Goal: Task Accomplishment & Management: Manage account settings

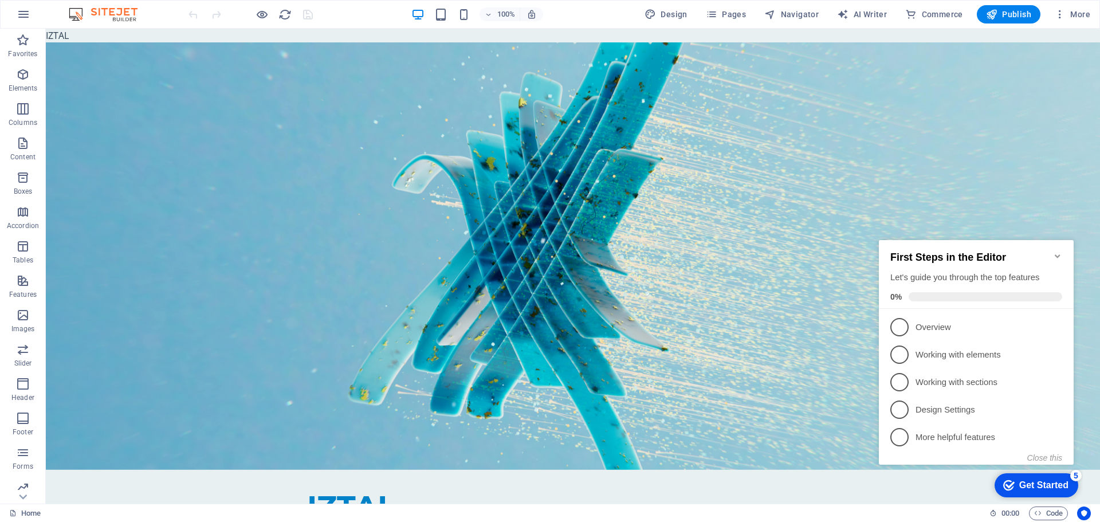
click at [125, 36] on icon at bounding box center [124, 36] width 6 height 12
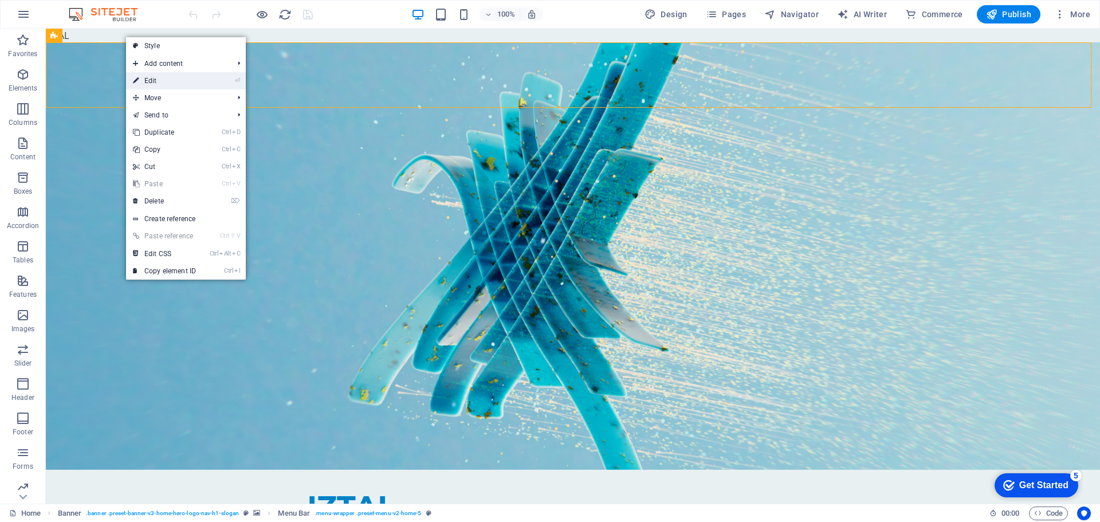
click at [183, 80] on link "⏎ Edit" at bounding box center [164, 80] width 77 height 17
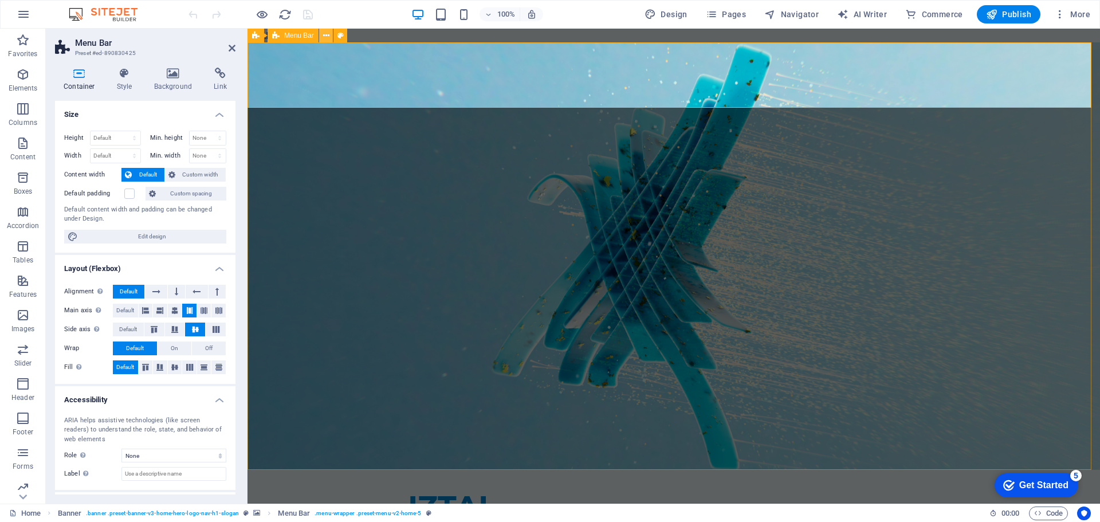
click at [323, 36] on icon at bounding box center [326, 36] width 6 height 12
click at [445, 59] on button at bounding box center [449, 54] width 14 height 14
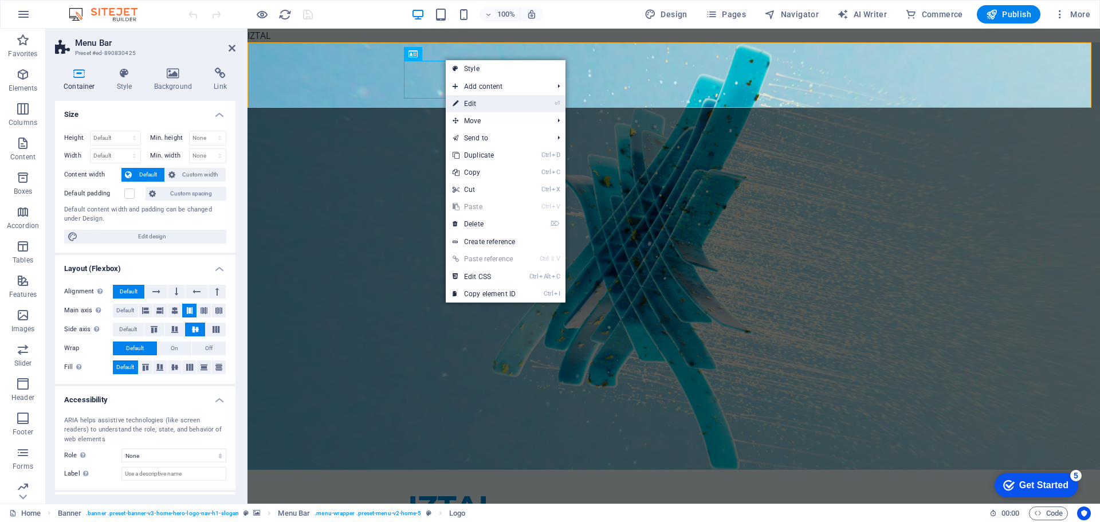
click at [502, 103] on link "⏎ Edit" at bounding box center [484, 103] width 77 height 17
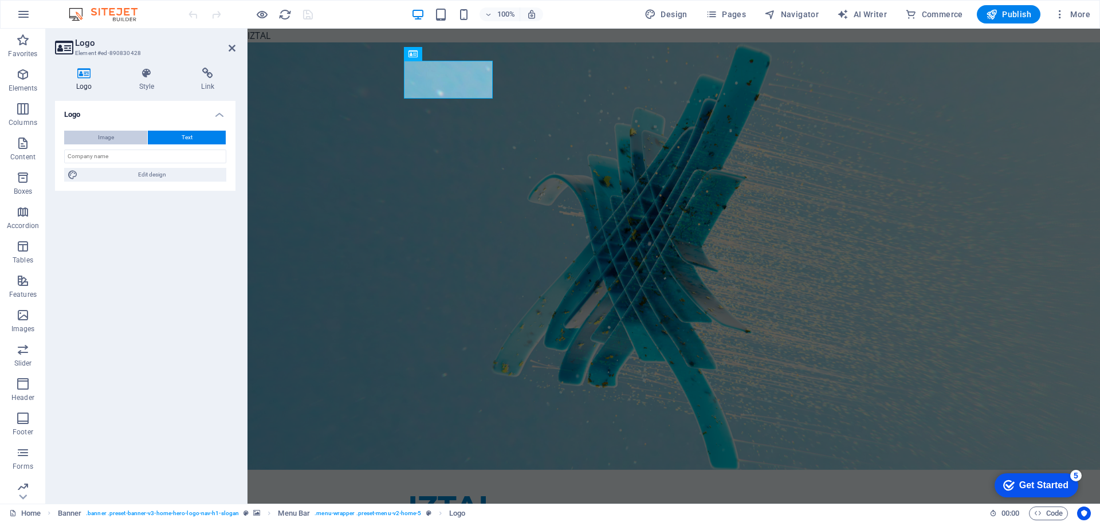
click at [132, 135] on button "Image" at bounding box center [105, 138] width 83 height 14
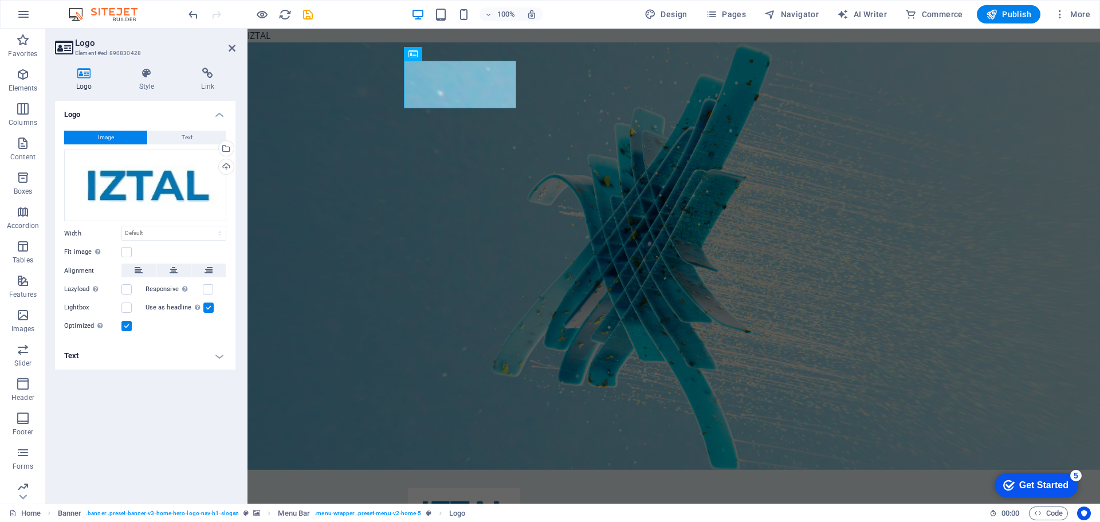
click at [218, 355] on h4 "Text" at bounding box center [145, 355] width 180 height 27
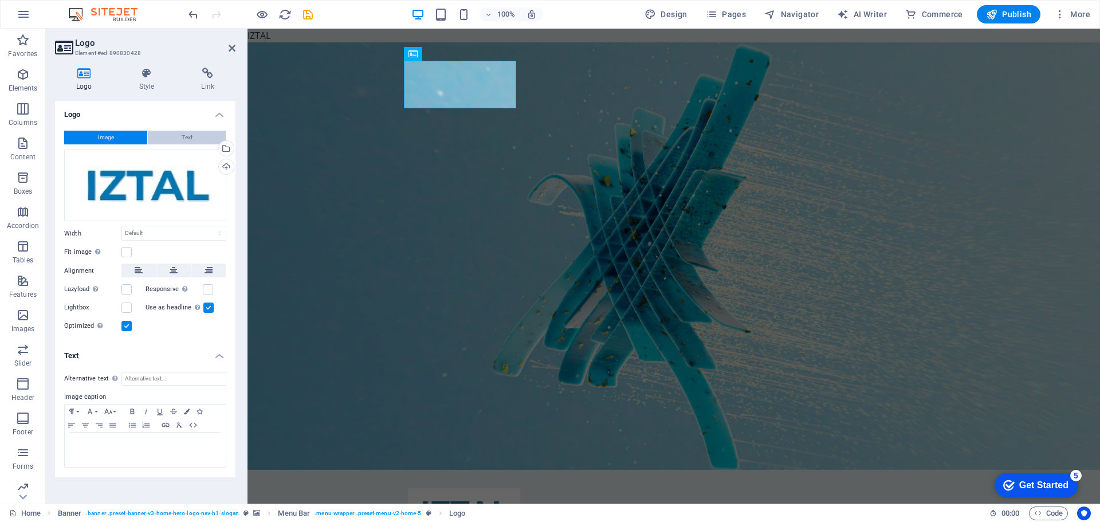
click at [167, 135] on button "Text" at bounding box center [187, 138] width 78 height 14
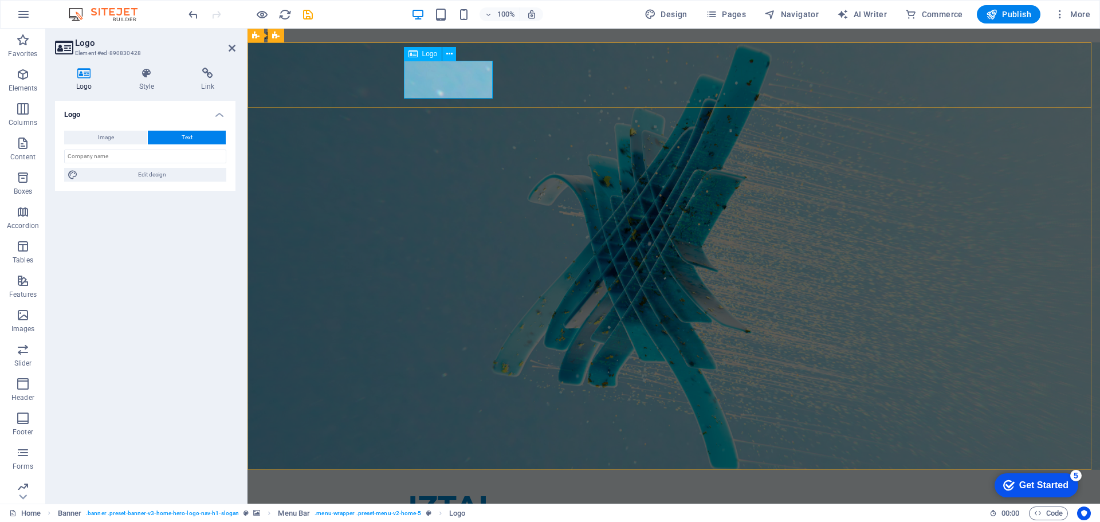
click at [431, 488] on div "IZTAL" at bounding box center [674, 507] width 532 height 38
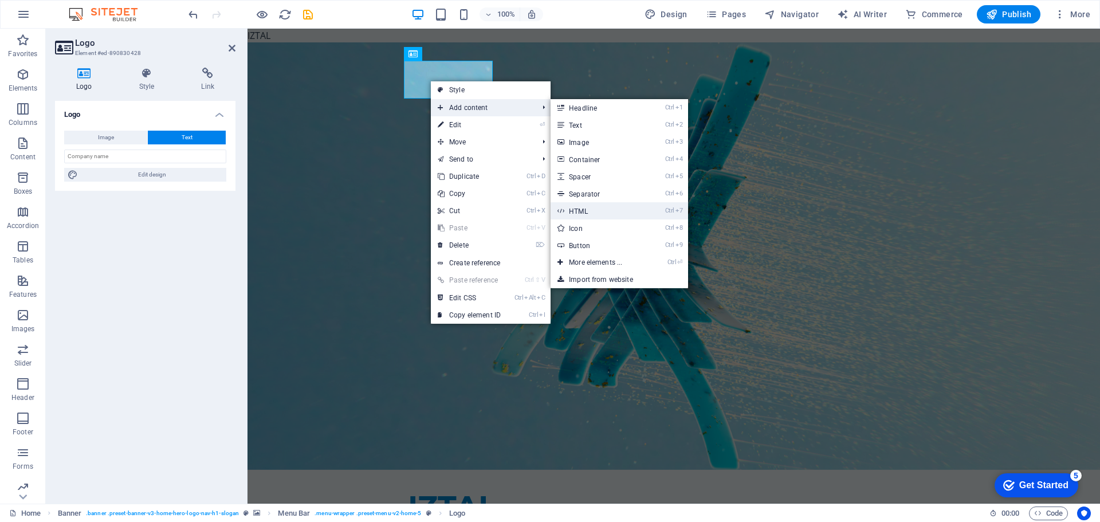
click at [611, 208] on link "Ctrl 7 HTML" at bounding box center [598, 210] width 95 height 17
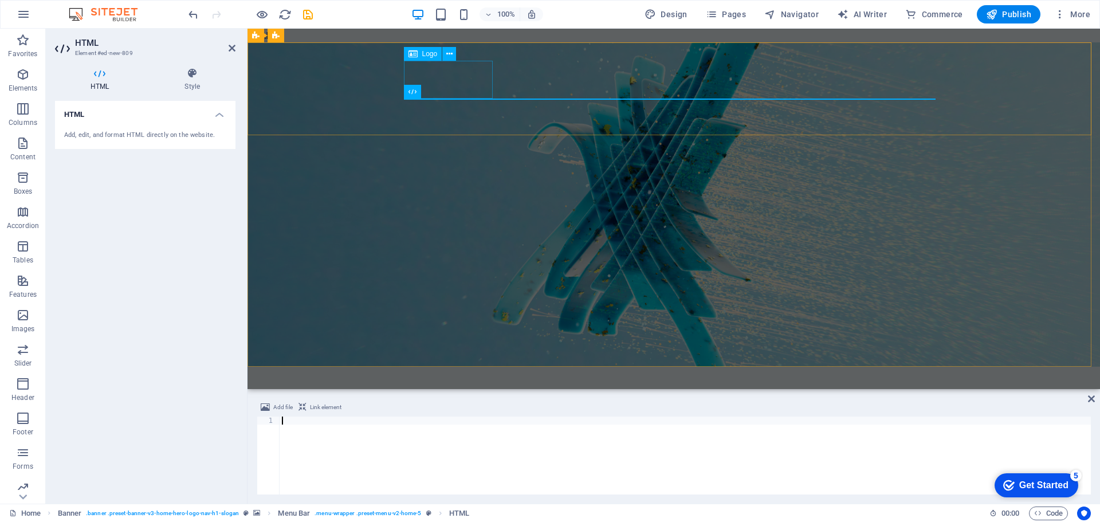
click at [466, 385] on div "IZTAL" at bounding box center [674, 404] width 532 height 38
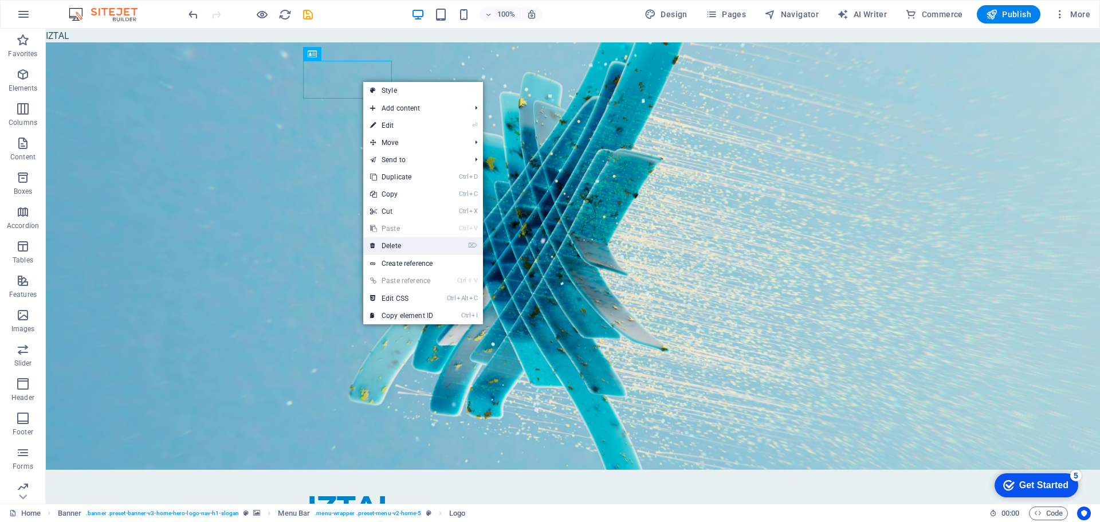
click at [422, 247] on link "⌦ Delete" at bounding box center [401, 245] width 77 height 17
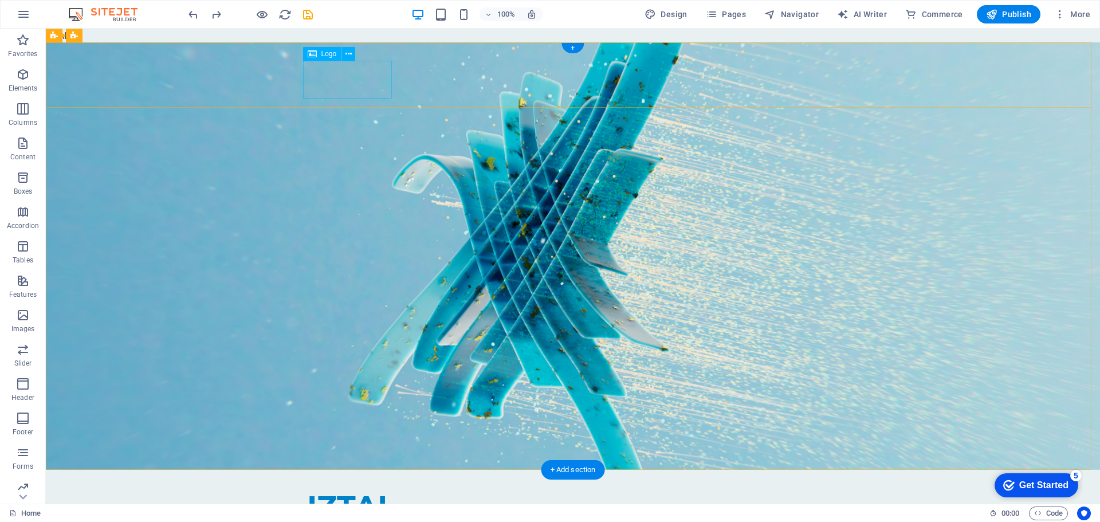
click at [358, 488] on div "IZTAL" at bounding box center [573, 507] width 532 height 38
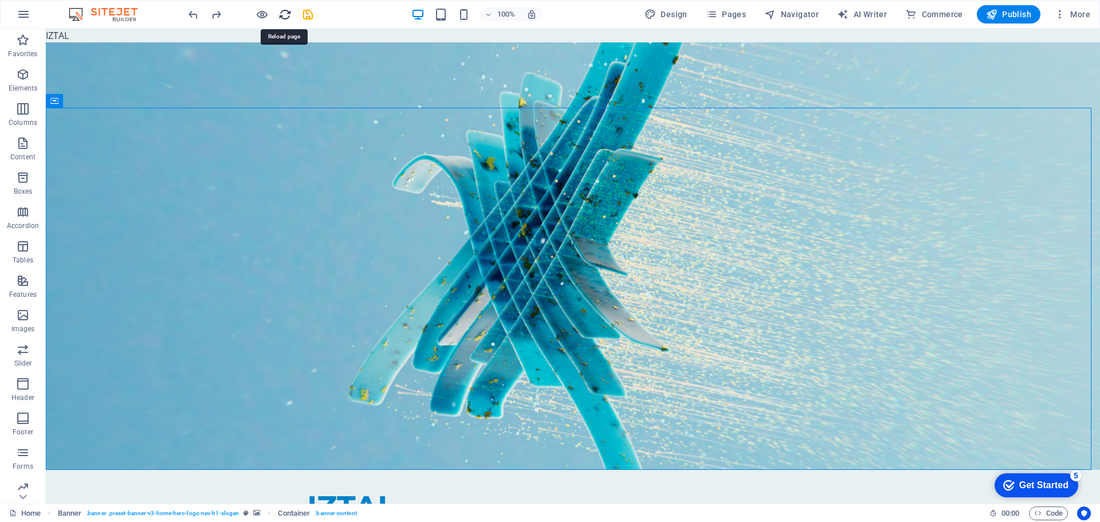
click at [284, 18] on icon "reload" at bounding box center [284, 14] width 13 height 13
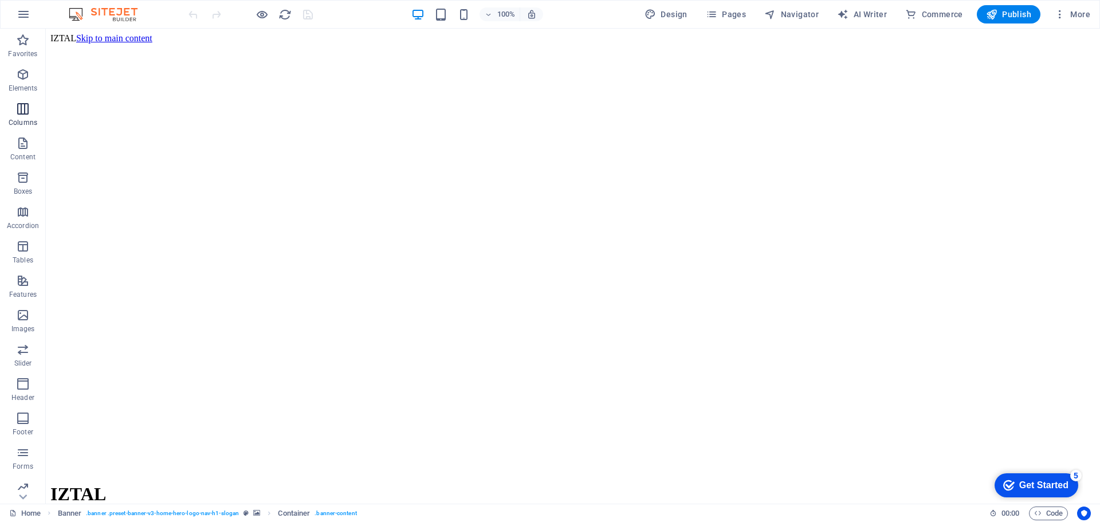
click at [24, 111] on icon "button" at bounding box center [23, 109] width 14 height 14
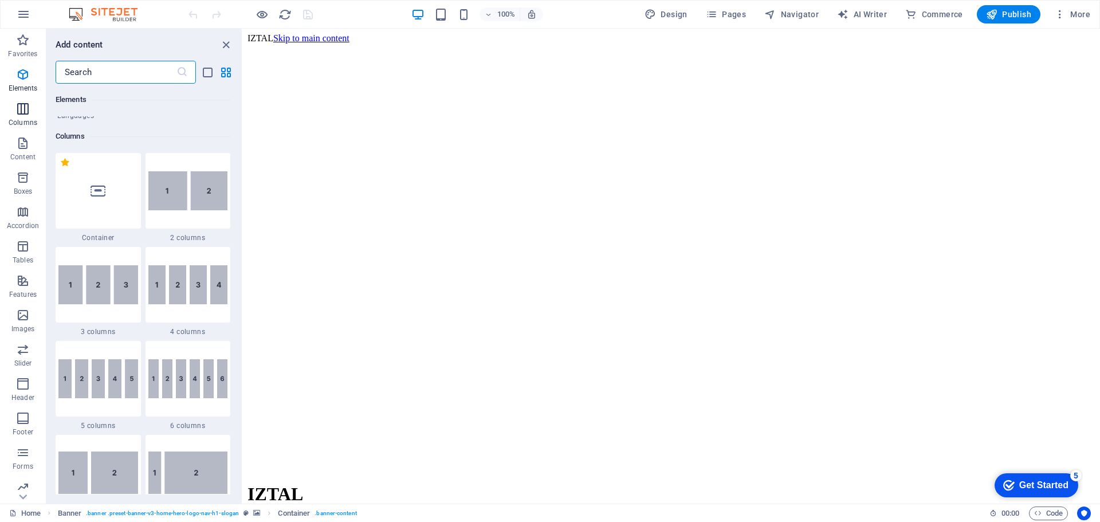
scroll to position [567, 0]
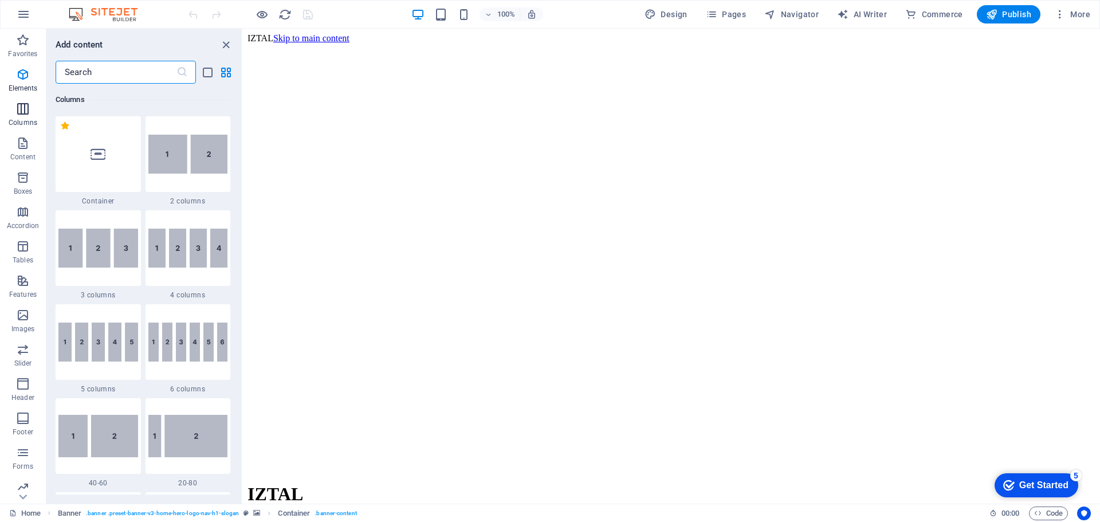
click at [24, 111] on icon "button" at bounding box center [23, 109] width 14 height 14
click at [23, 78] on icon "button" at bounding box center [23, 75] width 14 height 14
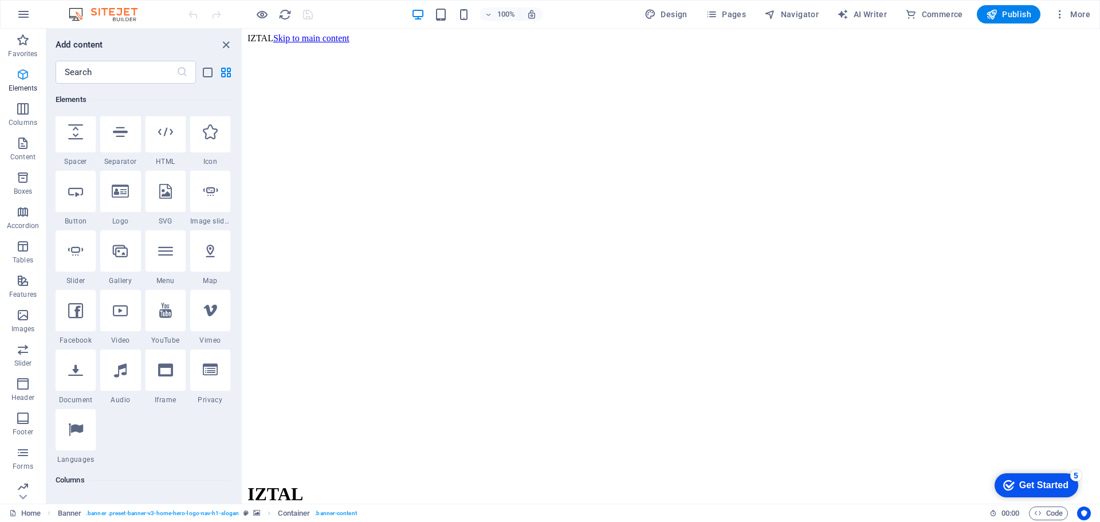
scroll to position [122, 0]
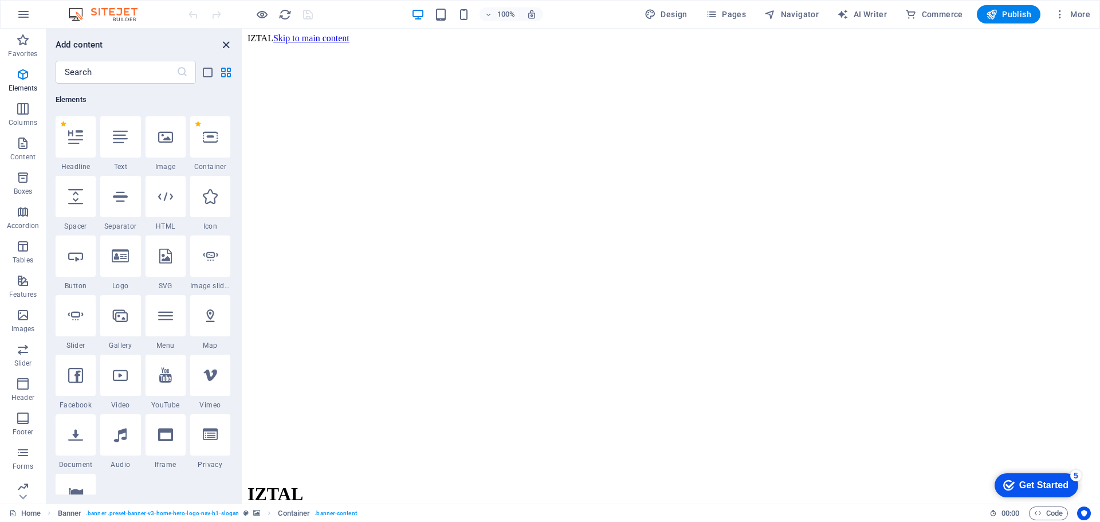
click at [228, 42] on icon "close panel" at bounding box center [225, 44] width 13 height 13
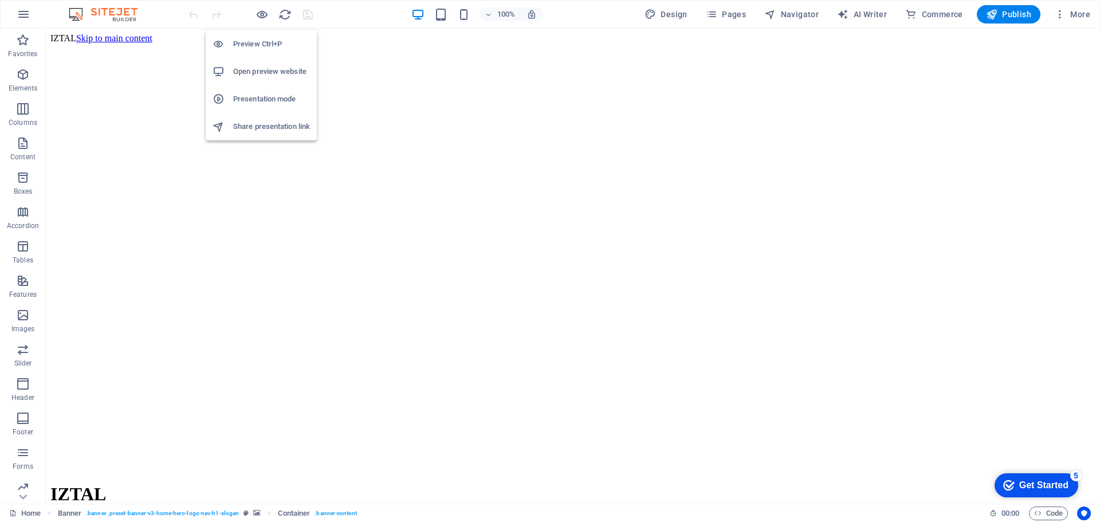
click at [273, 62] on li "Open preview website" at bounding box center [261, 71] width 111 height 27
click at [805, 9] on span "Navigator" at bounding box center [791, 14] width 54 height 11
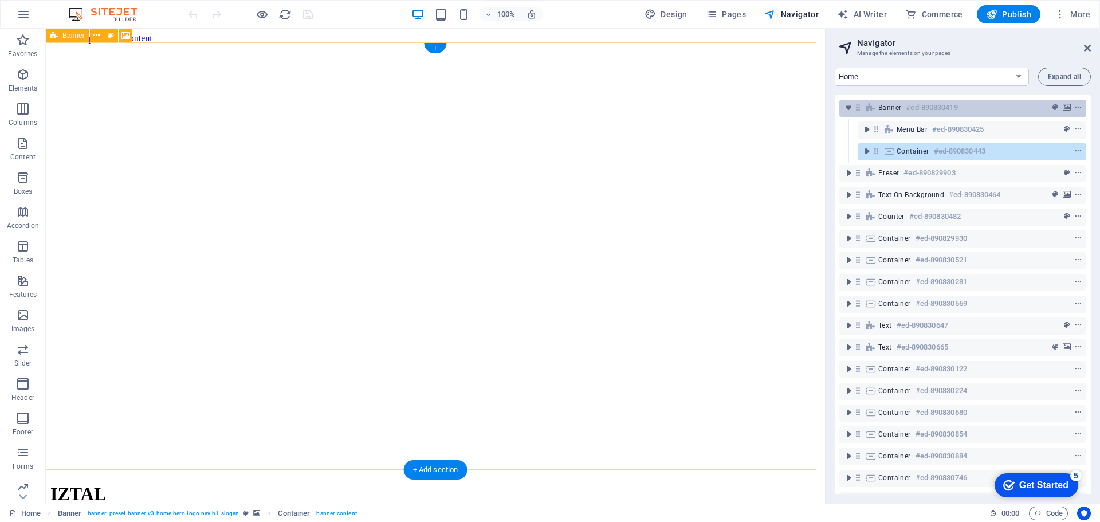
click at [938, 111] on h6 "#ed-890830419" at bounding box center [932, 108] width 52 height 14
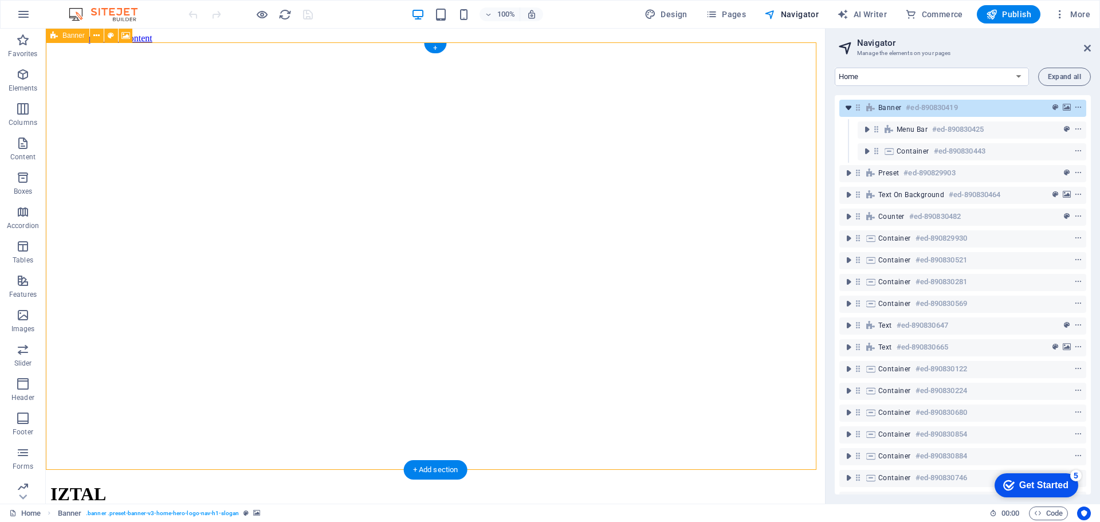
click at [851, 106] on icon "toggle-expand" at bounding box center [848, 107] width 11 height 11
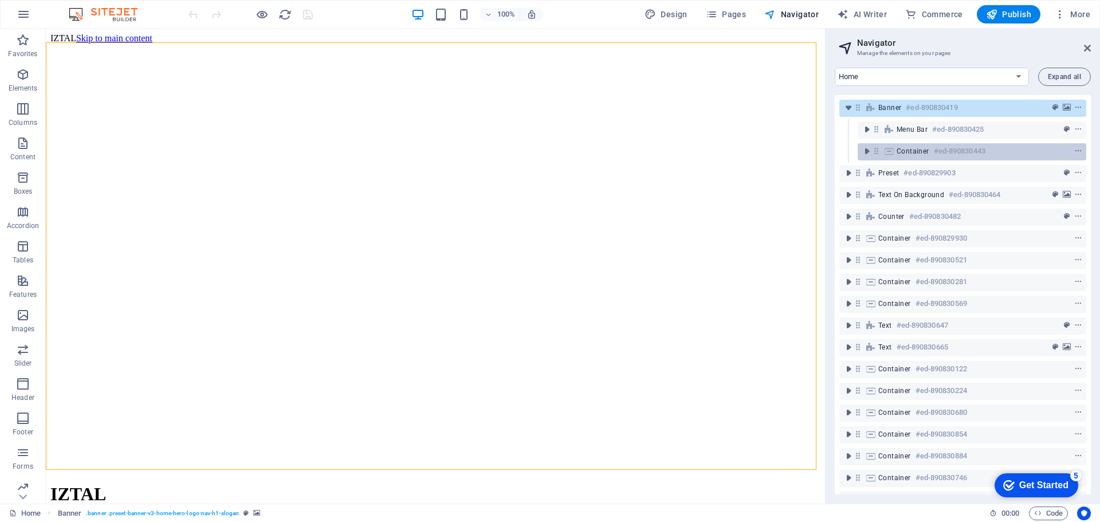
click at [925, 146] on div "Container #ed-890830443" at bounding box center [963, 151] width 132 height 14
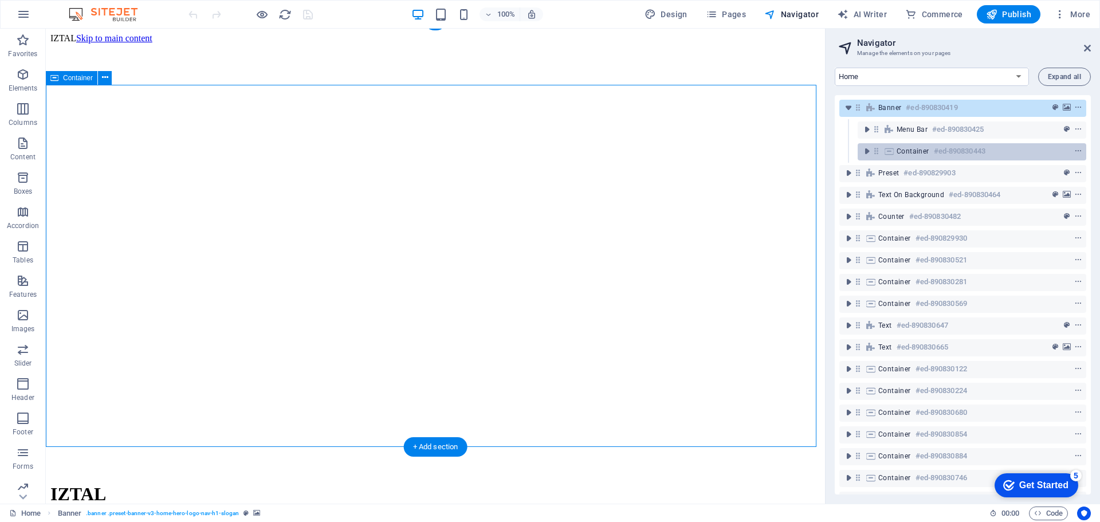
scroll to position [23, 0]
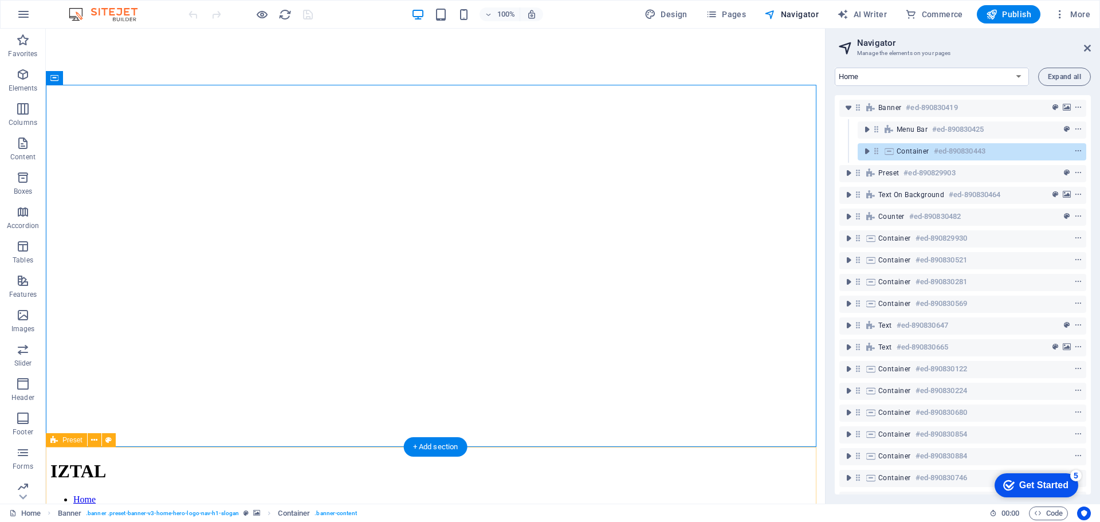
drag, startPoint x: 921, startPoint y: 152, endPoint x: 910, endPoint y: 162, distance: 15.0
click at [910, 164] on div "Banner #ed-890830419 Menu Bar #ed-890830425 Container #ed-890830443 Preset #ed-…" at bounding box center [963, 294] width 256 height 399
drag, startPoint x: 910, startPoint y: 154, endPoint x: 899, endPoint y: 160, distance: 13.4
click at [899, 163] on div "Banner #ed-890830419 Menu Bar #ed-890830425 Container #ed-890830443 Preset #ed-…" at bounding box center [963, 294] width 256 height 399
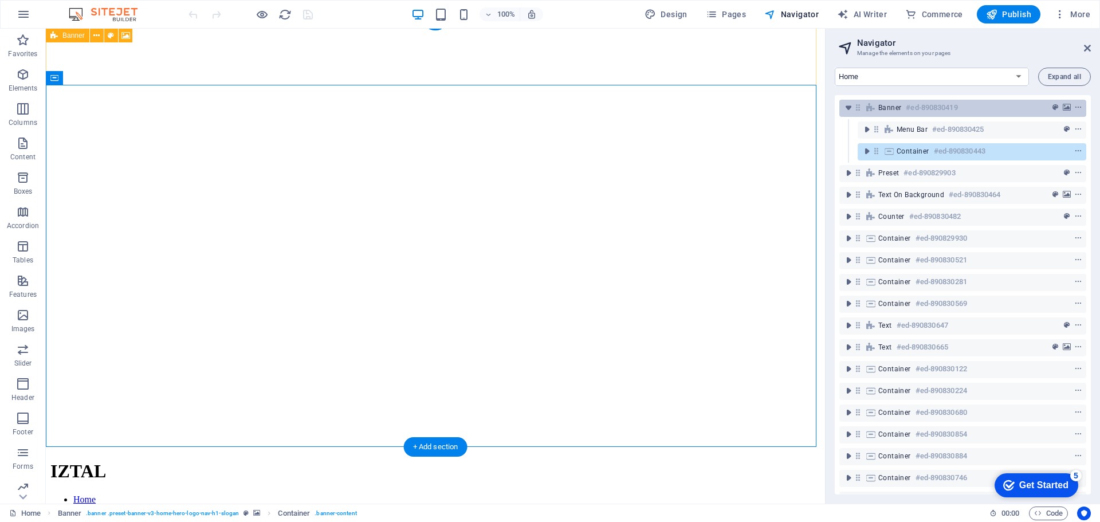
click at [907, 108] on h6 "#ed-890830419" at bounding box center [932, 108] width 52 height 14
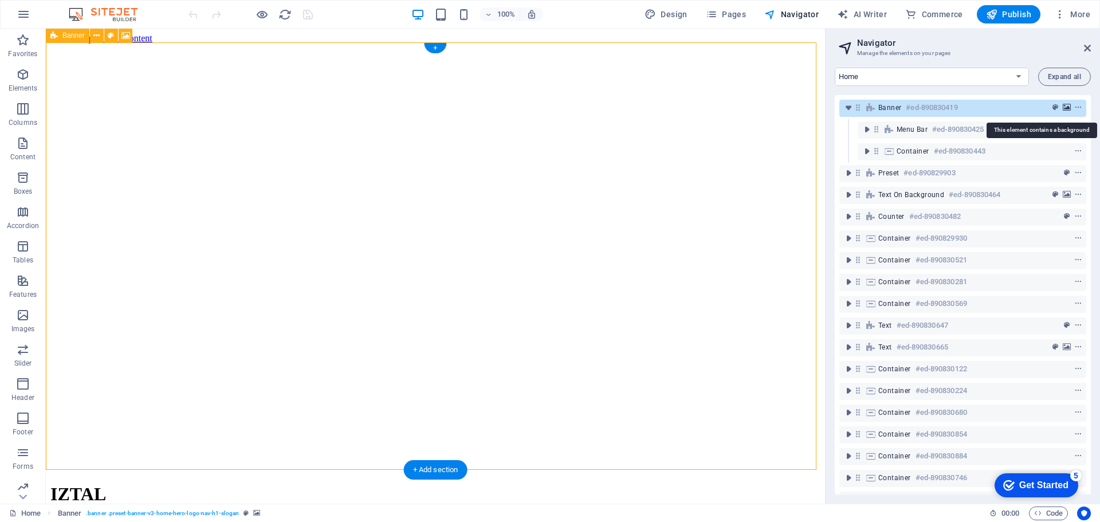
click at [1067, 105] on icon "background" at bounding box center [1067, 108] width 8 height 8
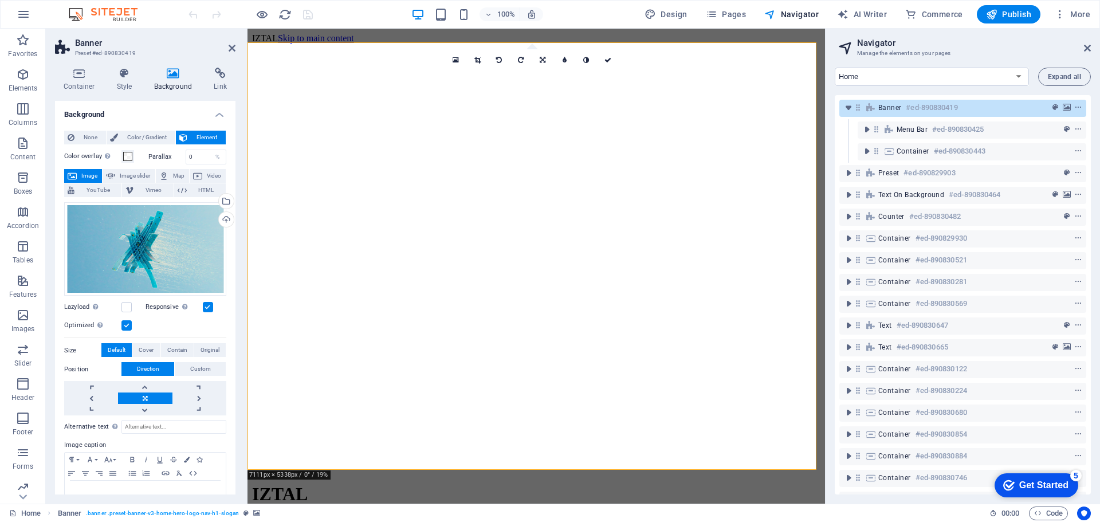
click at [129, 324] on label at bounding box center [126, 325] width 10 height 10
click at [0, 0] on input "Optimized Images are compressed to improve page speed." at bounding box center [0, 0] width 0 height 0
click at [129, 324] on label at bounding box center [126, 325] width 10 height 10
click at [0, 0] on input "Optimized Images are compressed to improve page speed." at bounding box center [0, 0] width 0 height 0
click at [205, 304] on label at bounding box center [208, 307] width 10 height 10
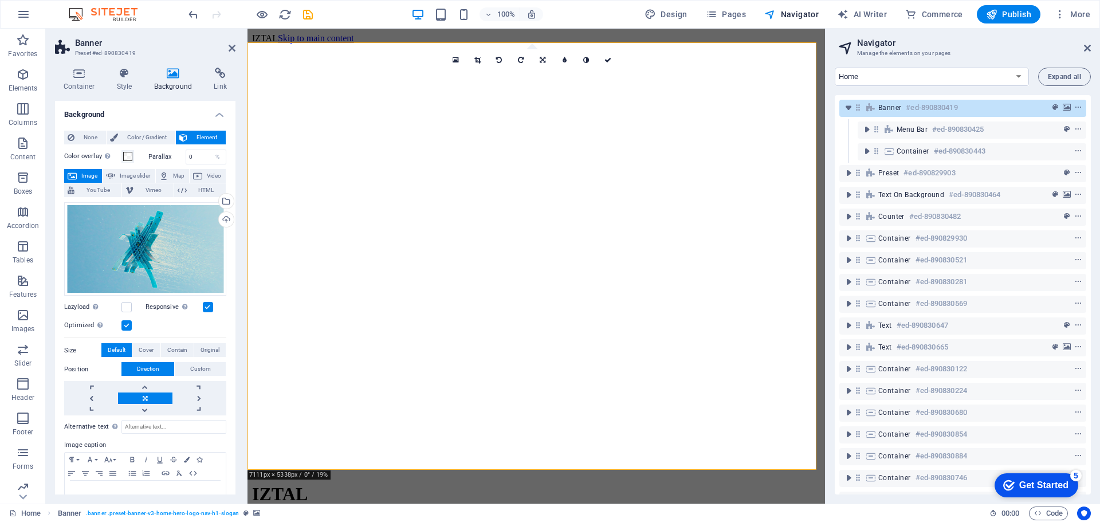
click at [0, 0] on input "Responsive Automatically load retina image and smartphone optimized sizes." at bounding box center [0, 0] width 0 height 0
click at [205, 304] on label at bounding box center [208, 307] width 10 height 10
click at [0, 0] on input "Responsive Automatically load retina image and smartphone optimized sizes." at bounding box center [0, 0] width 0 height 0
click at [151, 348] on span "Cover" at bounding box center [146, 350] width 15 height 14
click at [167, 349] on span "Contain" at bounding box center [177, 350] width 20 height 14
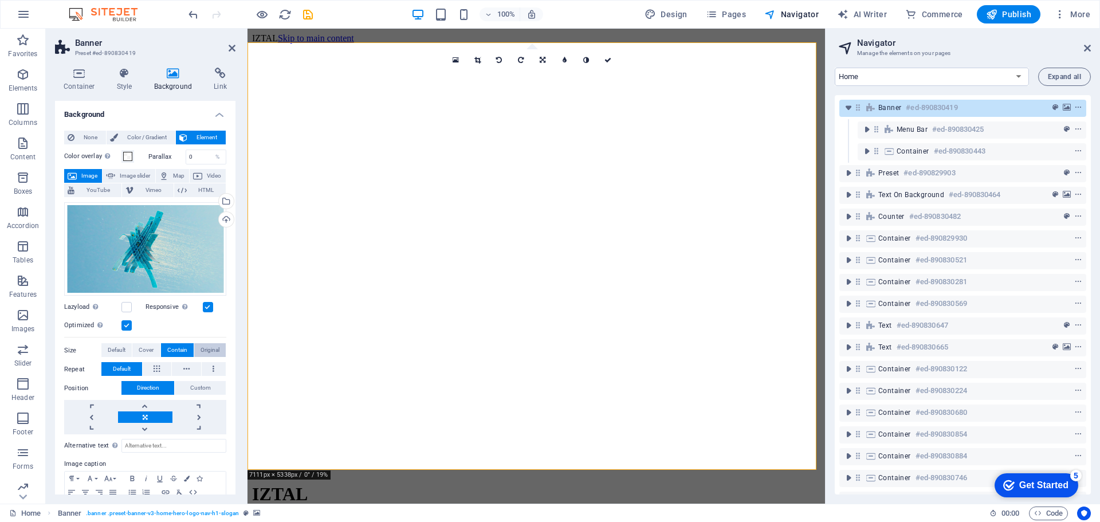
click at [201, 347] on span "Original" at bounding box center [210, 350] width 19 height 14
click at [116, 352] on span "Default" at bounding box center [117, 350] width 18 height 14
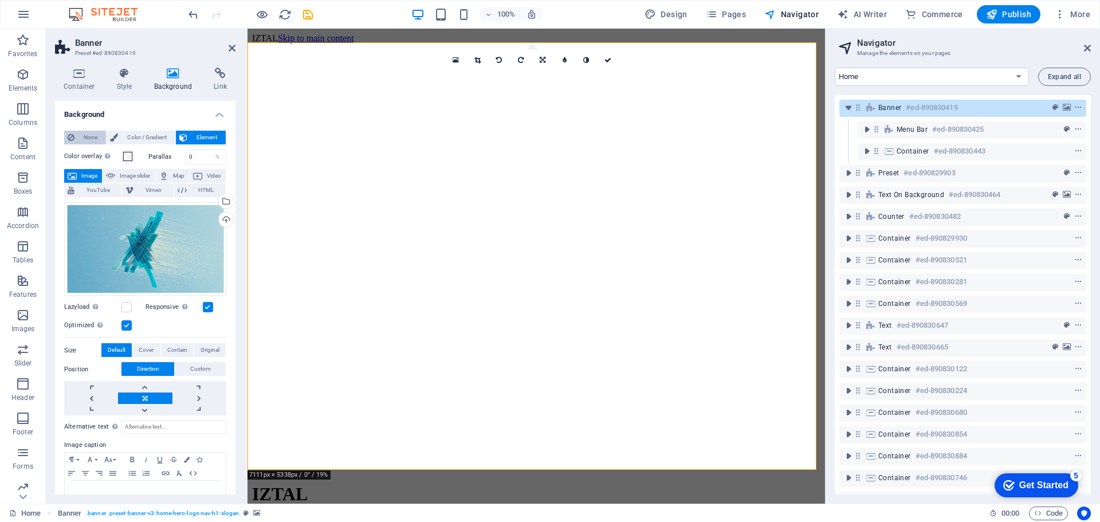
click at [91, 135] on span "None" at bounding box center [90, 138] width 25 height 14
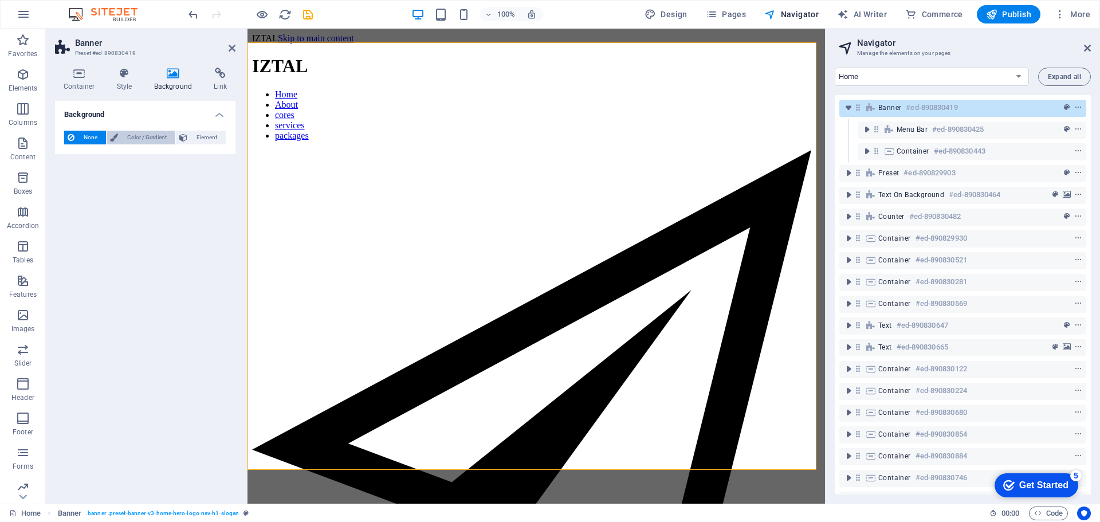
click at [157, 139] on span "Color / Gradient" at bounding box center [146, 138] width 50 height 14
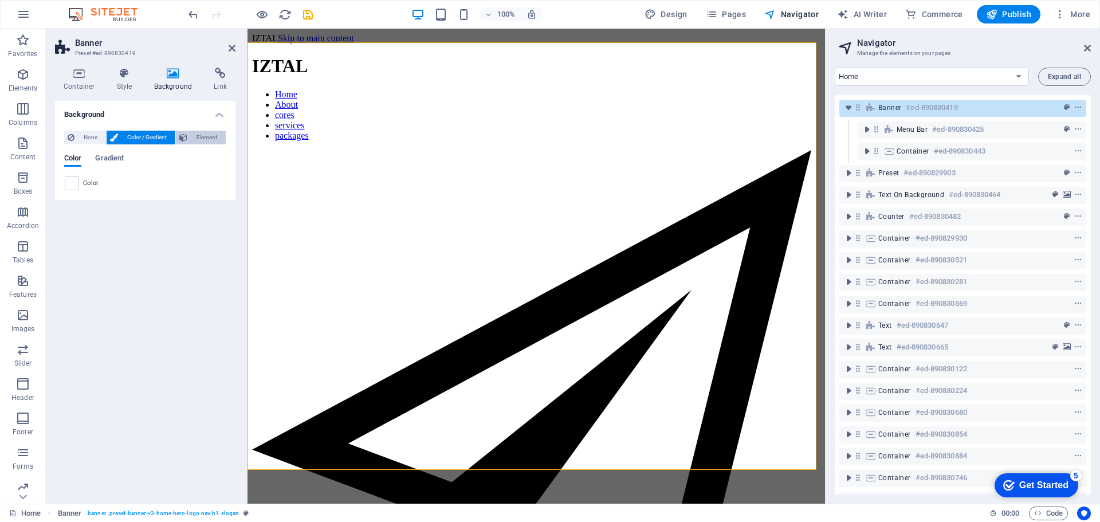
click at [200, 139] on span "Element" at bounding box center [207, 138] width 32 height 14
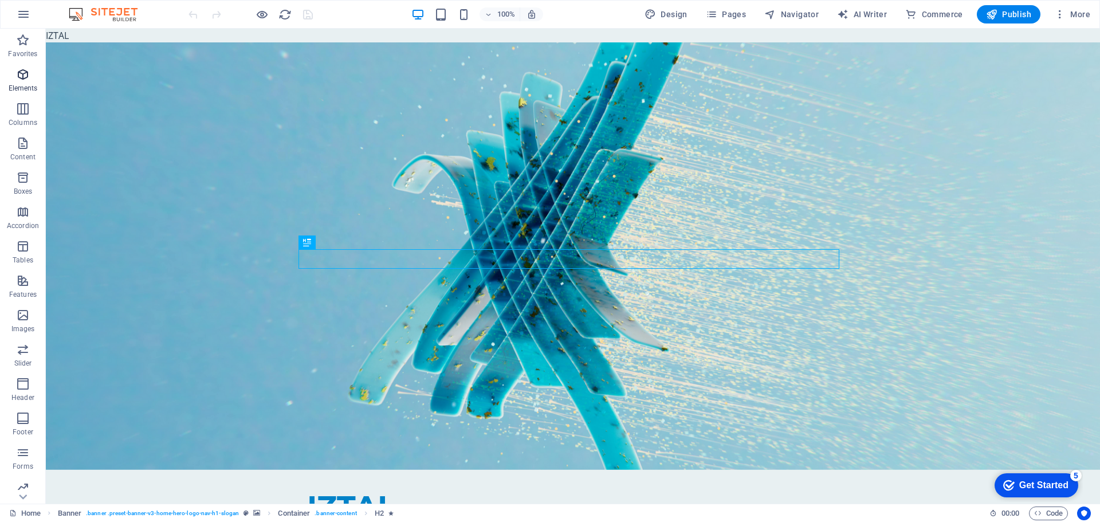
click at [33, 82] on span "Elements" at bounding box center [23, 81] width 46 height 27
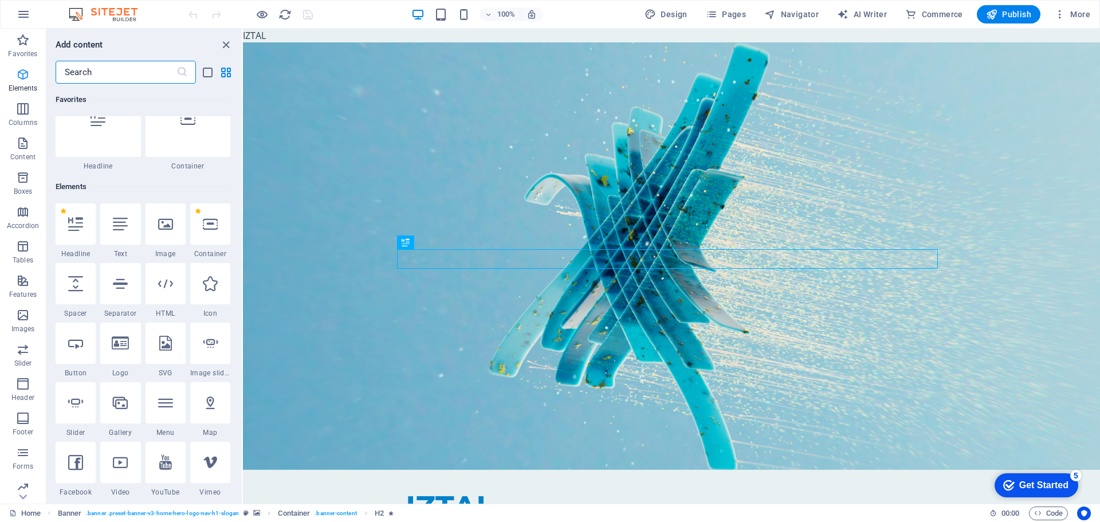
scroll to position [122, 0]
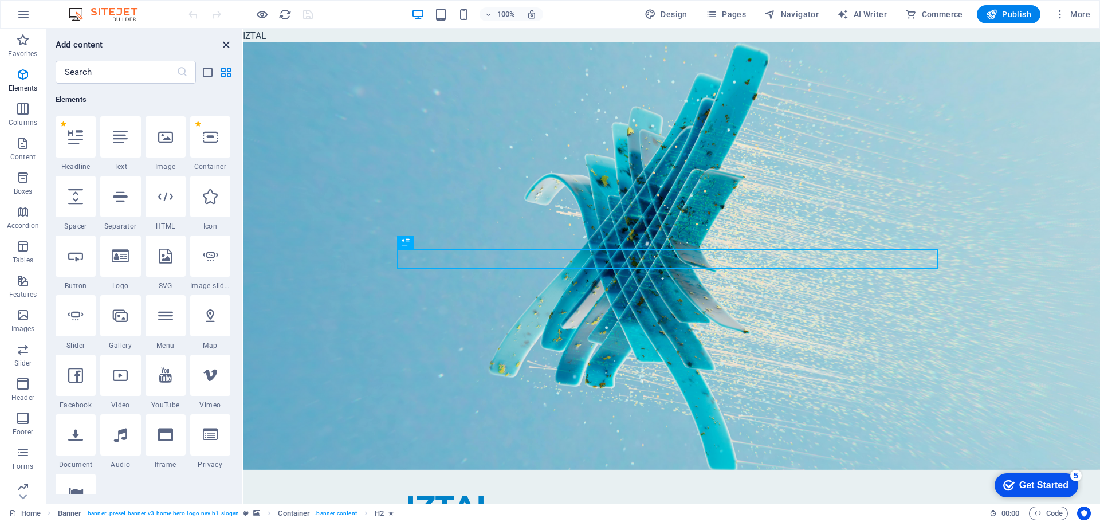
drag, startPoint x: 222, startPoint y: 44, endPoint x: 177, endPoint y: 15, distance: 53.6
click at [222, 44] on icon "close panel" at bounding box center [225, 44] width 13 height 13
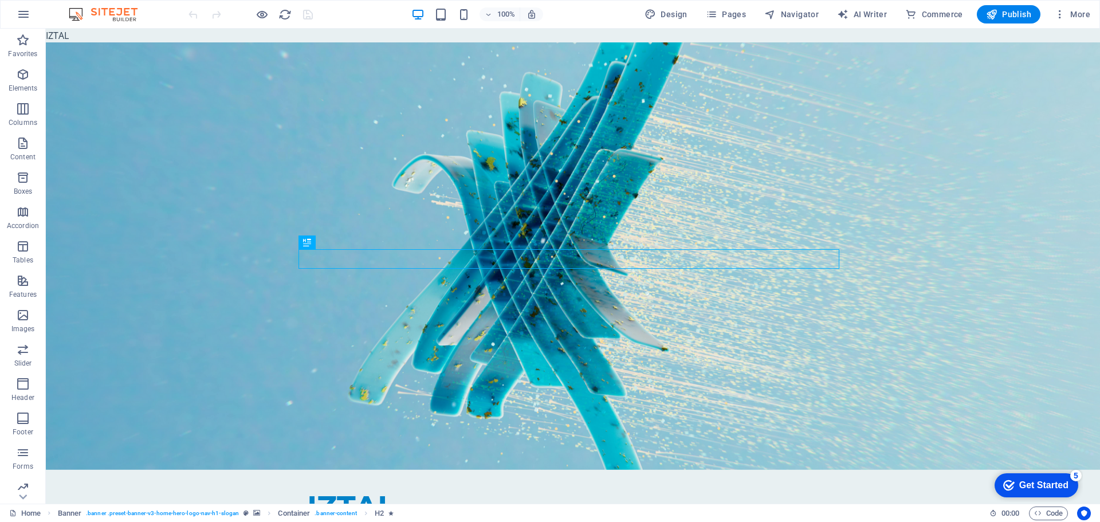
click at [127, 37] on icon at bounding box center [124, 36] width 6 height 12
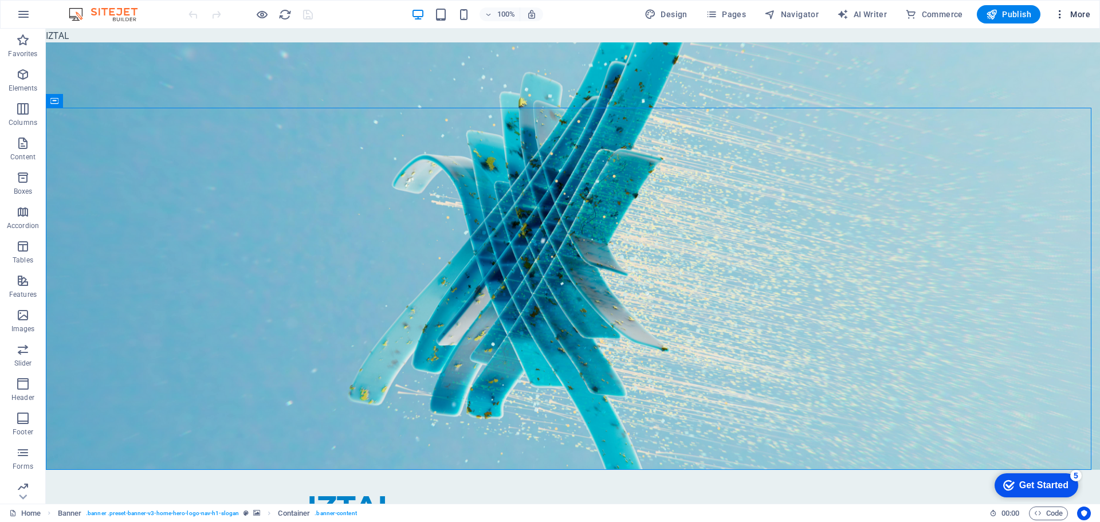
click at [1070, 19] on span "More" at bounding box center [1072, 14] width 36 height 11
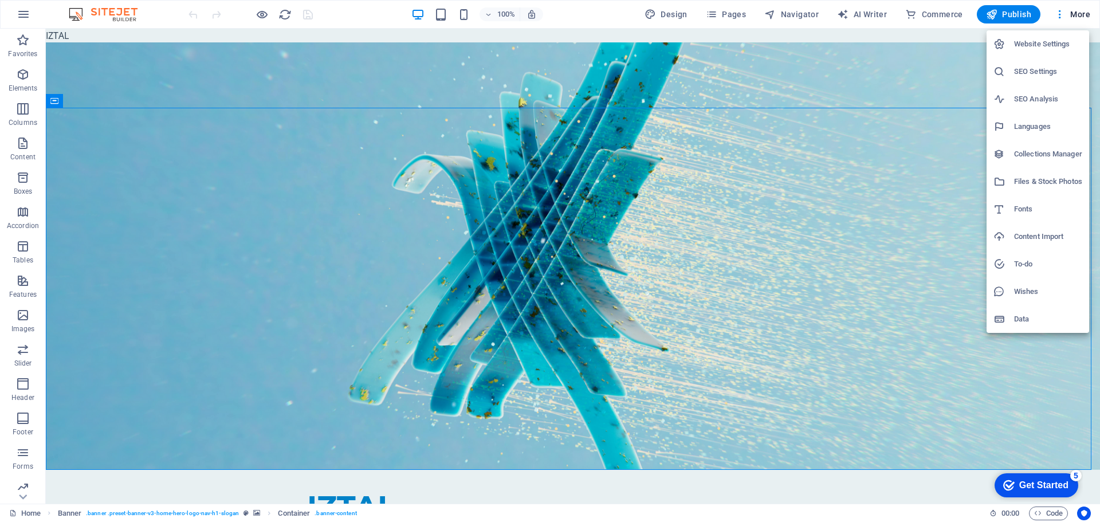
click at [1056, 46] on h6 "Website Settings" at bounding box center [1048, 44] width 68 height 14
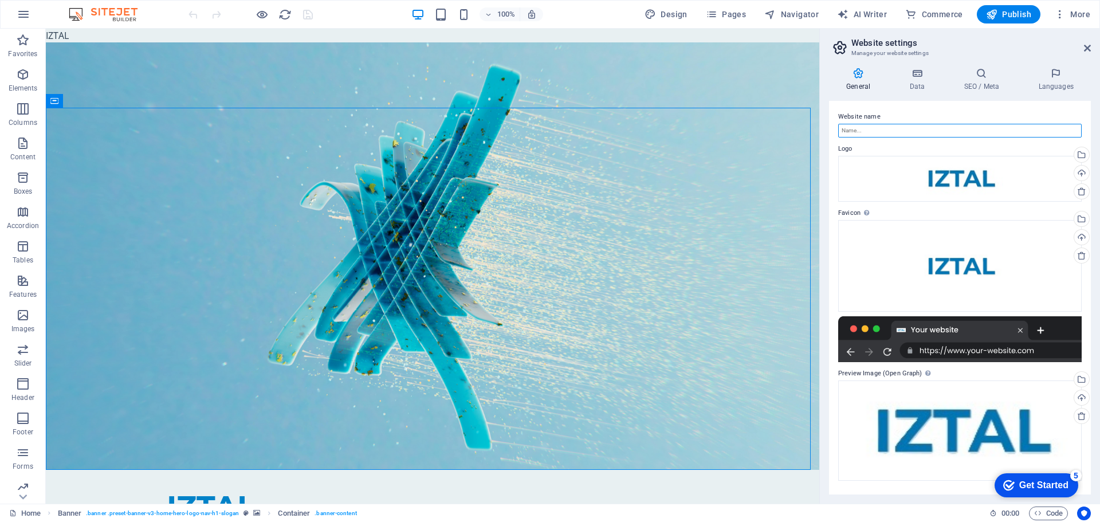
click at [884, 126] on input "Website name" at bounding box center [959, 131] width 243 height 14
click at [900, 173] on div "Drag files here, click to choose files or select files from Files or our free s…" at bounding box center [959, 179] width 243 height 46
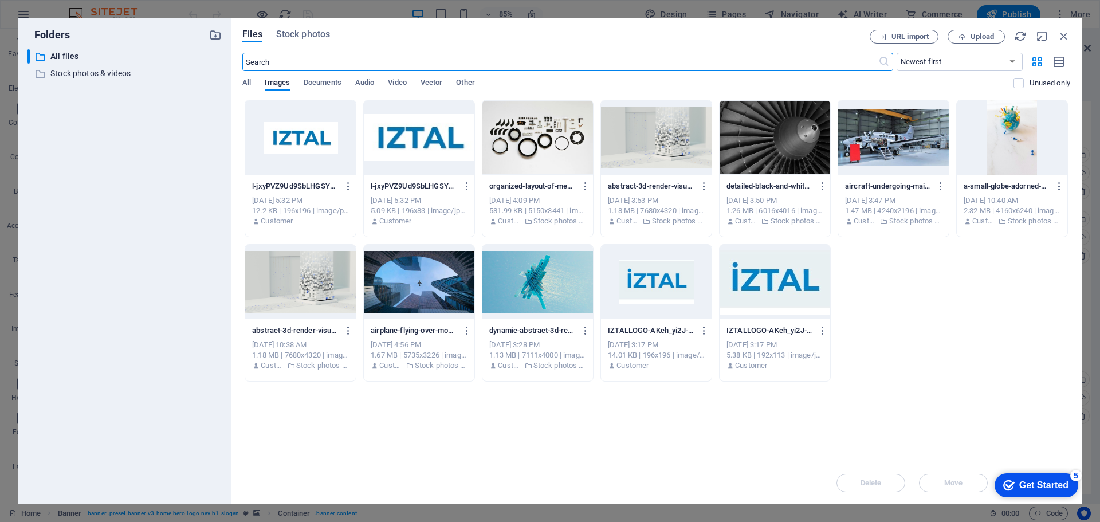
click at [316, 153] on div at bounding box center [300, 137] width 111 height 74
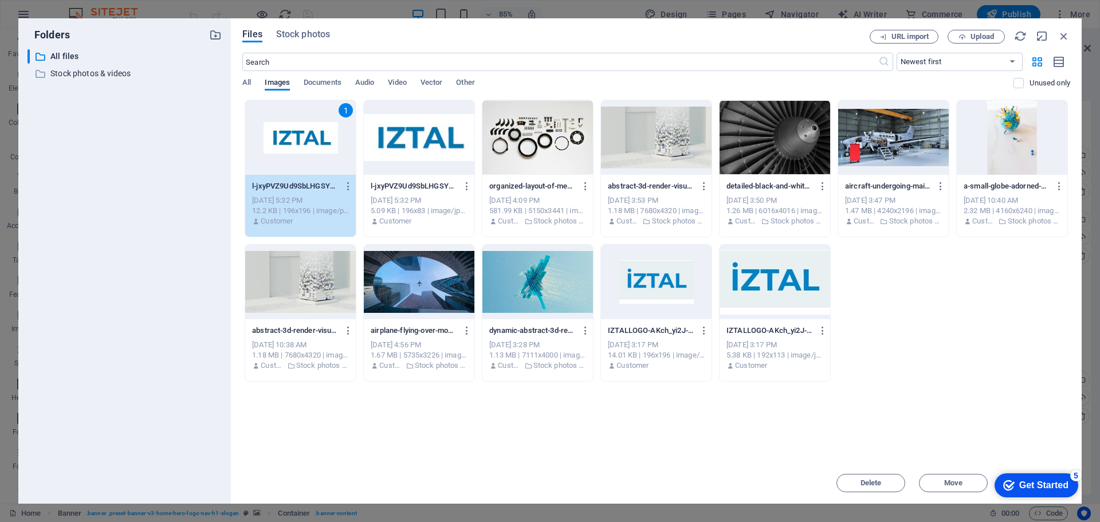
click at [318, 144] on div "1" at bounding box center [300, 137] width 111 height 74
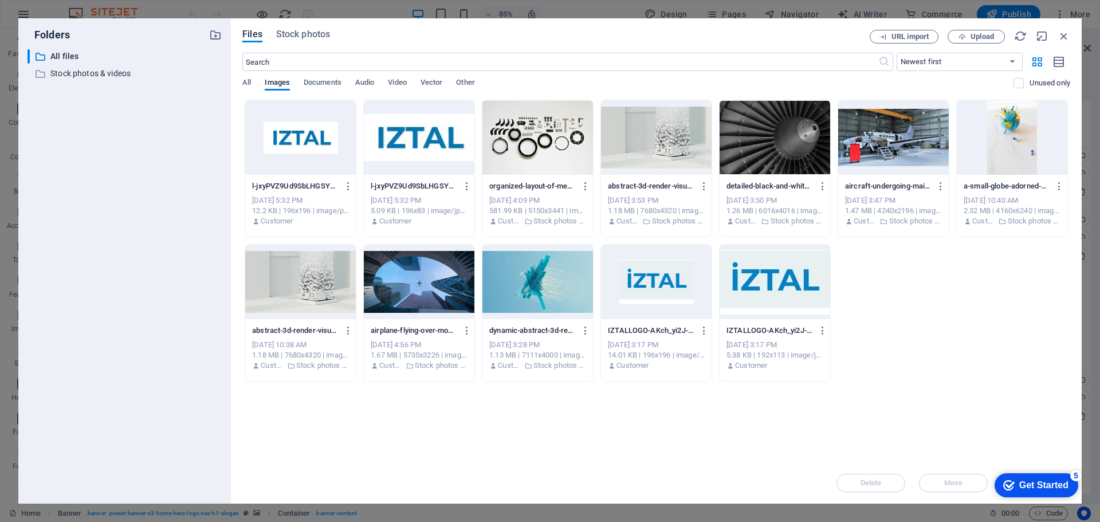
click at [319, 142] on div at bounding box center [300, 137] width 111 height 74
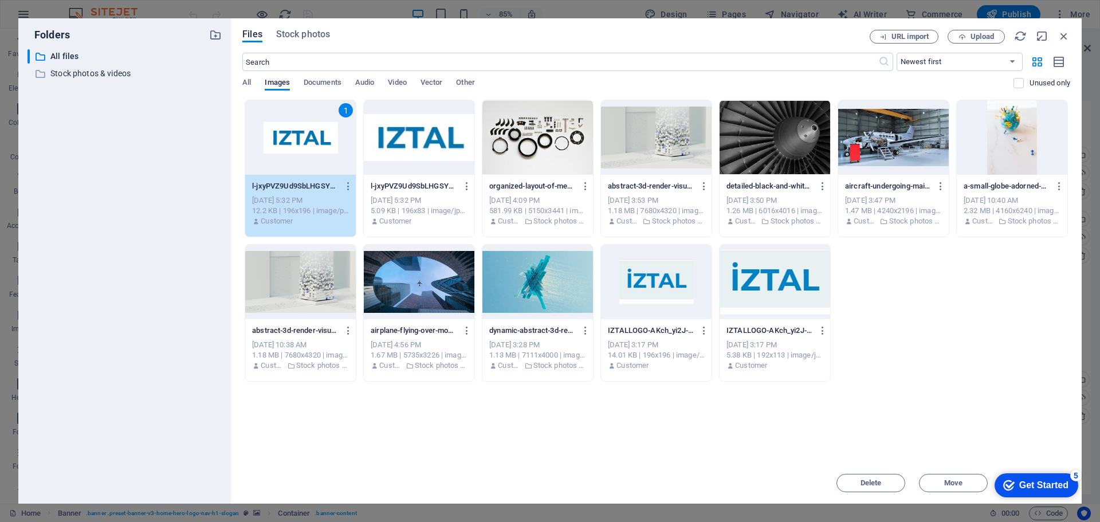
click at [317, 141] on div "1" at bounding box center [300, 137] width 111 height 74
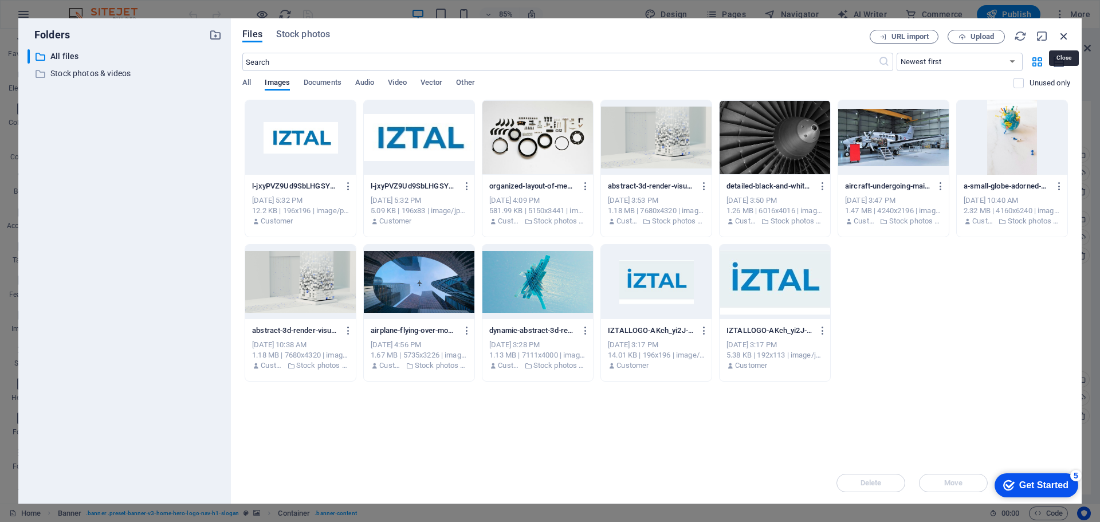
click at [1067, 32] on icon "button" at bounding box center [1064, 36] width 13 height 13
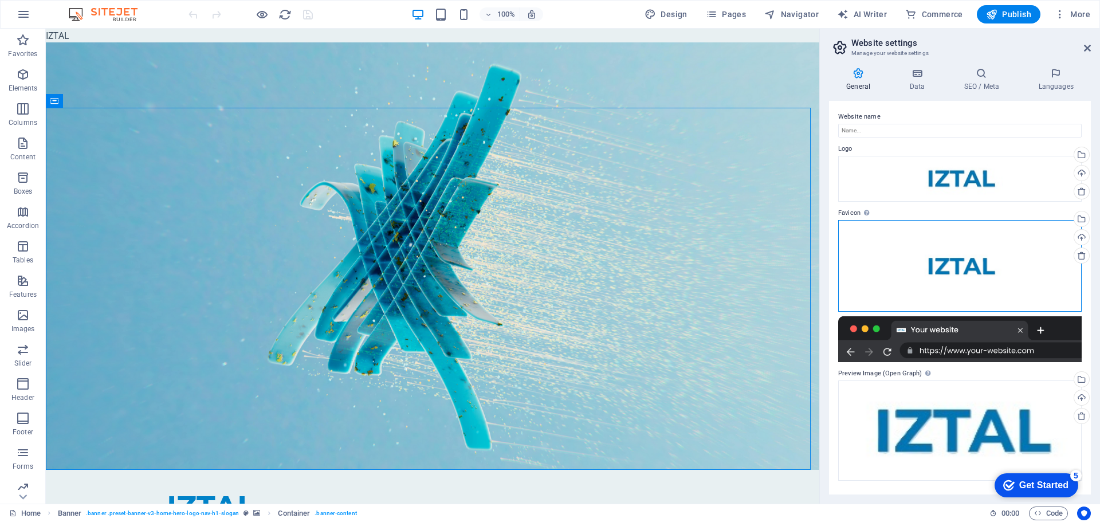
click at [930, 253] on div "Drag files here, click to choose files or select files from Files or our free s…" at bounding box center [959, 266] width 243 height 92
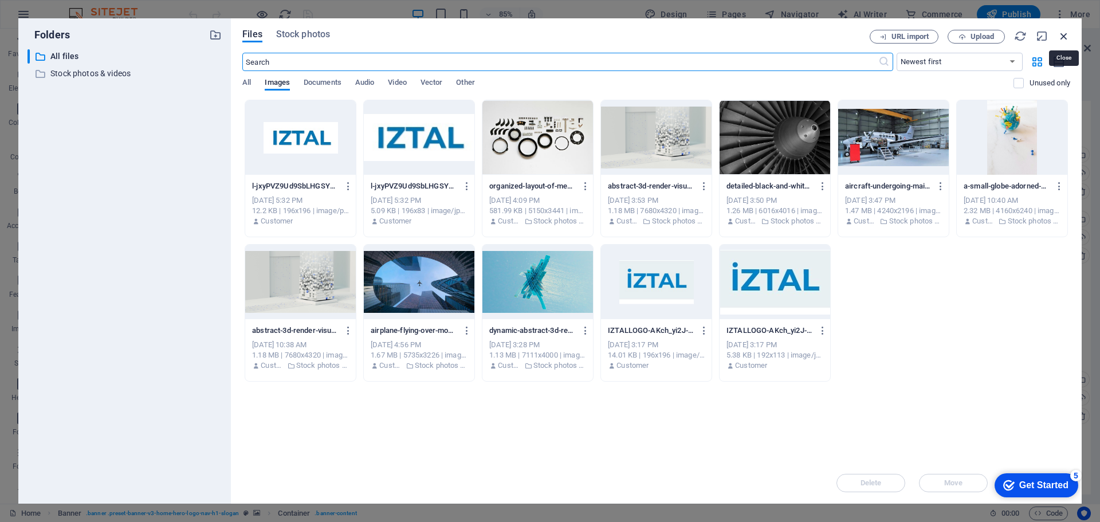
click at [1061, 32] on icon "button" at bounding box center [1064, 36] width 13 height 13
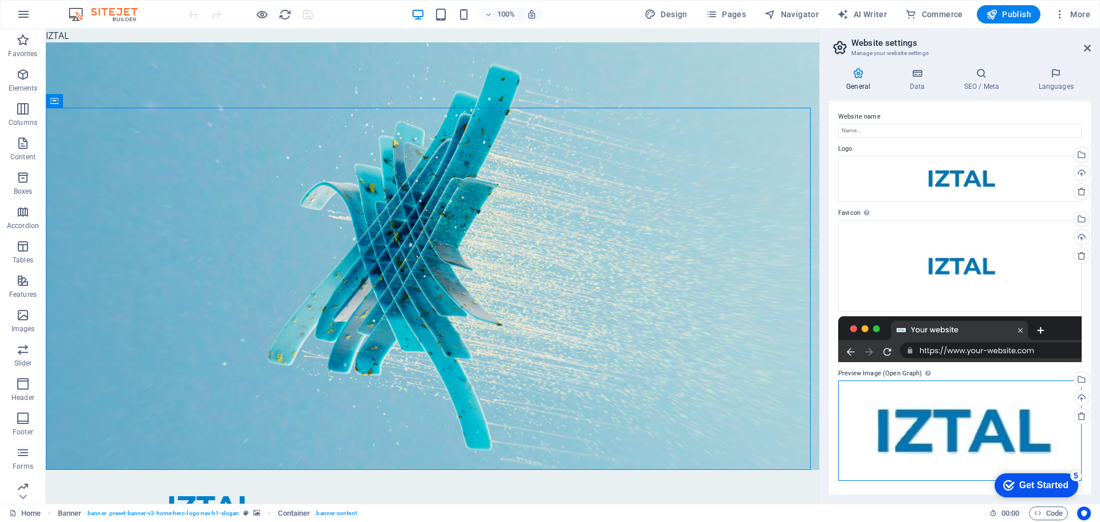
click at [935, 391] on div "Drag files here, click to choose files or select files from Files or our free s…" at bounding box center [959, 430] width 243 height 100
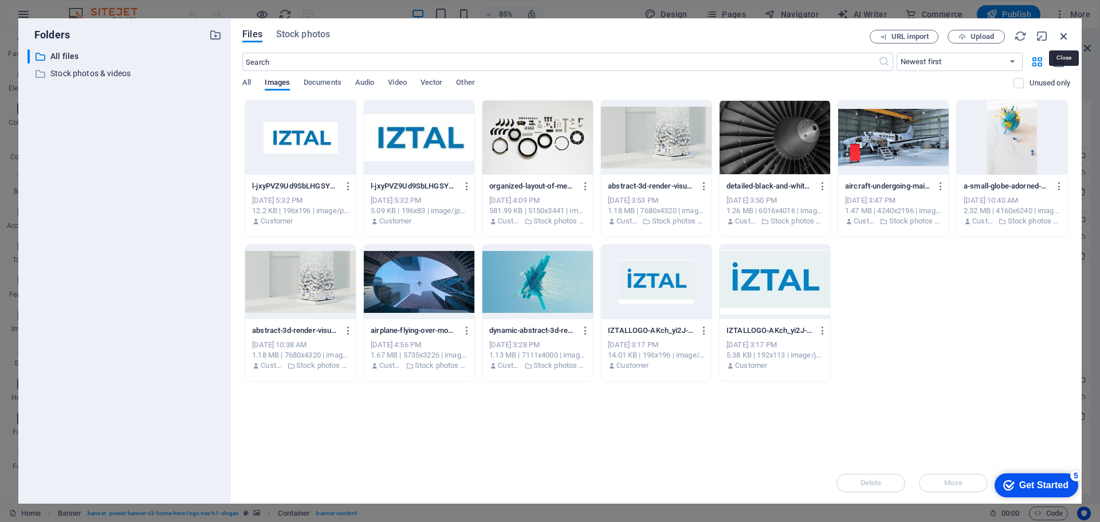
click at [1062, 36] on icon "button" at bounding box center [1064, 36] width 13 height 13
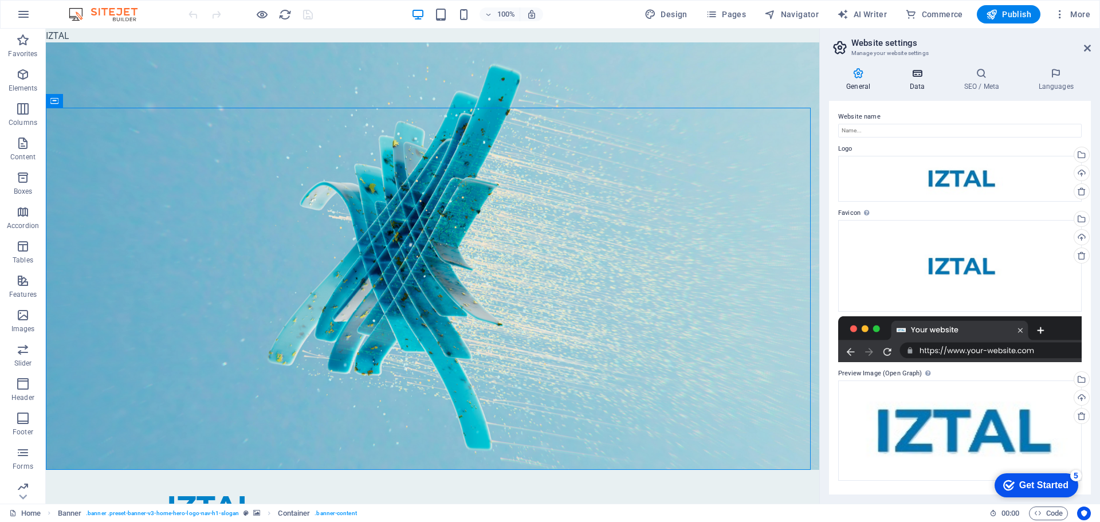
click at [917, 79] on h4 "Data" at bounding box center [919, 80] width 54 height 24
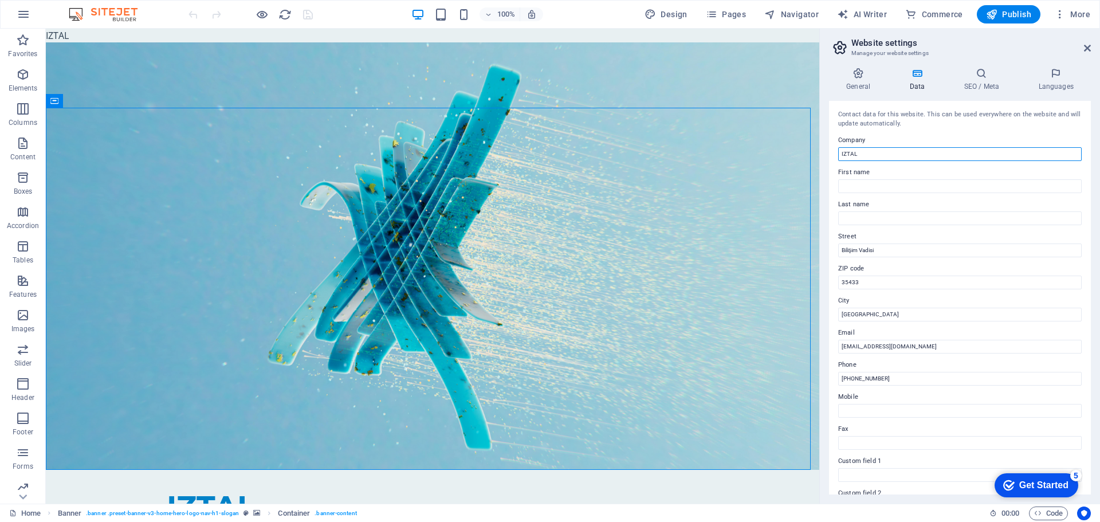
click at [883, 157] on input "IZTAL" at bounding box center [959, 154] width 243 height 14
drag, startPoint x: 870, startPoint y: 148, endPoint x: 844, endPoint y: 150, distance: 25.8
click at [844, 150] on input "IZTAL" at bounding box center [959, 154] width 243 height 14
type input "I"
click at [874, 153] on input "Company" at bounding box center [959, 154] width 243 height 14
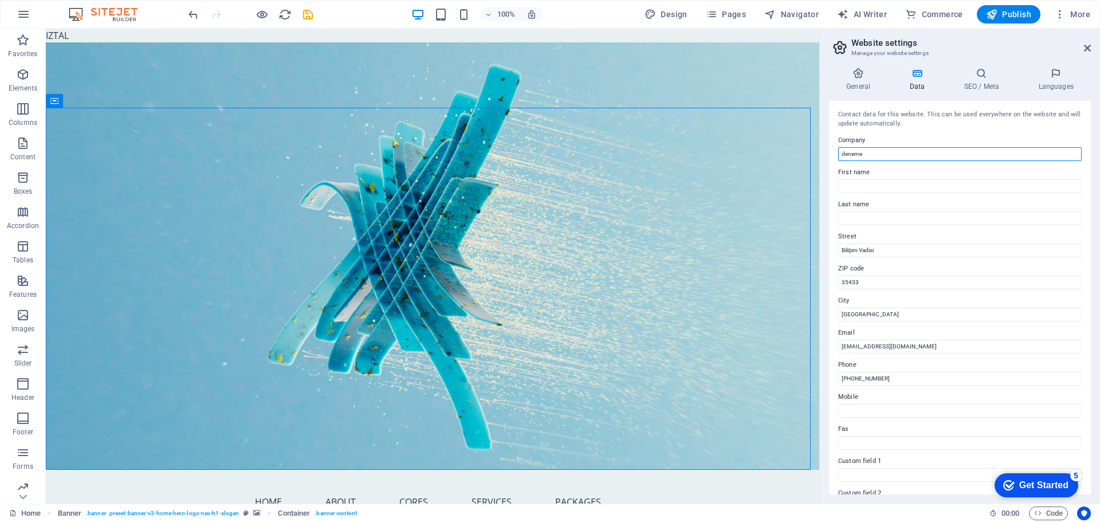
type input "deneme"
click at [886, 167] on label "First name" at bounding box center [959, 173] width 243 height 14
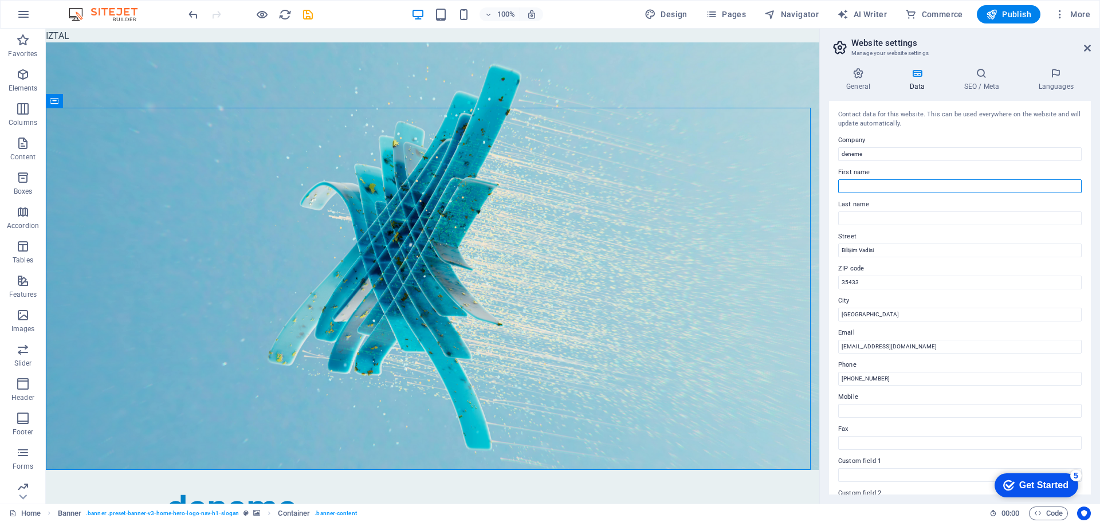
click at [886, 179] on input "First name" at bounding box center [959, 186] width 243 height 14
click at [887, 155] on input "deneme" at bounding box center [959, 154] width 243 height 14
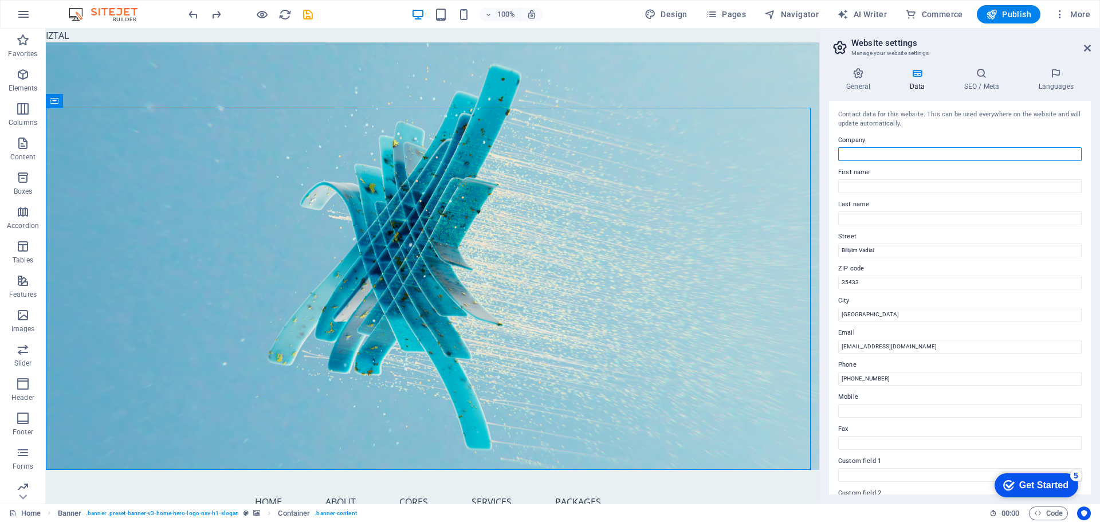
type input "IZTAL"
click at [971, 80] on h4 "SEO / Meta" at bounding box center [983, 80] width 74 height 24
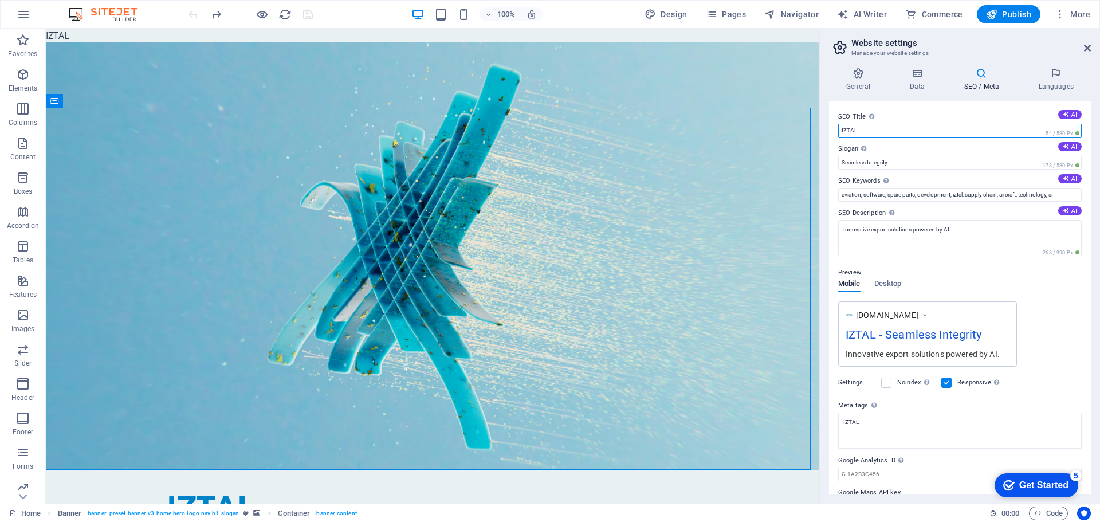
drag, startPoint x: 876, startPoint y: 130, endPoint x: 827, endPoint y: 129, distance: 49.3
click at [824, 129] on div "General Data SEO / Meta Languages Website name Logo Drag files here, click to c…" at bounding box center [960, 280] width 280 height 445
click at [907, 140] on div "SEO Title The title of your website - make it something that stands out in sear…" at bounding box center [960, 298] width 262 height 394
type input "IZTAL"
drag, startPoint x: 887, startPoint y: 415, endPoint x: 842, endPoint y: 415, distance: 45.3
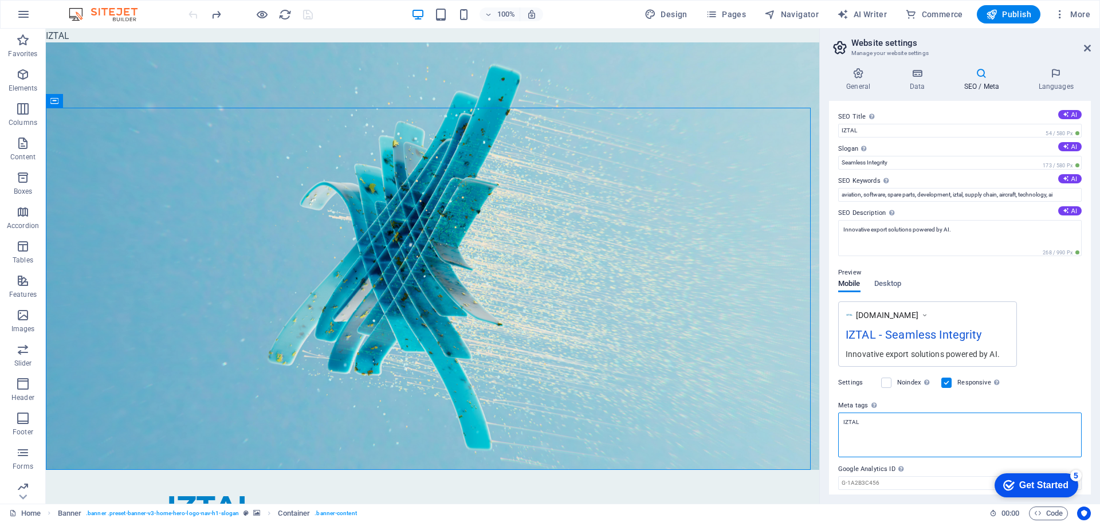
click at [842, 415] on textarea "IZTAL" at bounding box center [959, 434] width 243 height 45
click at [913, 400] on label "Meta tags Enter HTML code here that will be placed inside the tags of your webs…" at bounding box center [959, 406] width 243 height 14
click at [913, 412] on textarea "Meta tags Enter HTML code here that will be placed inside the tags of your webs…" at bounding box center [959, 430] width 243 height 36
drag, startPoint x: 917, startPoint y: 159, endPoint x: 818, endPoint y: 125, distance: 104.5
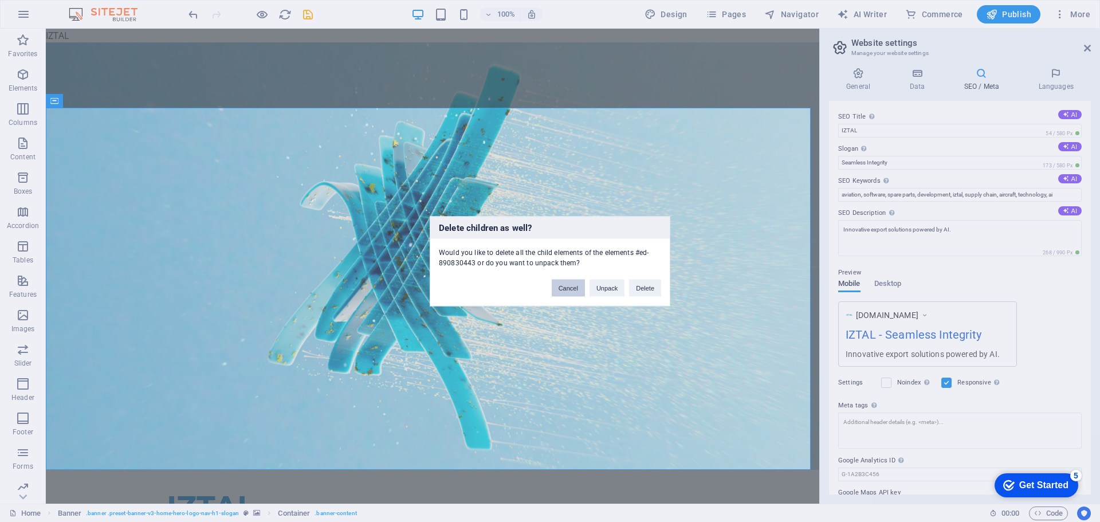
click at [567, 286] on button "Cancel" at bounding box center [568, 287] width 33 height 17
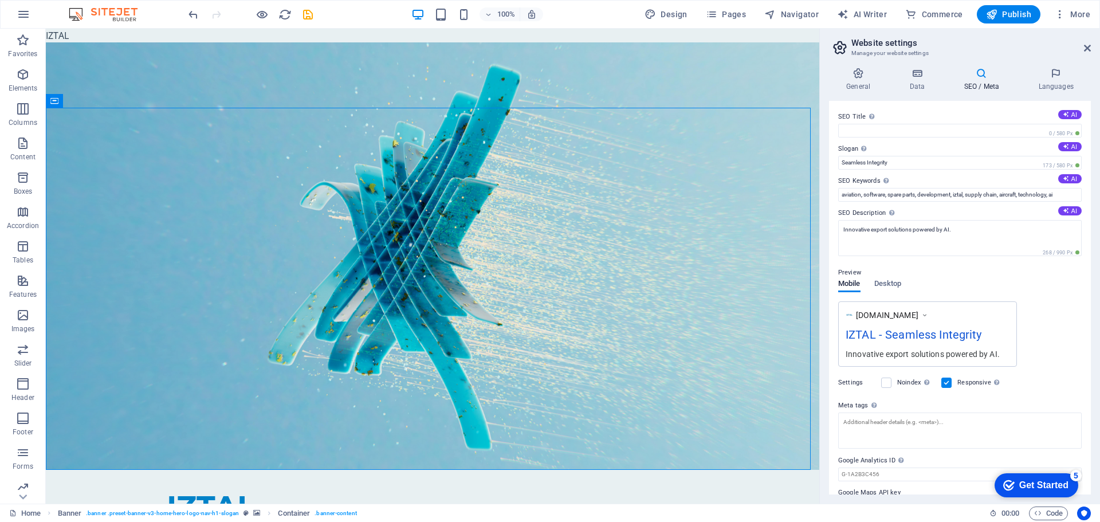
click at [938, 105] on div "SEO Title The title of your website - make it something that stands out in sear…" at bounding box center [960, 298] width 262 height 394
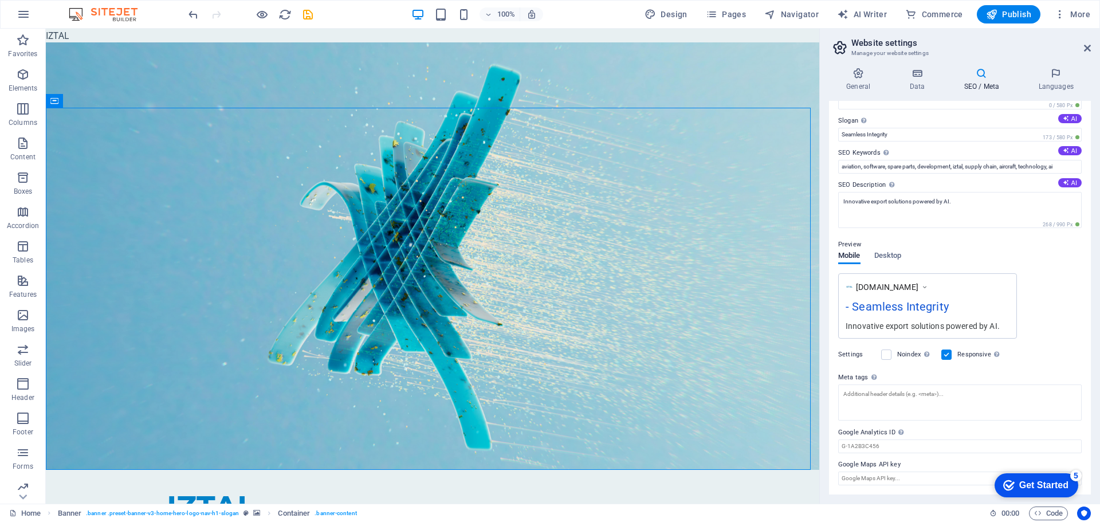
scroll to position [0, 0]
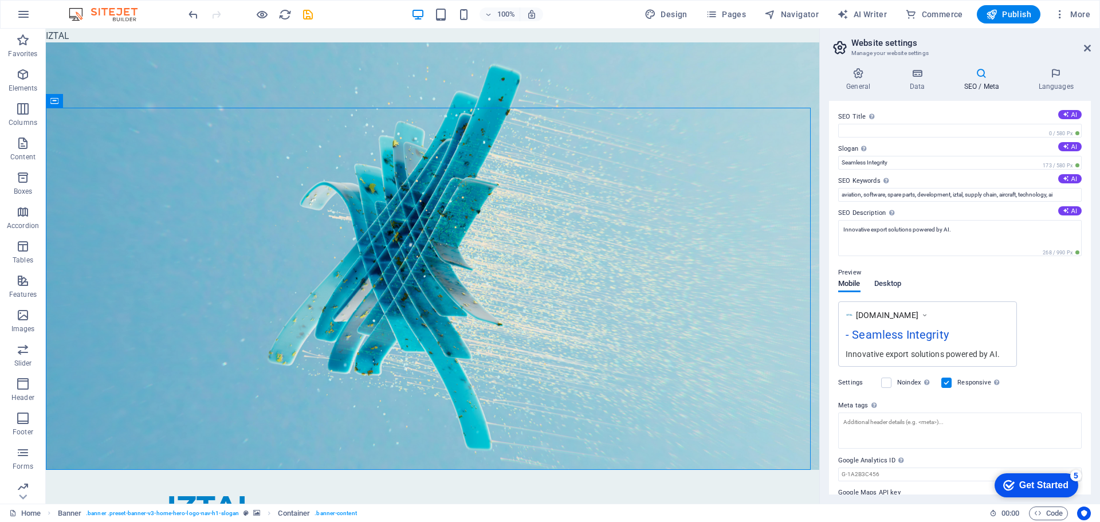
click at [887, 284] on span "Desktop" at bounding box center [887, 285] width 27 height 16
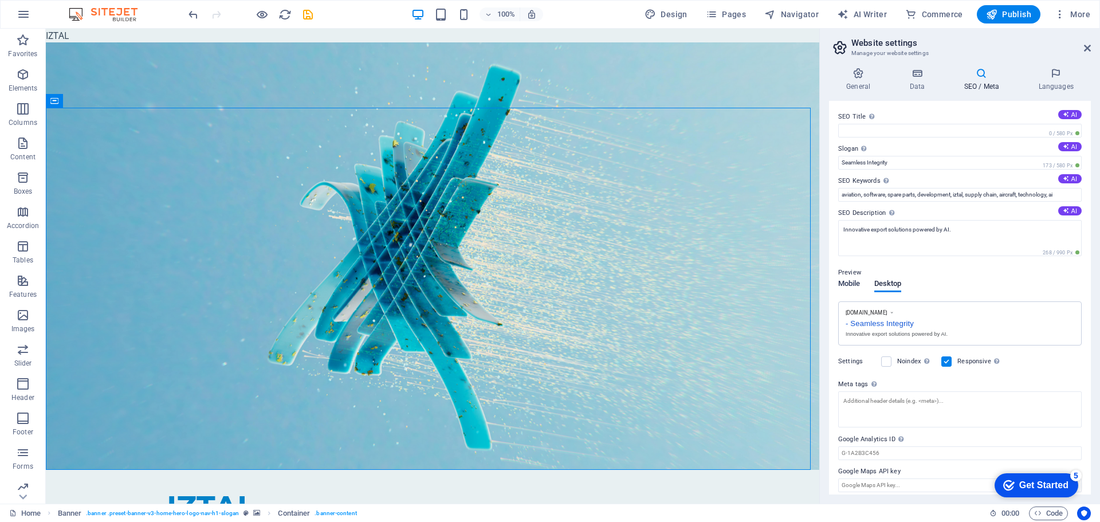
click at [860, 282] on span "Mobile" at bounding box center [849, 285] width 22 height 16
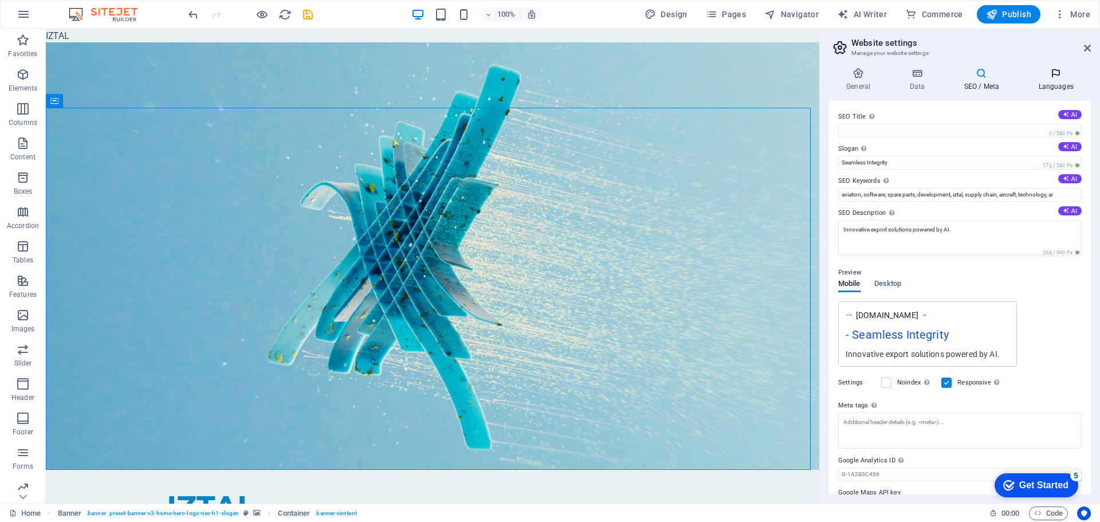
click at [1065, 82] on h4 "Languages" at bounding box center [1056, 80] width 70 height 24
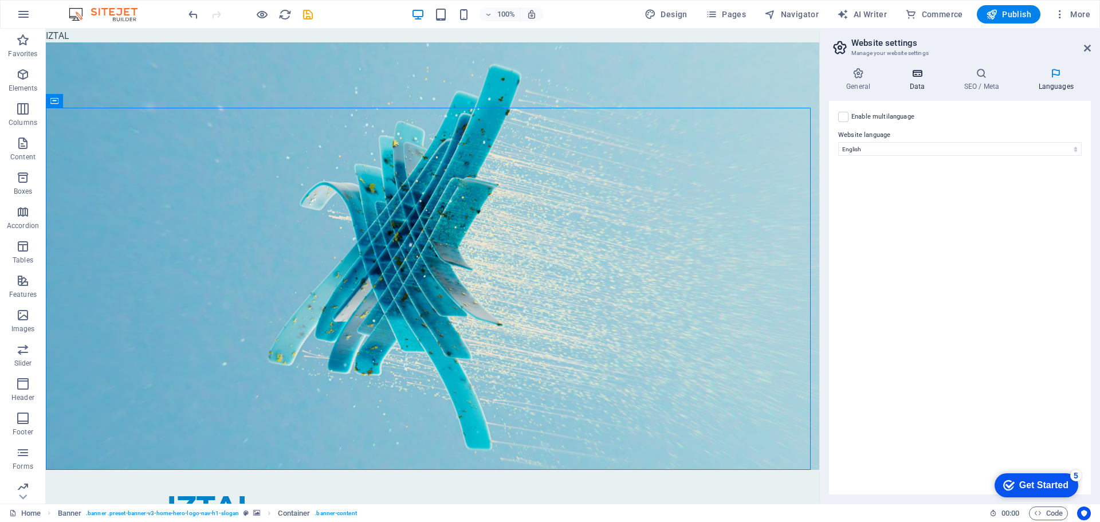
click at [917, 84] on h4 "Data" at bounding box center [919, 80] width 54 height 24
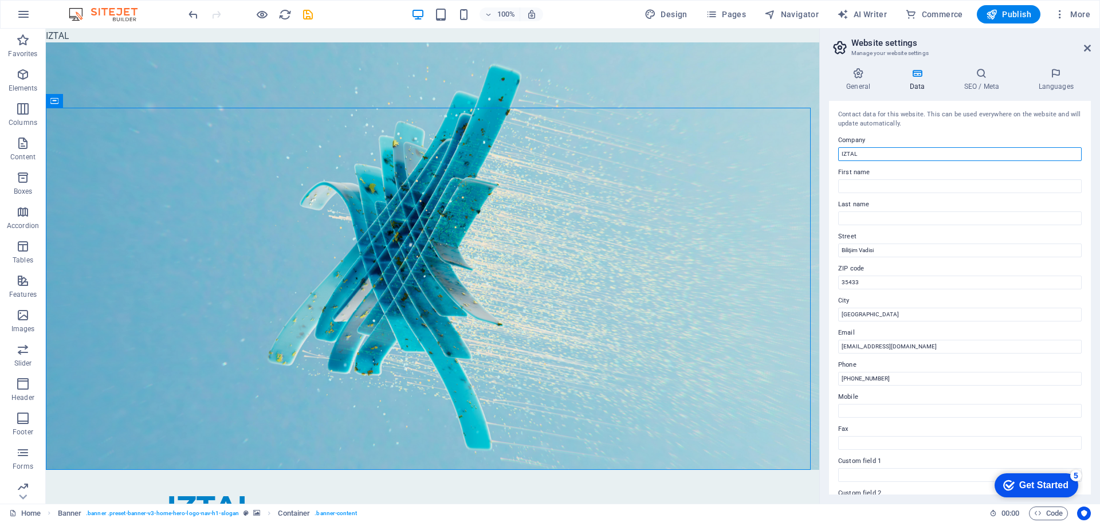
click at [886, 154] on input "IZTAL" at bounding box center [959, 154] width 243 height 14
click at [903, 141] on label "Company" at bounding box center [959, 140] width 243 height 14
click at [903, 147] on input "Company" at bounding box center [959, 154] width 243 height 14
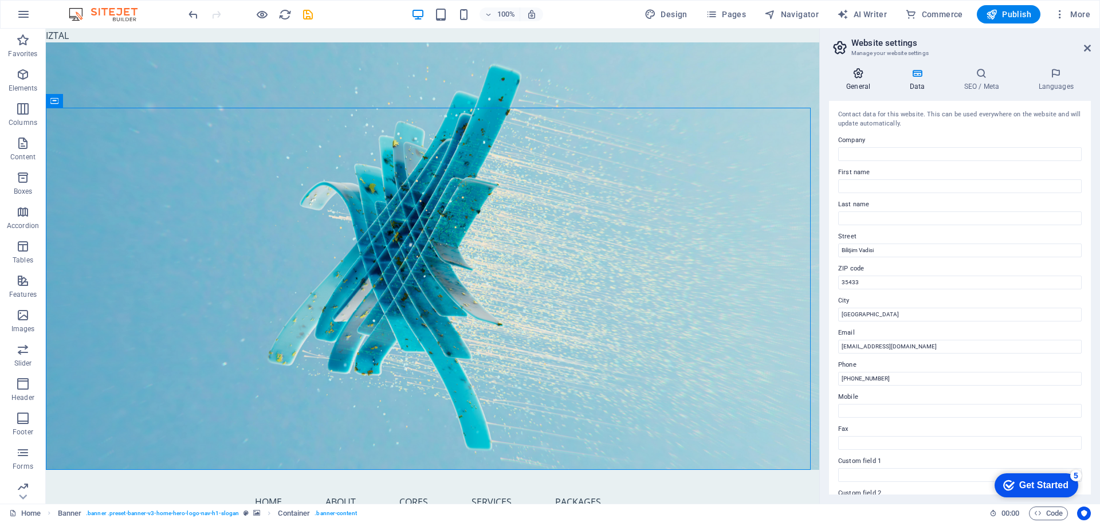
click at [866, 77] on icon at bounding box center [858, 73] width 58 height 11
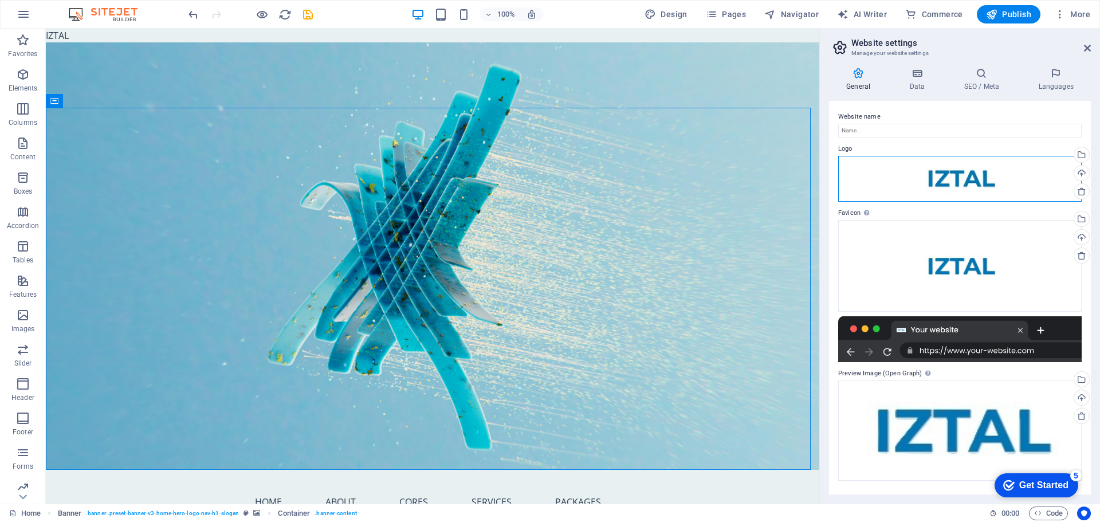
click at [919, 169] on div "Drag files here, click to choose files or select files from Files or our free s…" at bounding box center [959, 179] width 243 height 46
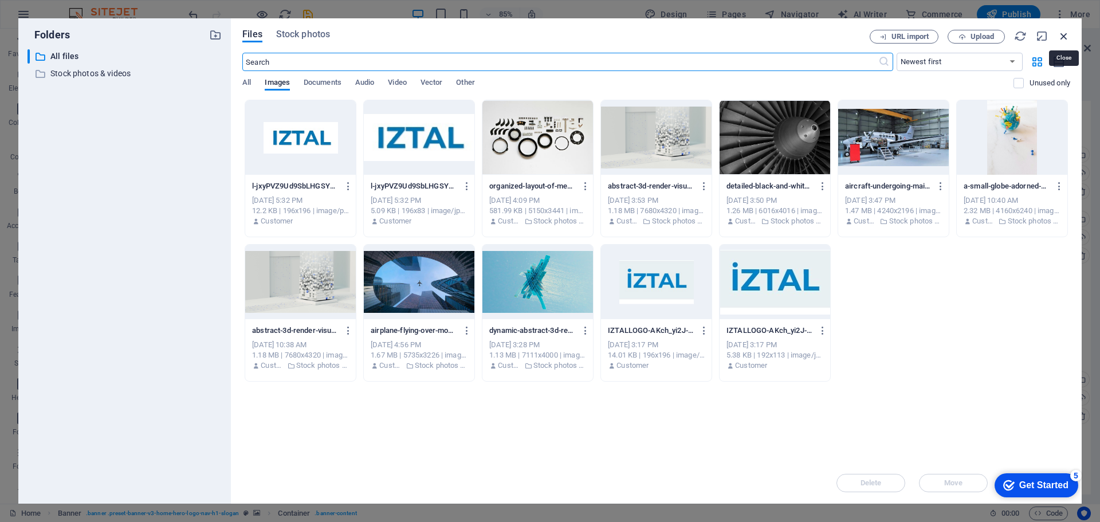
click at [1068, 33] on icon "button" at bounding box center [1064, 36] width 13 height 13
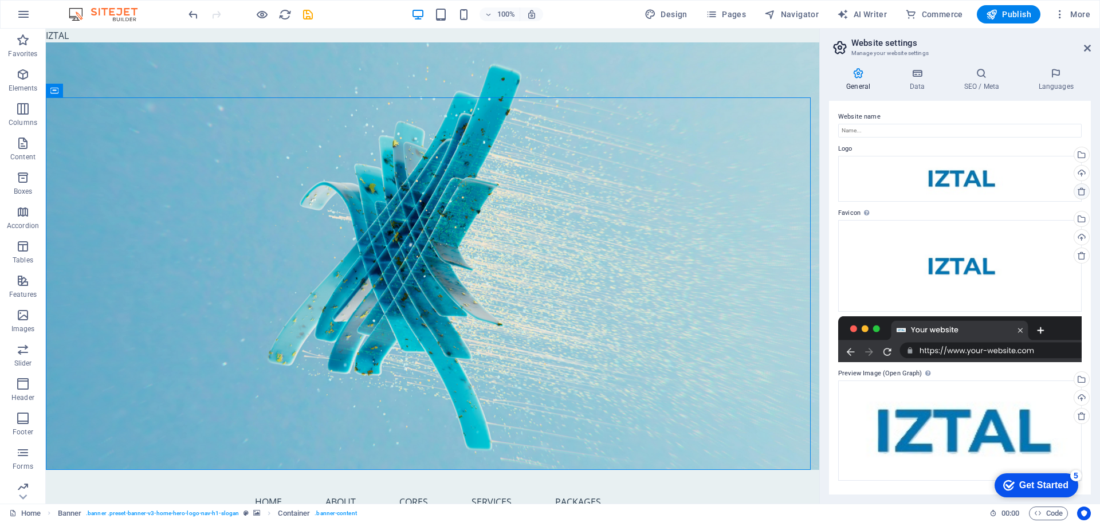
click at [1080, 185] on link at bounding box center [1082, 191] width 16 height 16
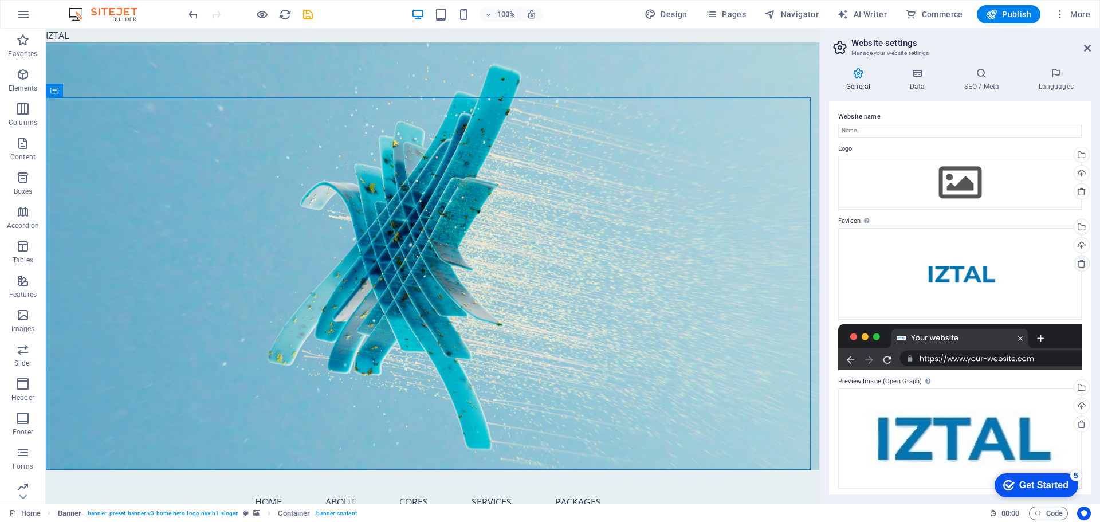
click at [1078, 262] on icon at bounding box center [1081, 263] width 9 height 9
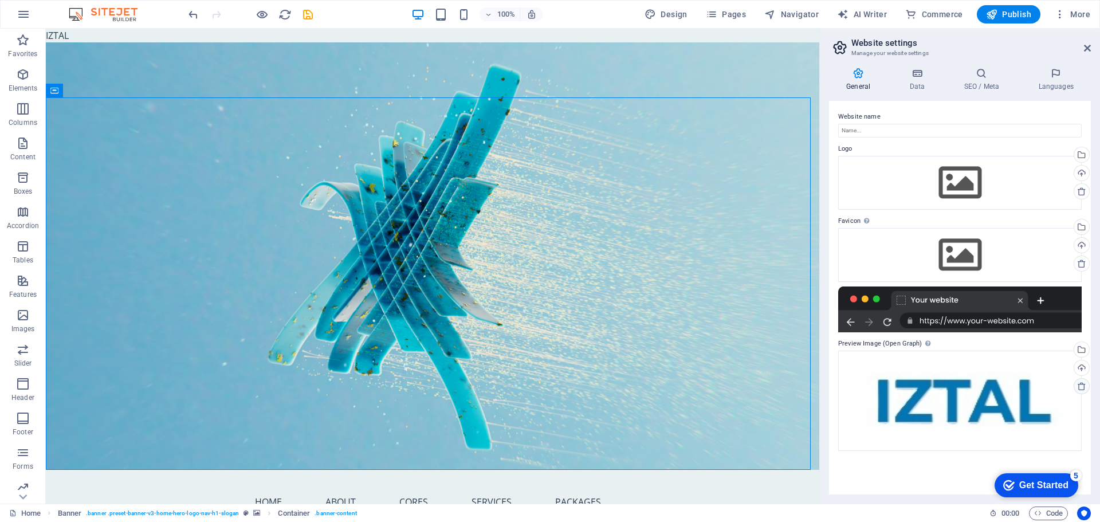
click at [1084, 388] on icon at bounding box center [1081, 386] width 9 height 9
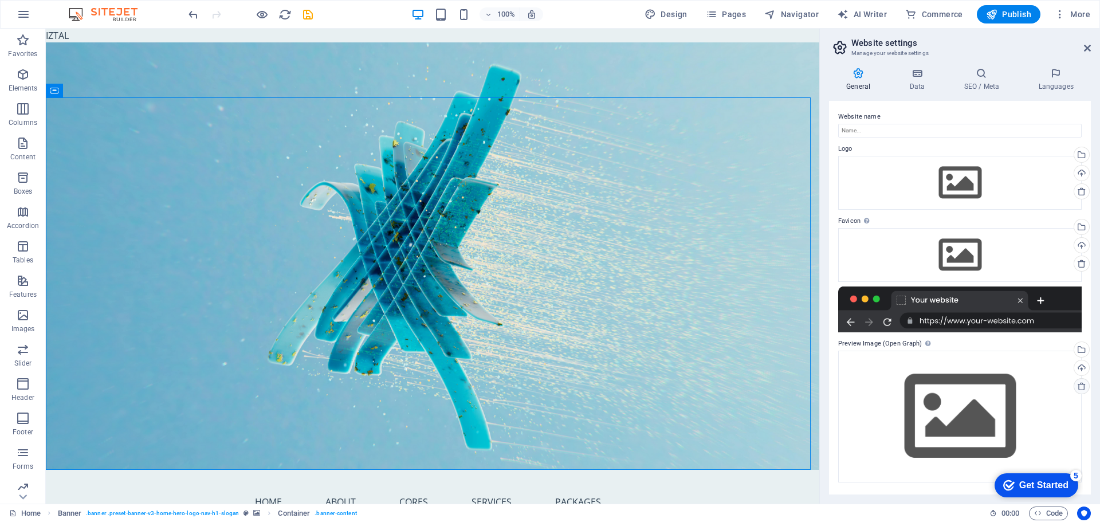
click at [1082, 382] on icon at bounding box center [1081, 386] width 9 height 9
click at [1080, 384] on icon at bounding box center [1081, 386] width 9 height 9
click at [1066, 15] on span "More" at bounding box center [1072, 14] width 36 height 11
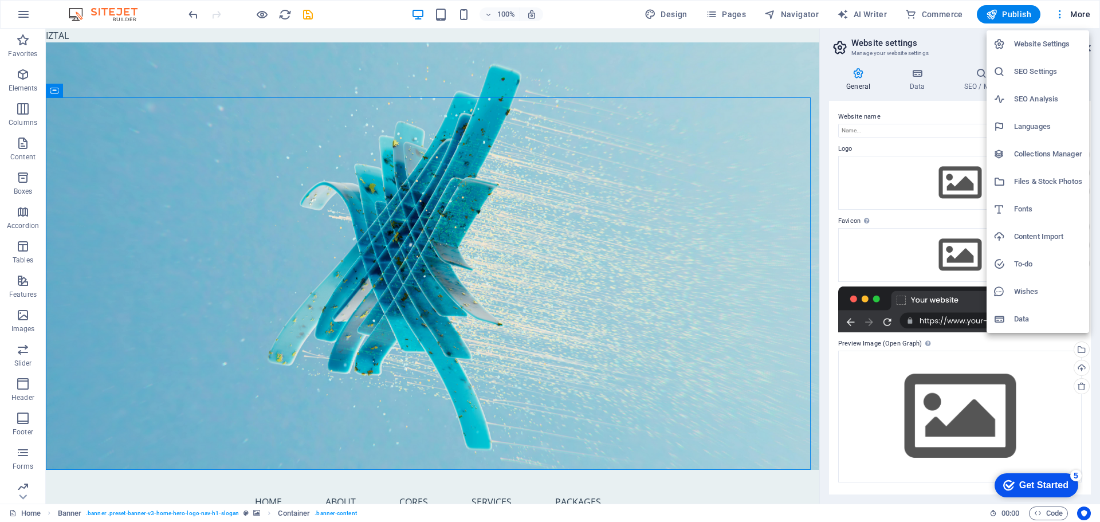
click at [1051, 93] on h6 "SEO Analysis" at bounding box center [1048, 99] width 68 height 14
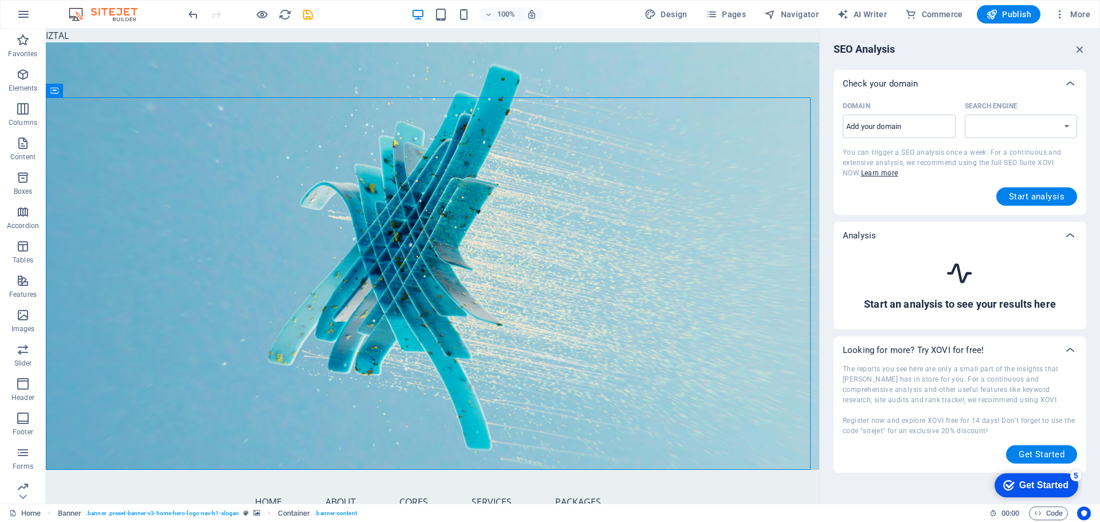
select select "google.com"
click at [1075, 13] on span "More" at bounding box center [1072, 14] width 36 height 11
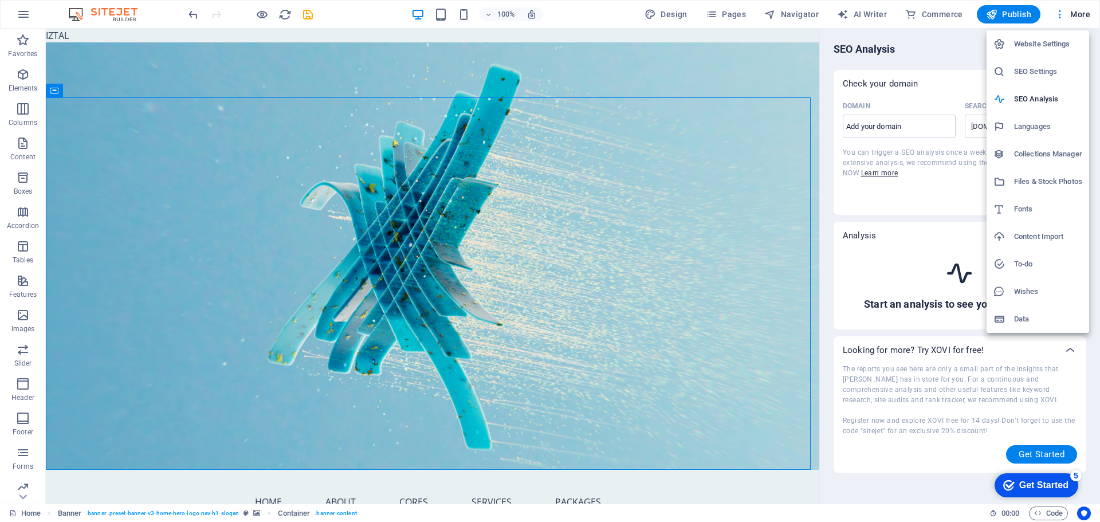
click at [1036, 127] on h6 "Languages" at bounding box center [1048, 127] width 68 height 14
select select "41"
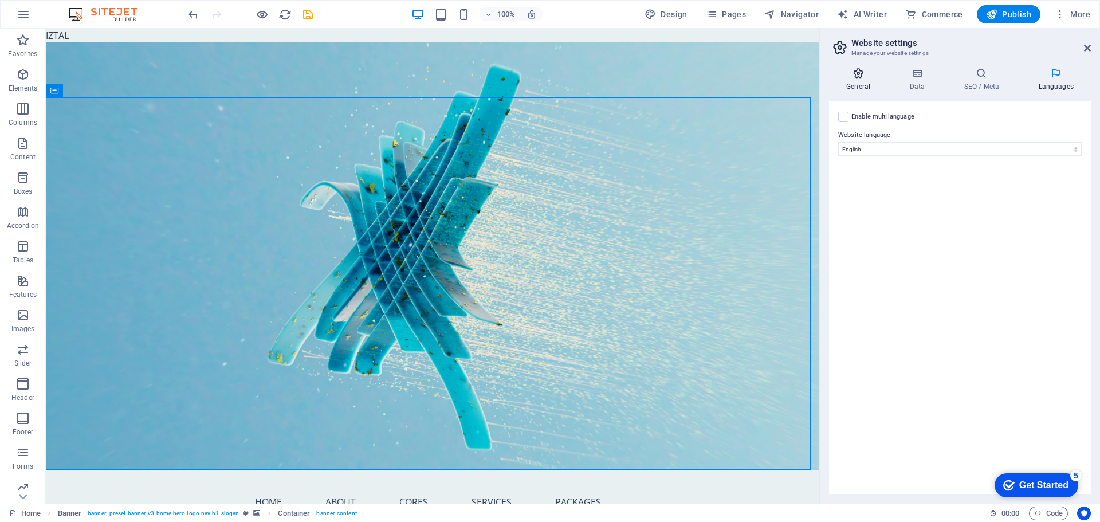
click at [869, 81] on h4 "General" at bounding box center [860, 80] width 63 height 24
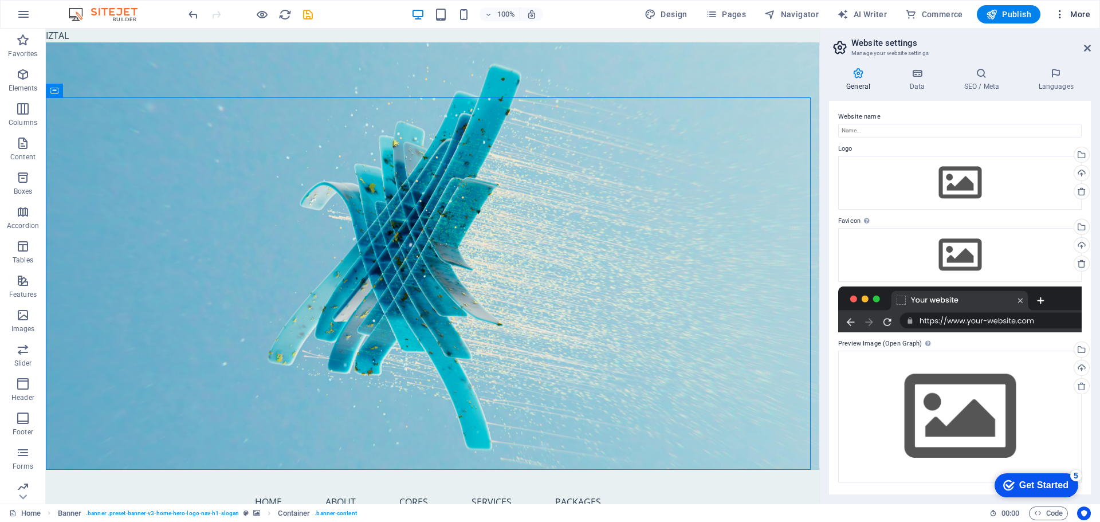
click at [1069, 14] on span "More" at bounding box center [1072, 14] width 36 height 11
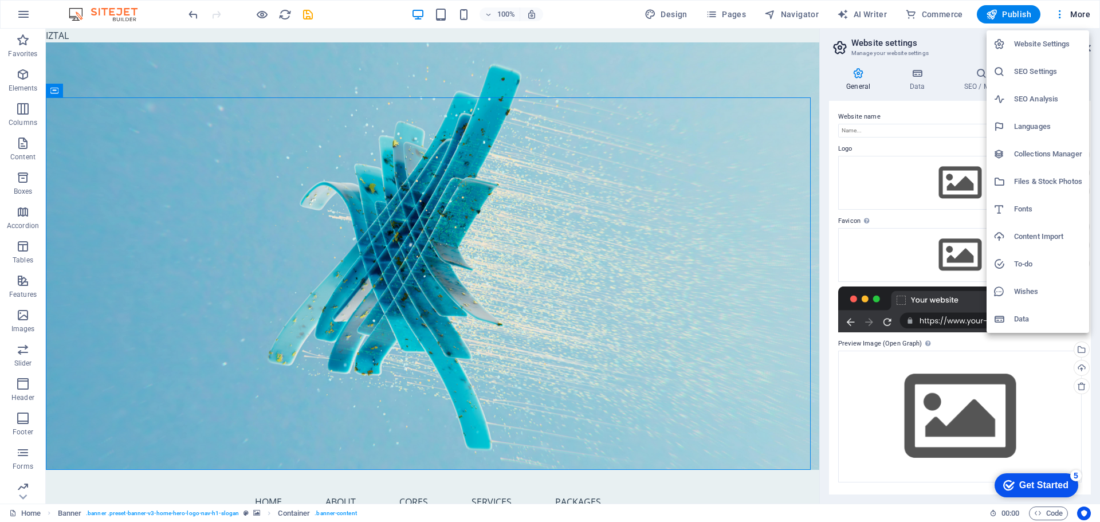
click at [1039, 64] on li "SEO Settings" at bounding box center [1037, 71] width 103 height 27
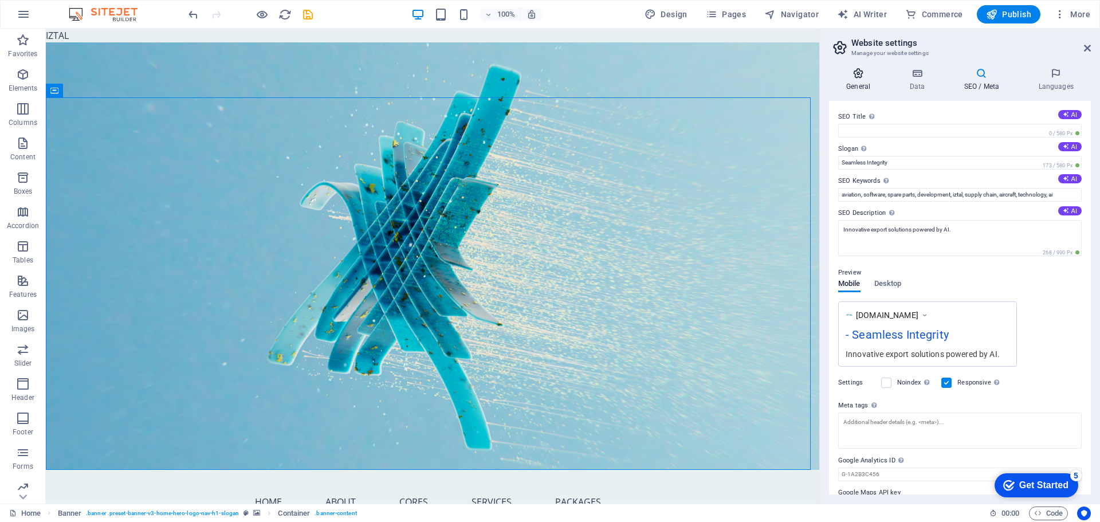
click at [864, 80] on h4 "General" at bounding box center [860, 80] width 63 height 24
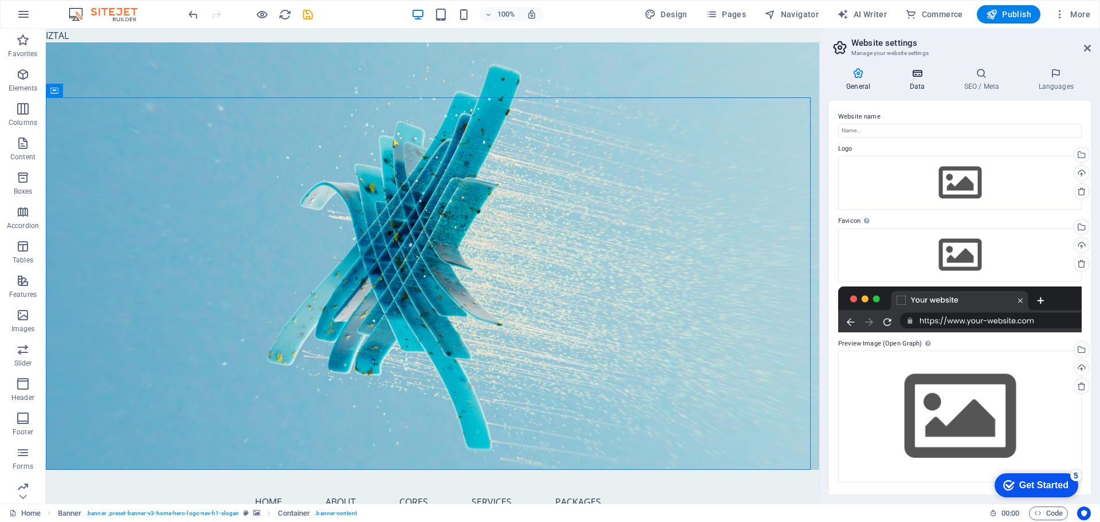
click at [918, 79] on h4 "Data" at bounding box center [919, 80] width 54 height 24
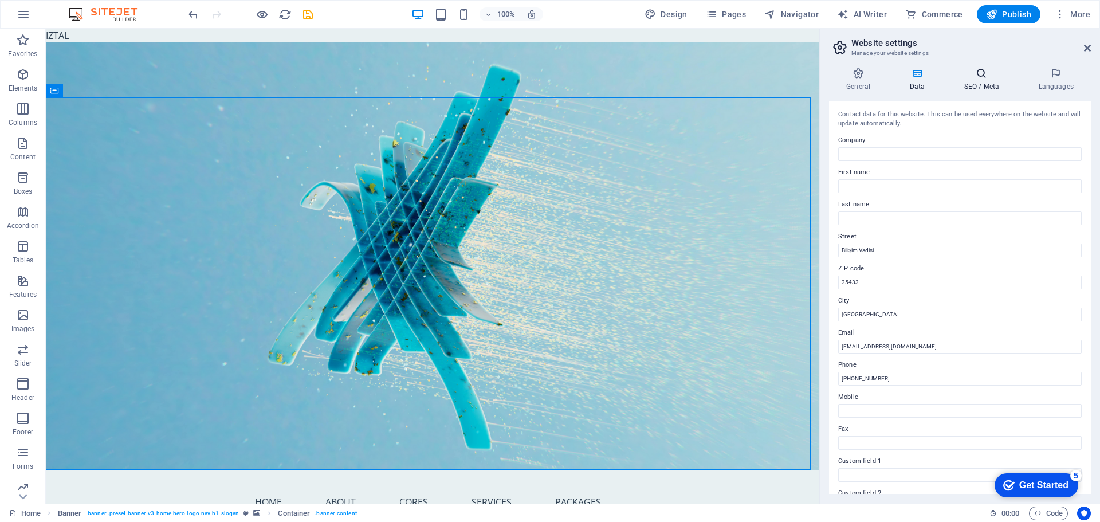
click at [985, 76] on icon at bounding box center [981, 73] width 70 height 11
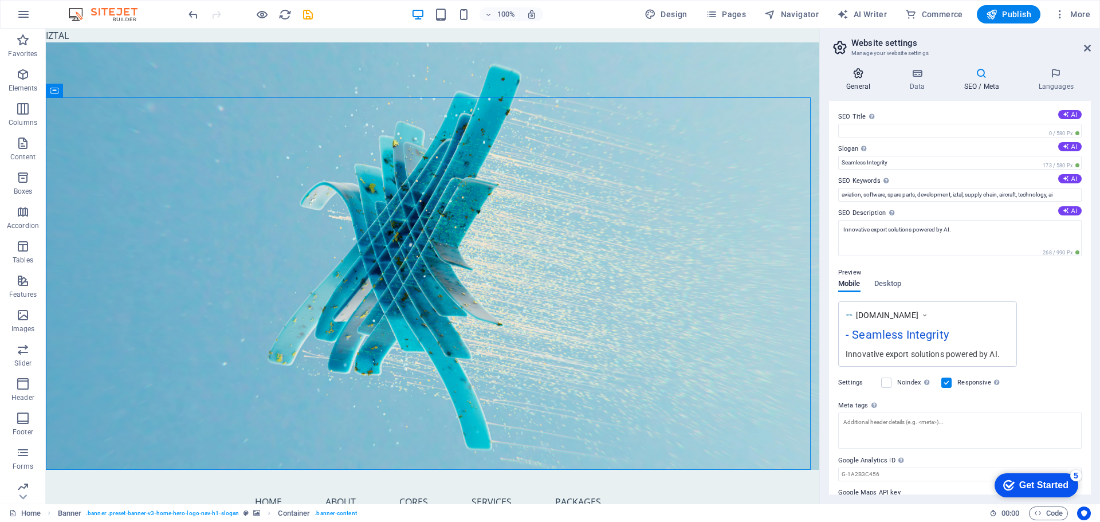
click at [868, 76] on icon at bounding box center [858, 73] width 58 height 11
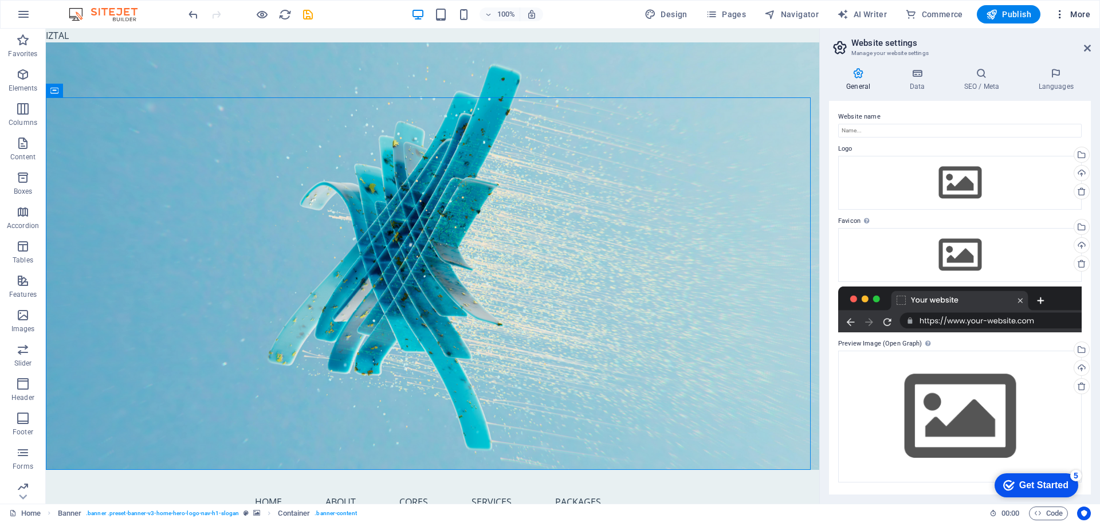
click at [1059, 11] on icon "button" at bounding box center [1059, 14] width 11 height 11
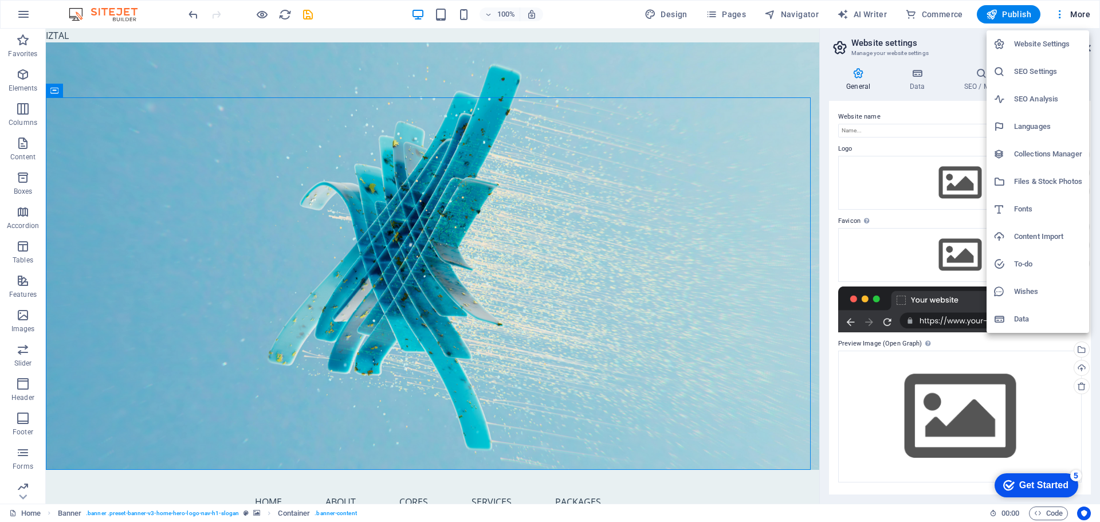
click at [1040, 99] on h6 "SEO Analysis" at bounding box center [1048, 99] width 68 height 14
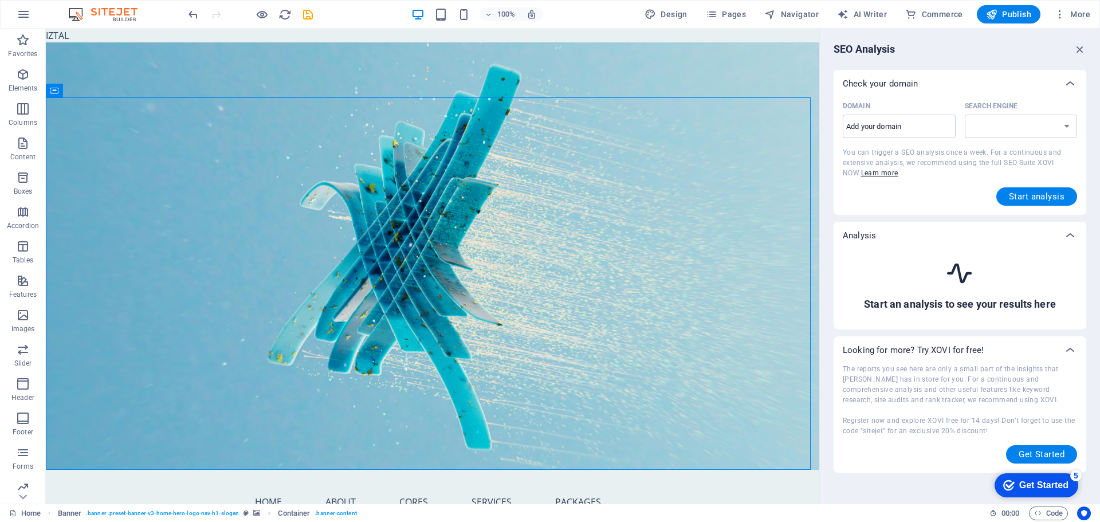
select select "google.com"
click at [1063, 14] on icon "button" at bounding box center [1059, 14] width 11 height 11
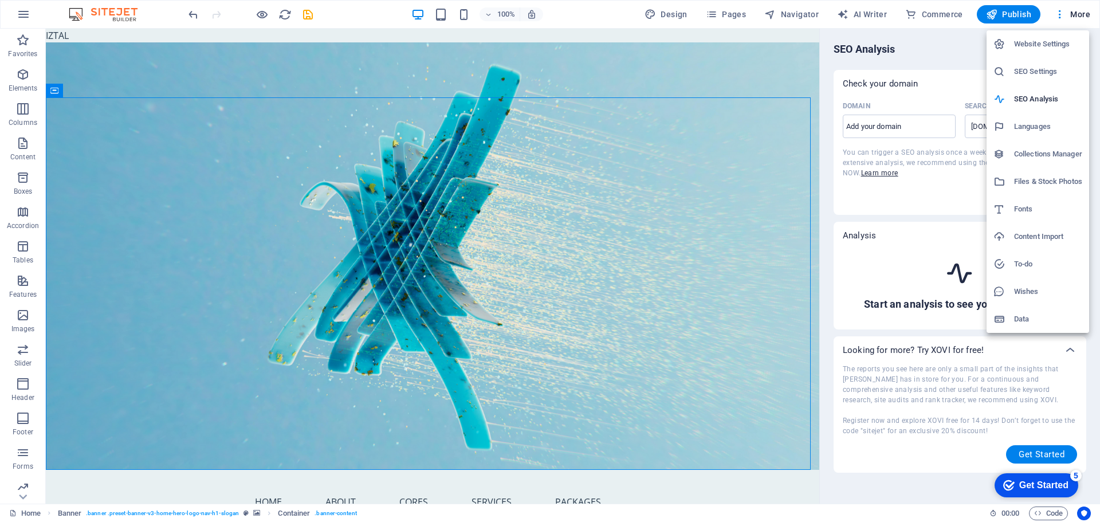
click at [1034, 119] on li "Languages" at bounding box center [1037, 126] width 103 height 27
select select "41"
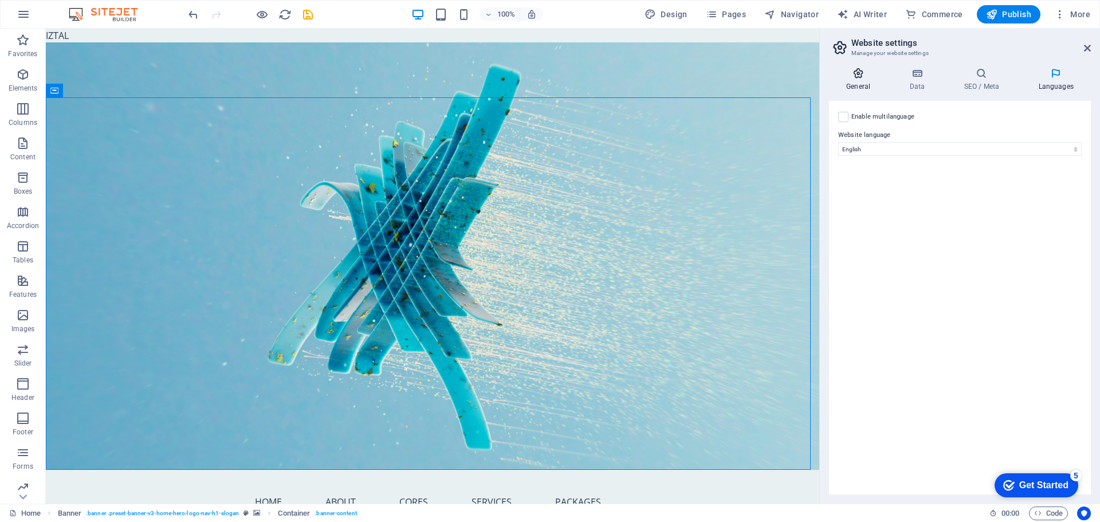
click at [868, 82] on h4 "General" at bounding box center [860, 80] width 63 height 24
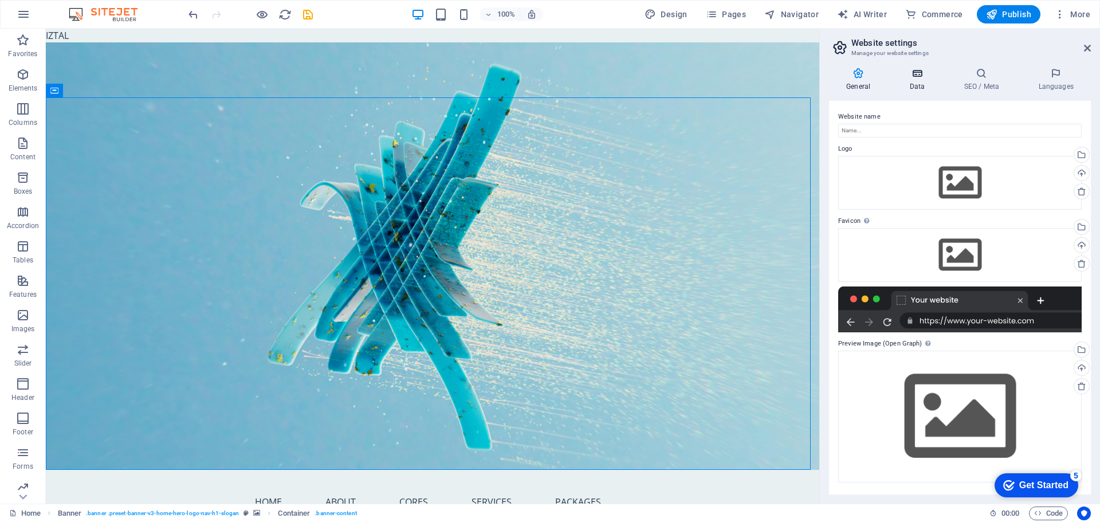
click at [929, 80] on h4 "Data" at bounding box center [919, 80] width 54 height 24
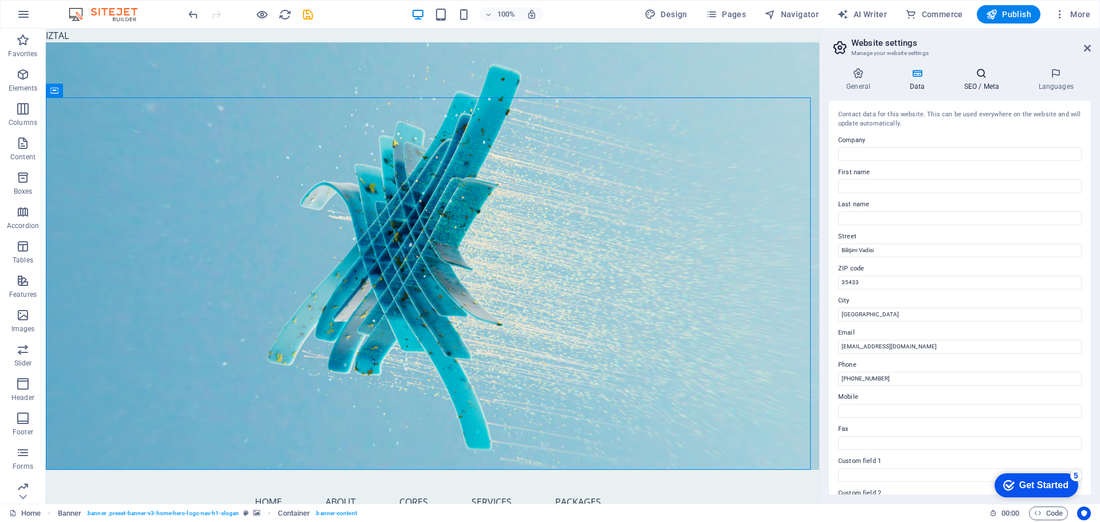
click at [981, 77] on icon at bounding box center [981, 73] width 70 height 11
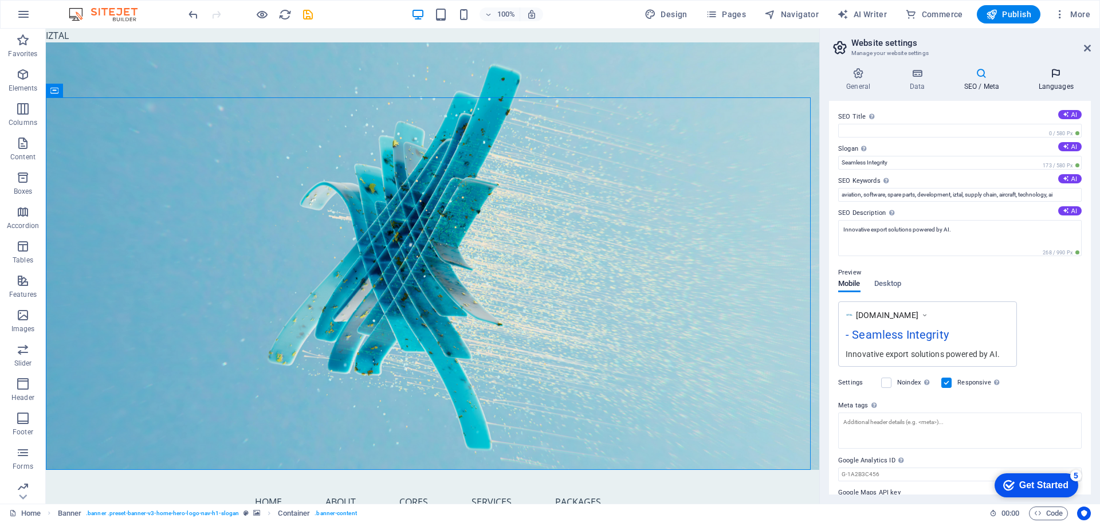
click at [1038, 80] on h4 "Languages" at bounding box center [1056, 80] width 70 height 24
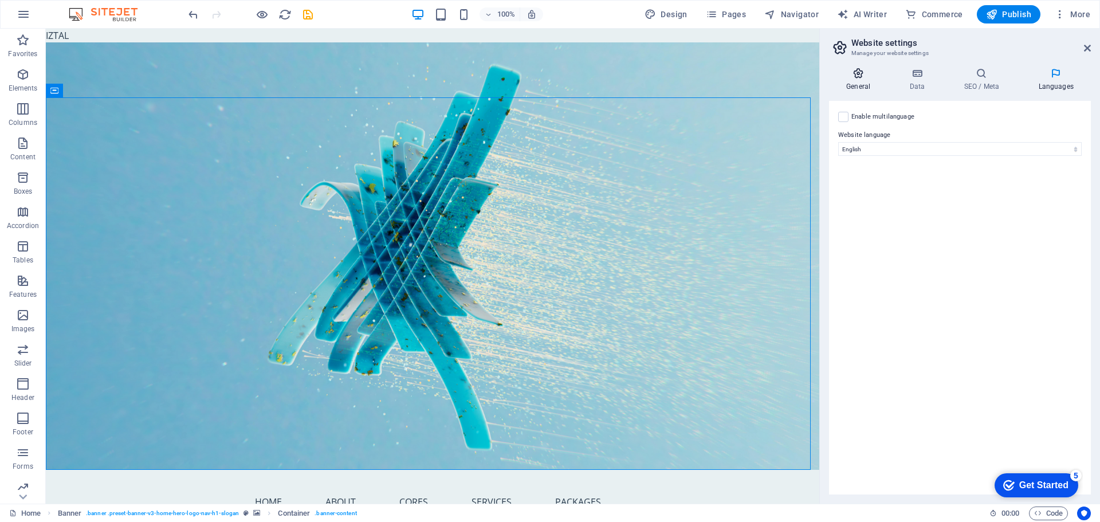
click at [861, 78] on icon at bounding box center [858, 73] width 58 height 11
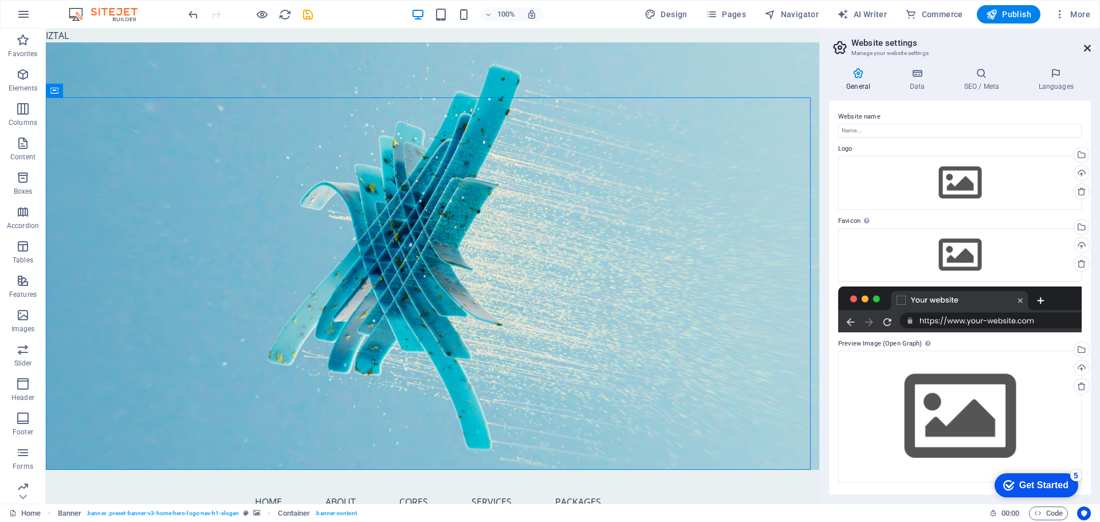
click at [1087, 50] on icon at bounding box center [1087, 48] width 7 height 9
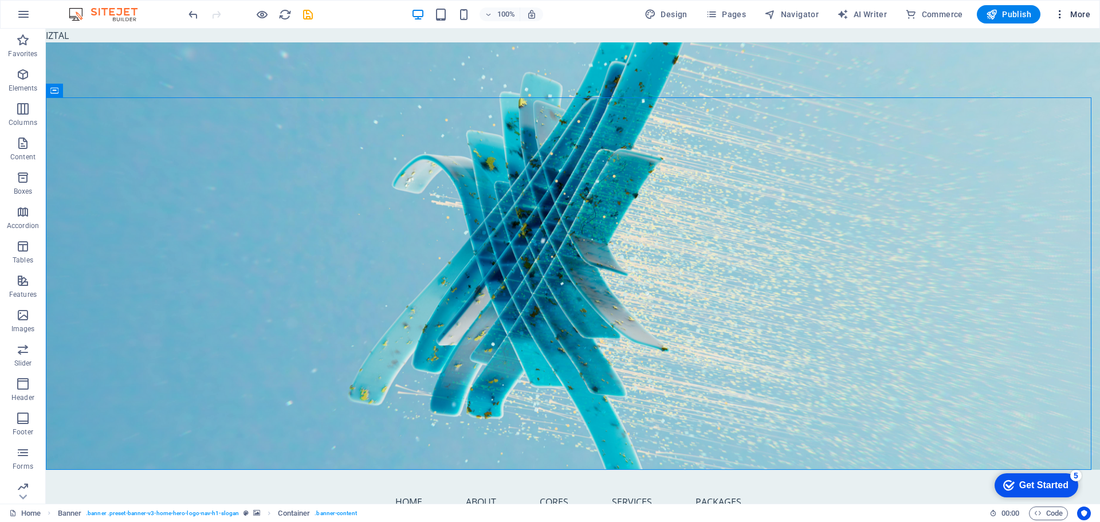
click at [1064, 14] on icon "button" at bounding box center [1059, 14] width 11 height 11
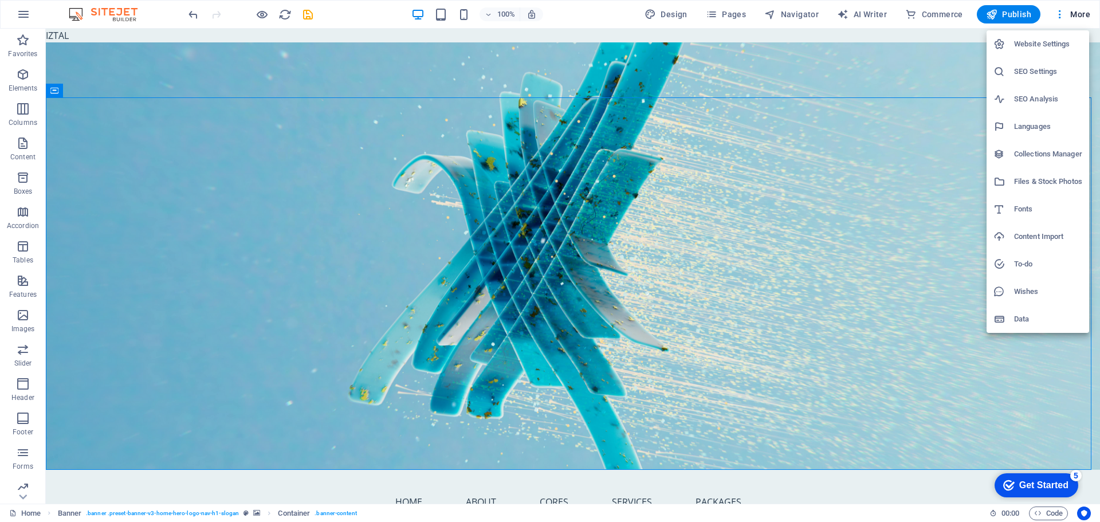
click at [1041, 95] on h6 "SEO Analysis" at bounding box center [1048, 99] width 68 height 14
select select "google.com"
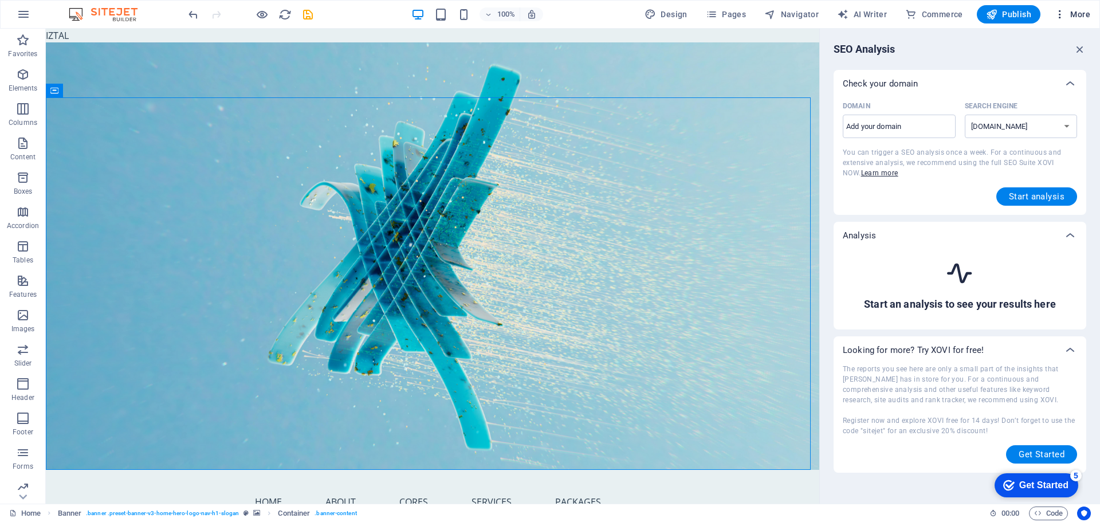
click at [1066, 15] on icon "button" at bounding box center [1059, 14] width 11 height 11
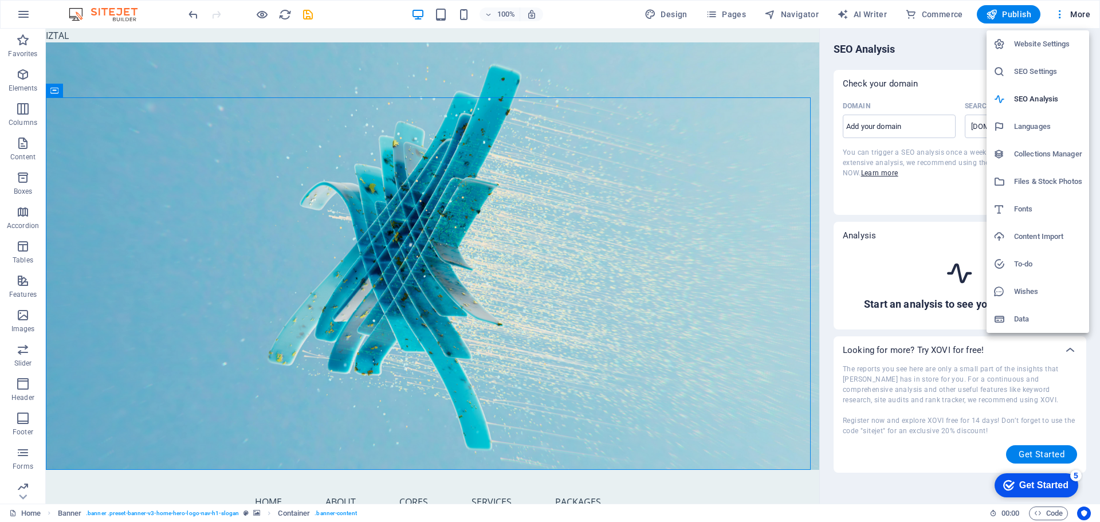
click at [1040, 120] on h6 "Languages" at bounding box center [1048, 127] width 68 height 14
select select "41"
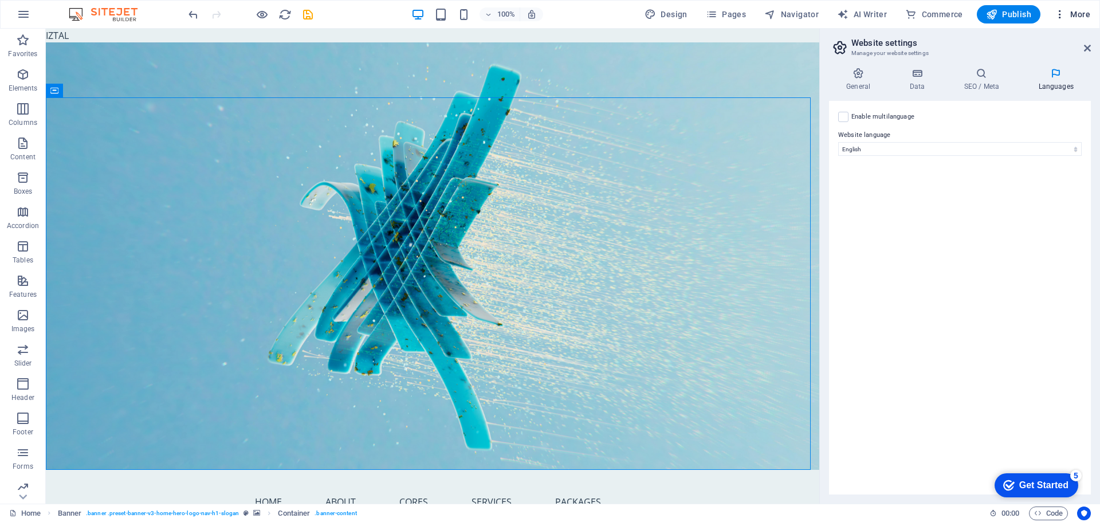
click at [1062, 16] on icon "button" at bounding box center [1059, 14] width 11 height 11
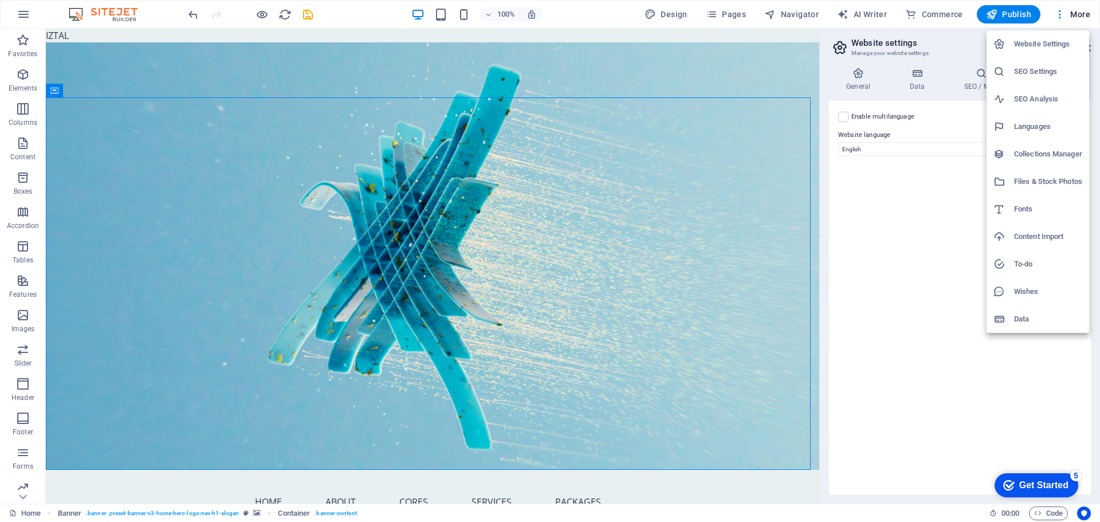
click at [1048, 153] on h6 "Collections Manager" at bounding box center [1048, 154] width 68 height 14
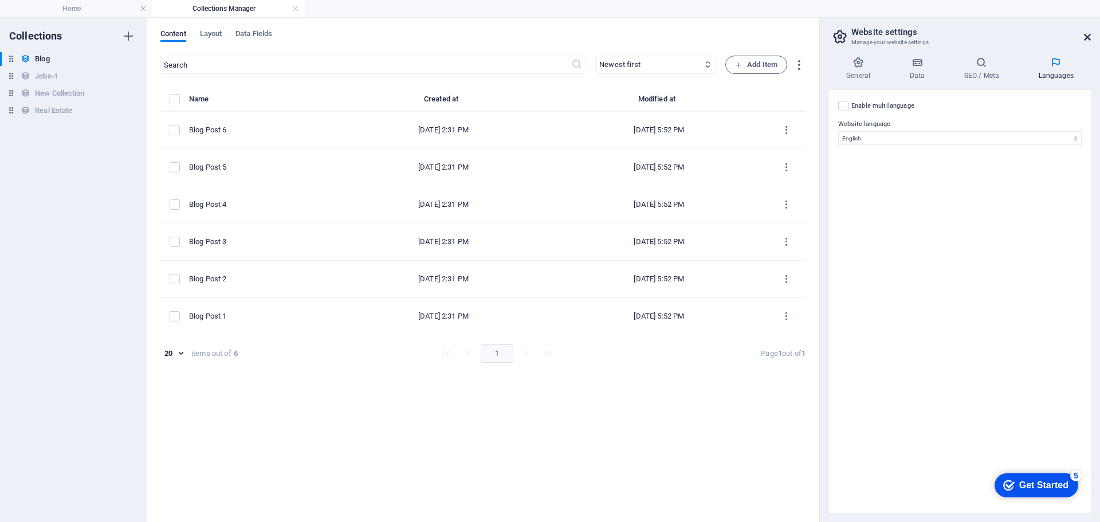
click at [1086, 36] on icon at bounding box center [1087, 37] width 7 height 9
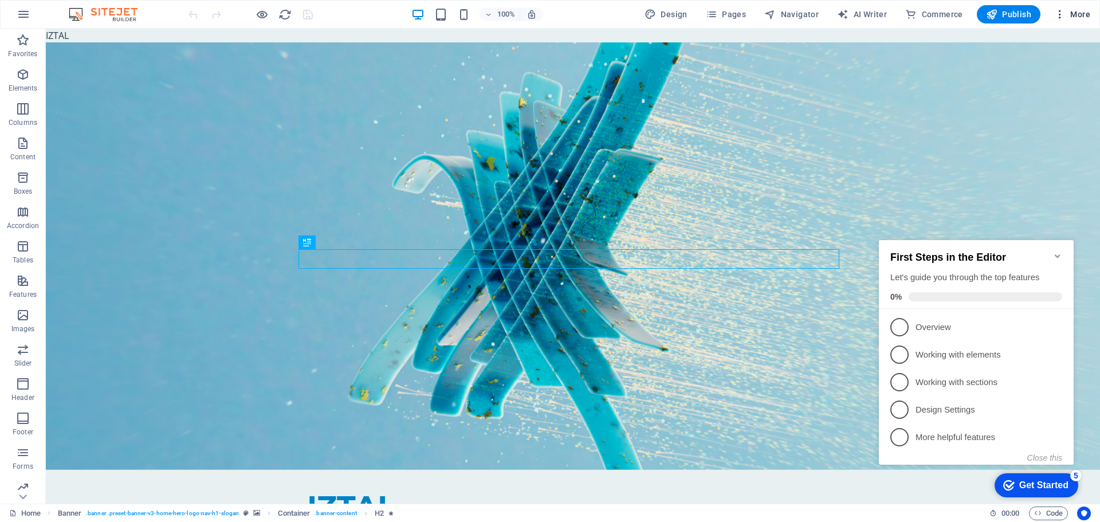
click at [1059, 18] on icon "button" at bounding box center [1059, 14] width 11 height 11
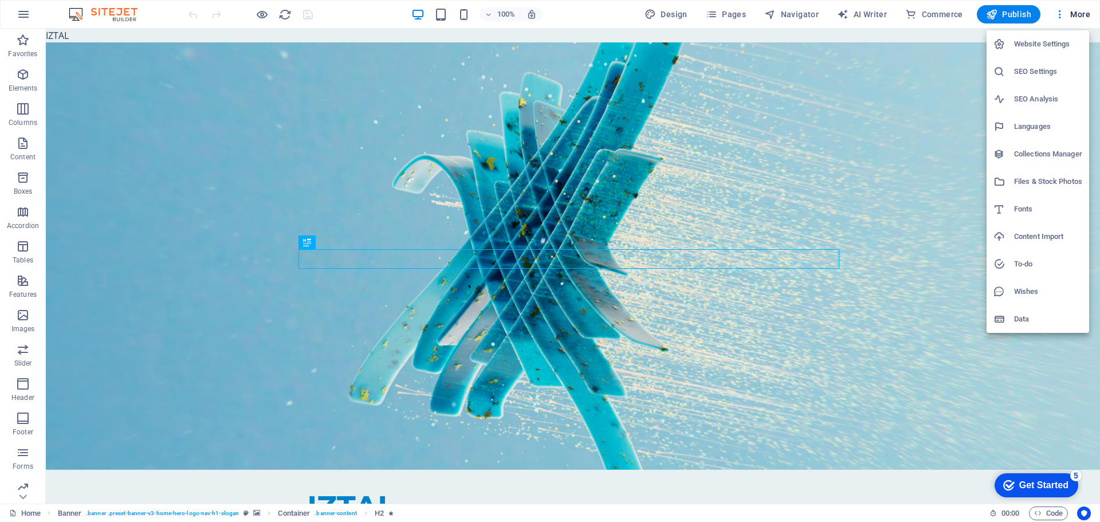
click at [1047, 185] on h6 "Files & Stock Photos" at bounding box center [1048, 182] width 68 height 14
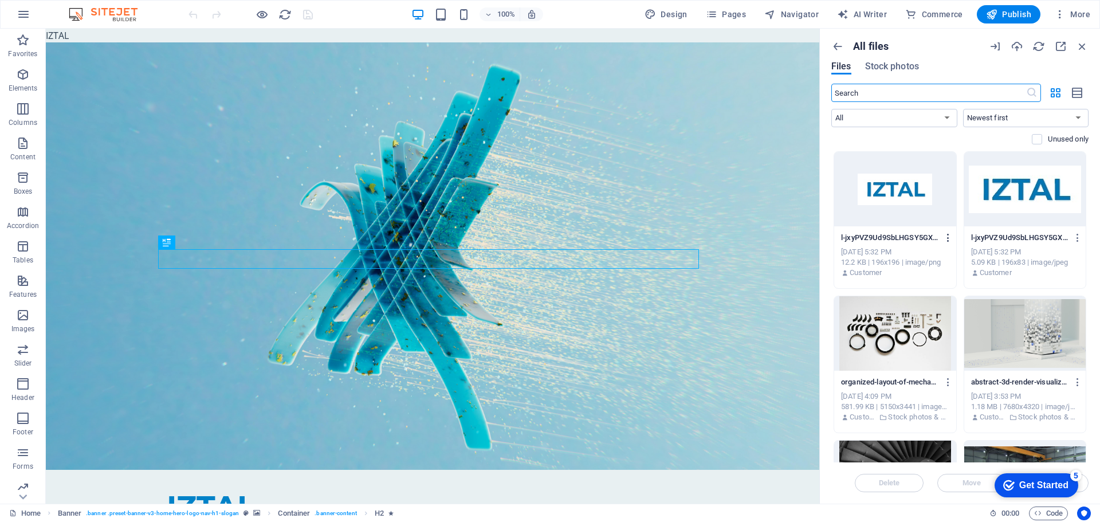
click at [944, 235] on icon "button" at bounding box center [948, 238] width 11 height 10
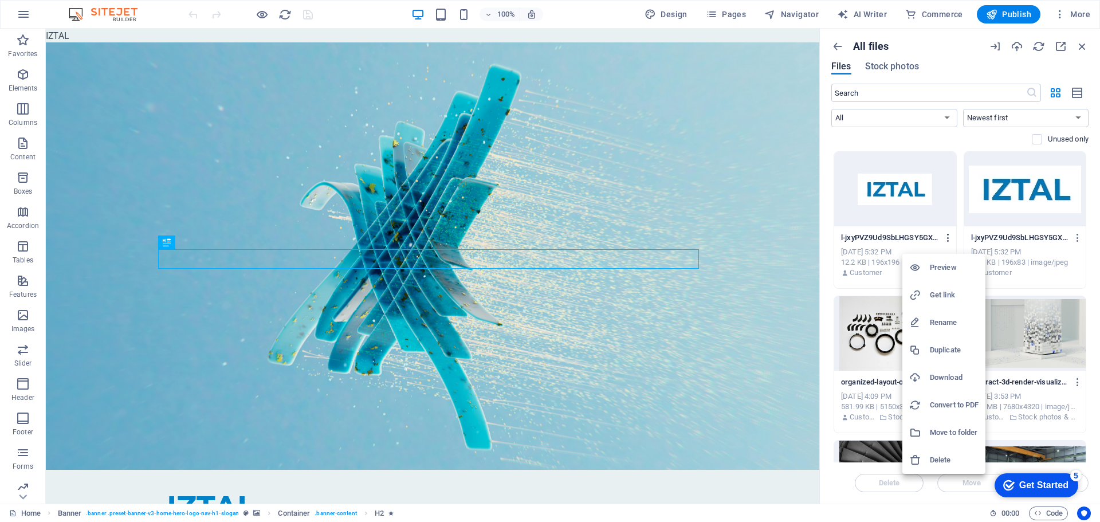
click at [944, 235] on div at bounding box center [550, 261] width 1100 height 522
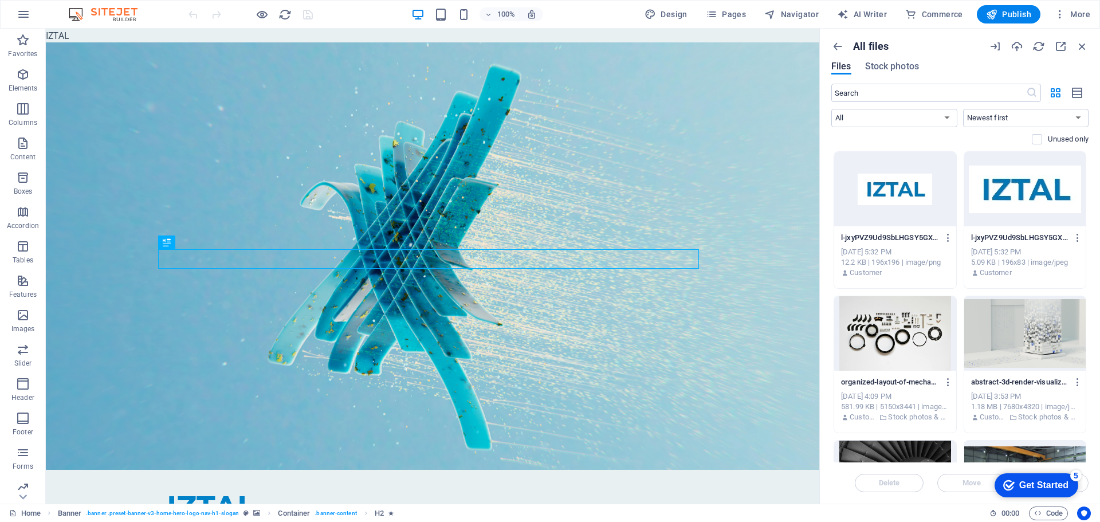
click at [910, 201] on div "Preview Get link Rename Duplicate Download Convert to PDF Move to folder Delete" at bounding box center [550, 264] width 1100 height 515
click at [909, 199] on div at bounding box center [895, 189] width 122 height 74
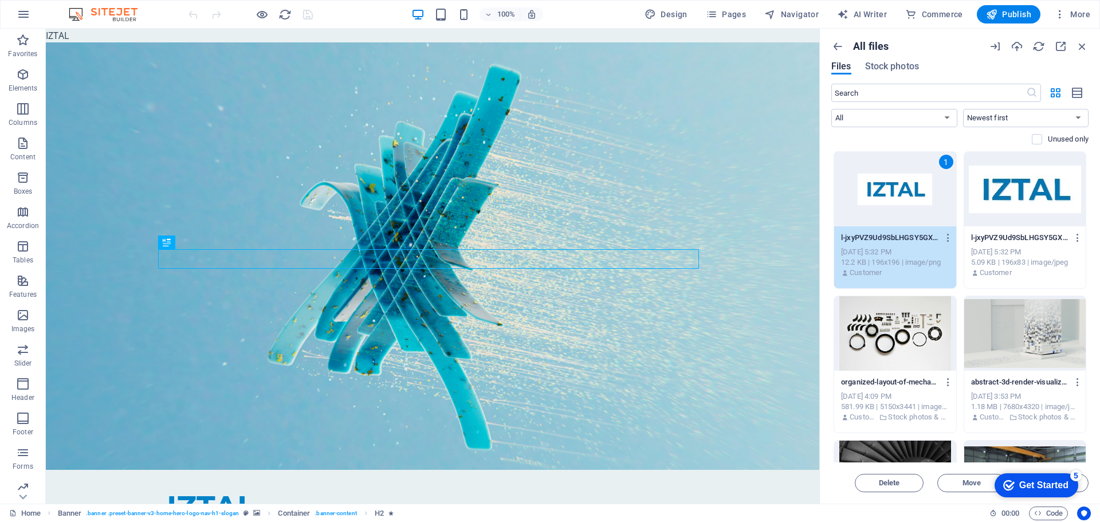
click at [910, 195] on div "1" at bounding box center [895, 189] width 122 height 74
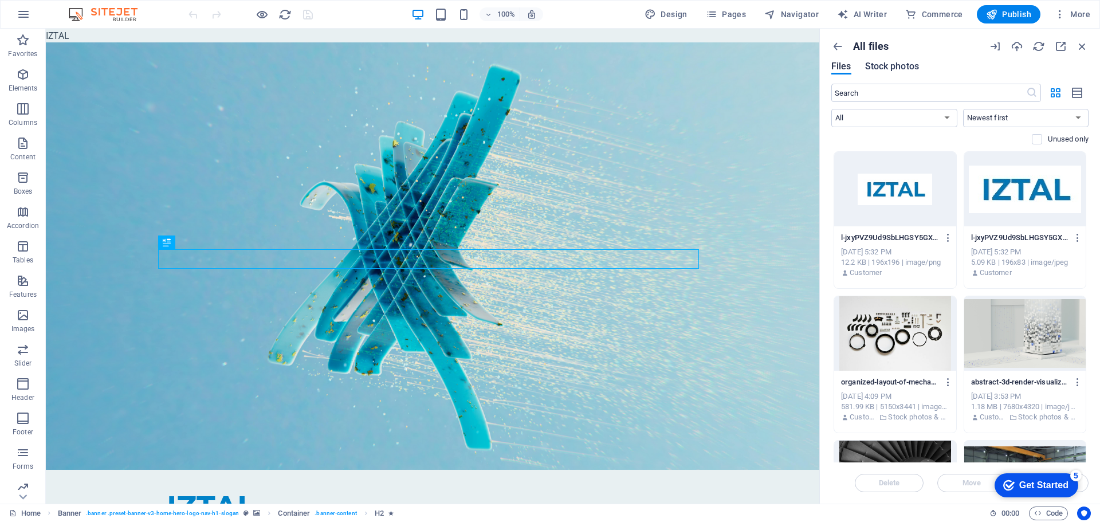
click at [880, 71] on span "Stock photos" at bounding box center [892, 67] width 54 height 14
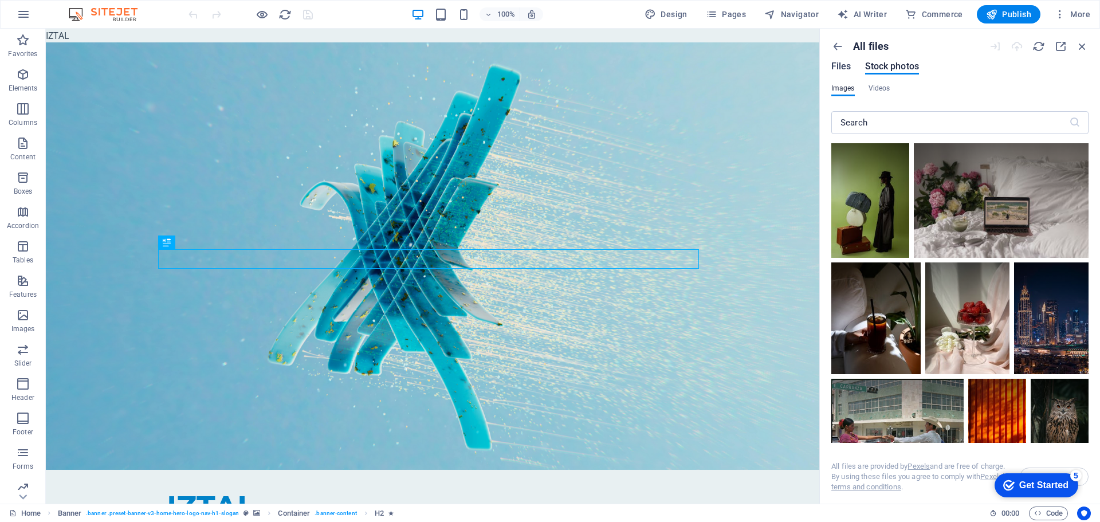
click at [844, 67] on span "Files" at bounding box center [841, 67] width 20 height 14
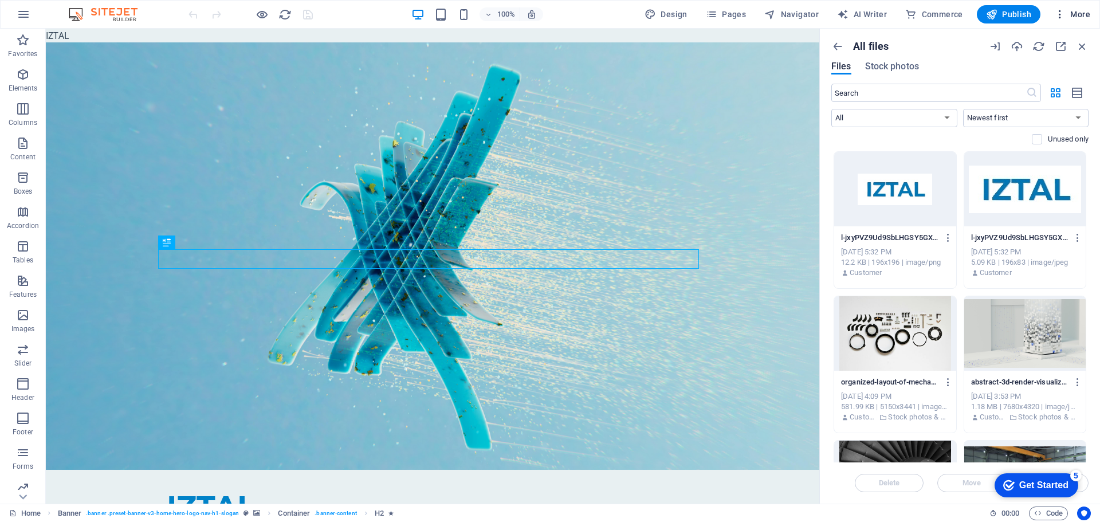
click at [1061, 17] on icon "button" at bounding box center [1059, 14] width 11 height 11
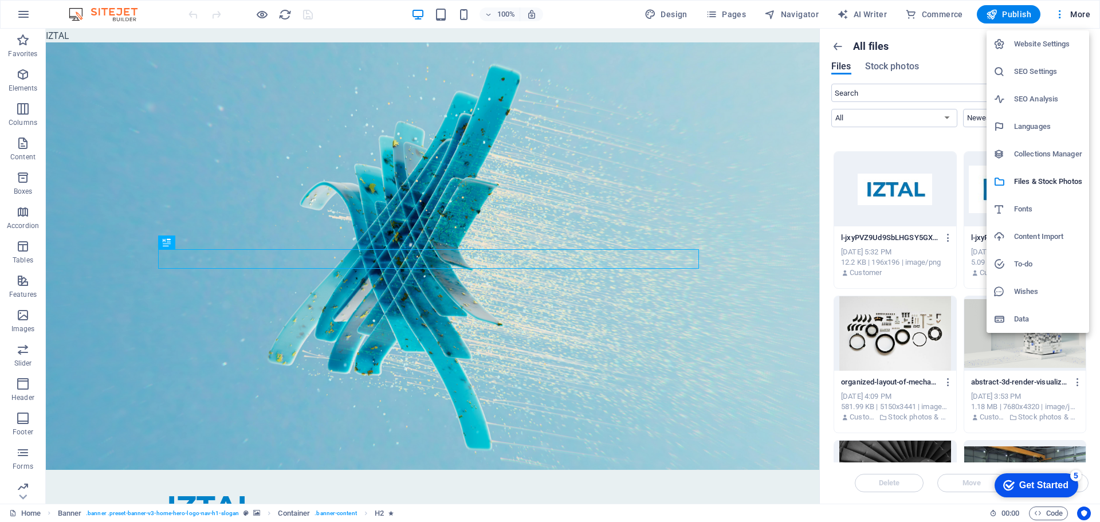
click at [1042, 210] on h6 "Fonts" at bounding box center [1048, 209] width 68 height 14
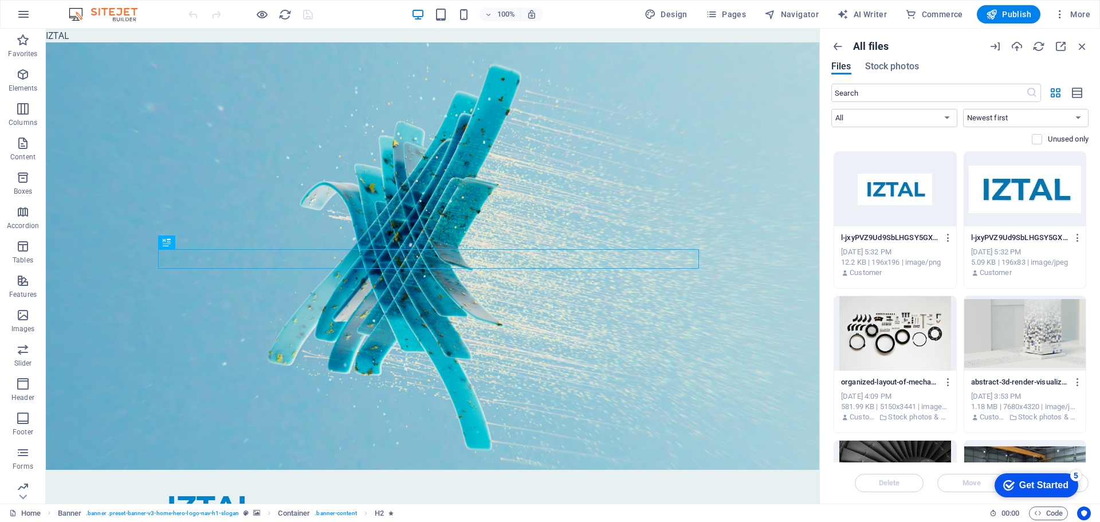
select select "popularity"
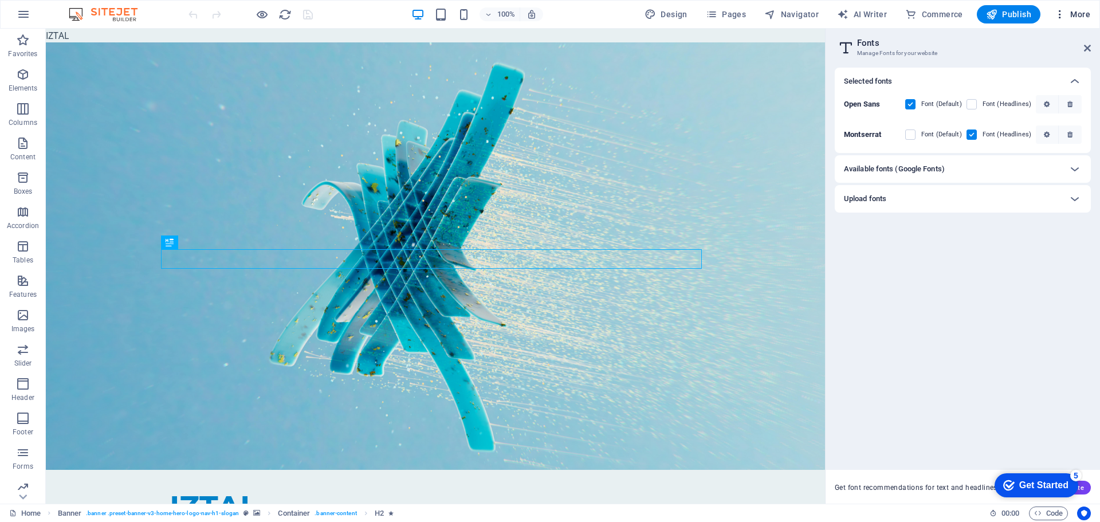
click at [1061, 11] on icon "button" at bounding box center [1059, 14] width 11 height 11
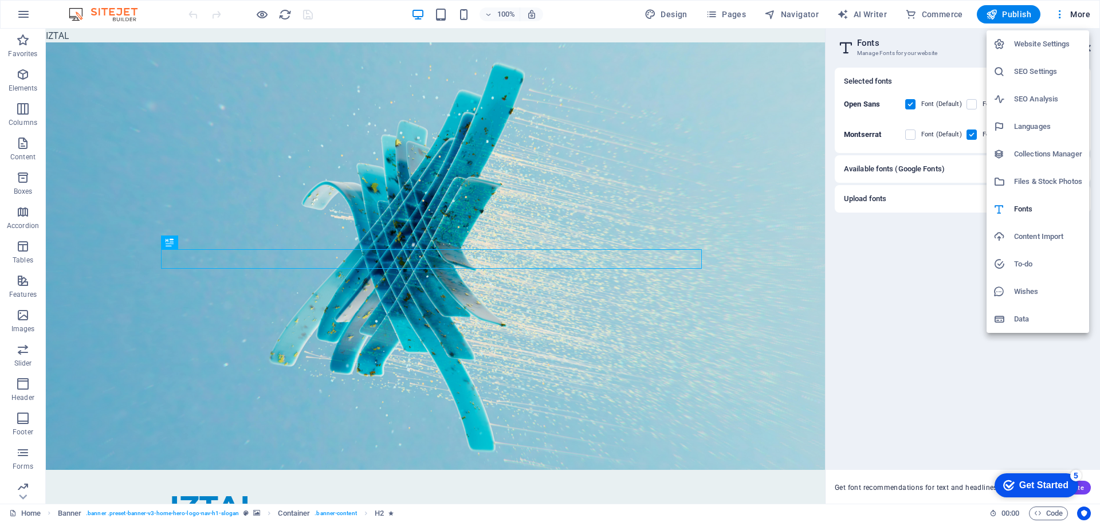
click at [1064, 236] on h6 "Content Import" at bounding box center [1048, 237] width 68 height 14
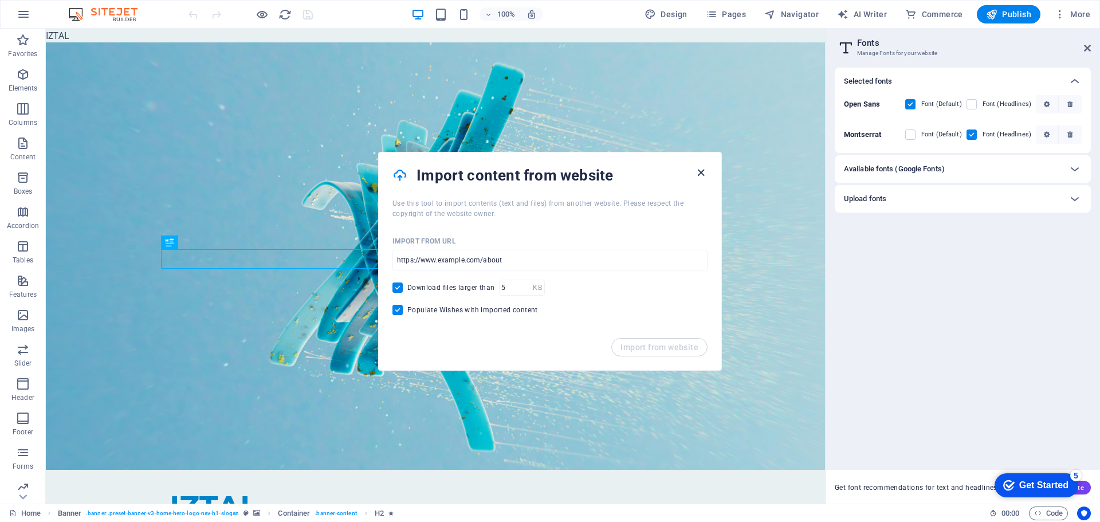
drag, startPoint x: 704, startPoint y: 171, endPoint x: 714, endPoint y: 106, distance: 66.0
click at [704, 171] on icon "button" at bounding box center [700, 172] width 13 height 13
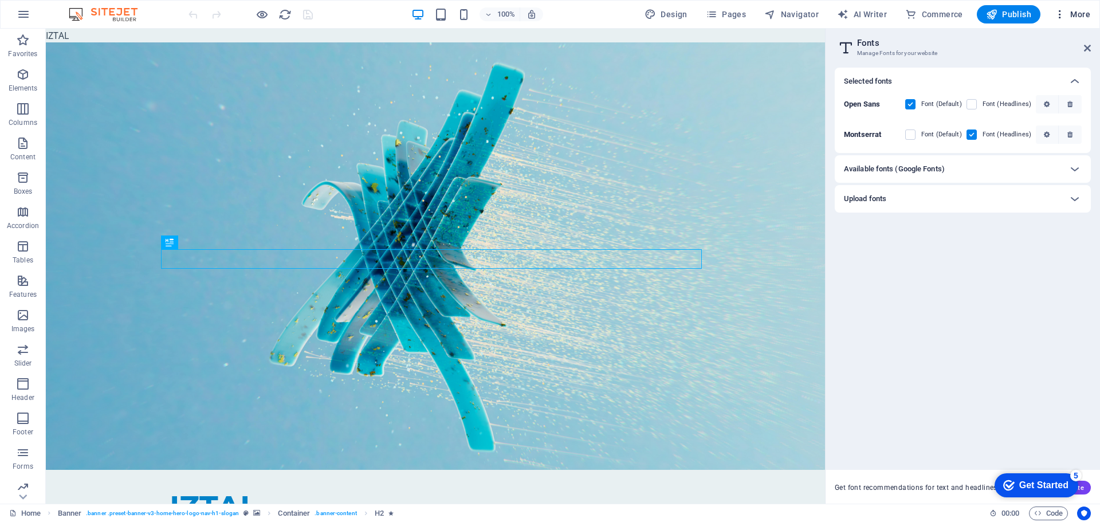
click at [1063, 17] on icon "button" at bounding box center [1059, 14] width 11 height 11
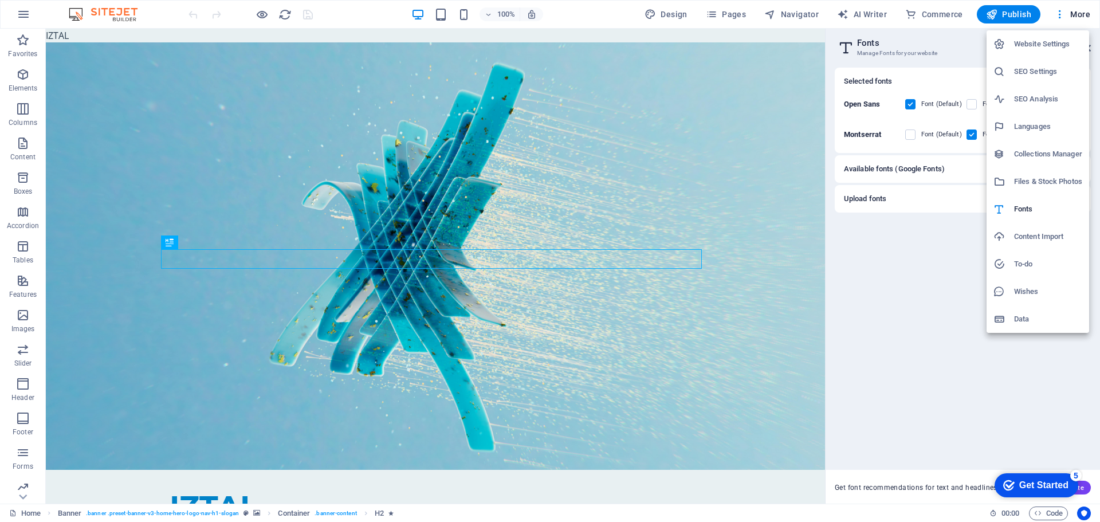
click at [1040, 310] on li "Data" at bounding box center [1037, 318] width 103 height 27
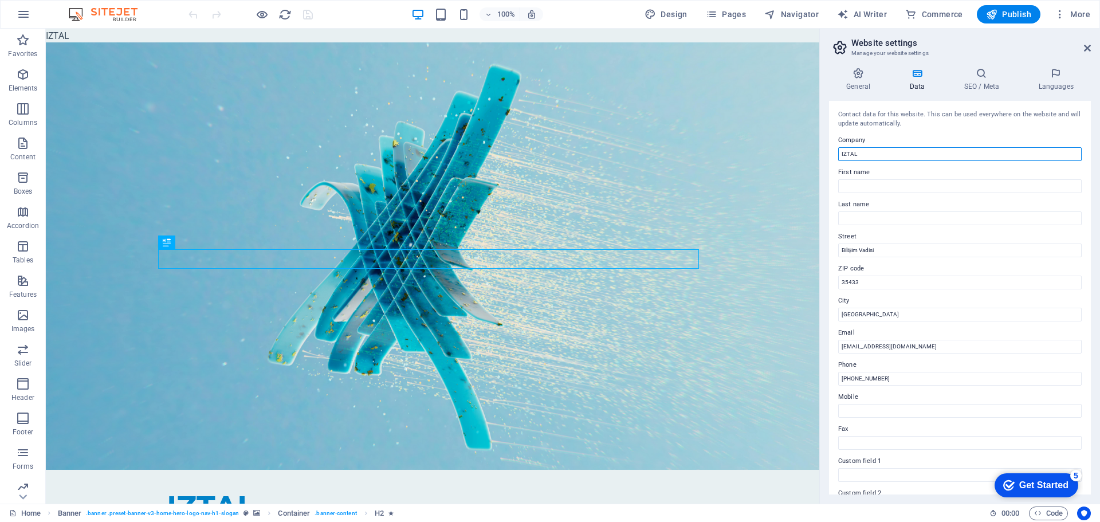
click at [910, 149] on input "IZTAL" at bounding box center [959, 154] width 243 height 14
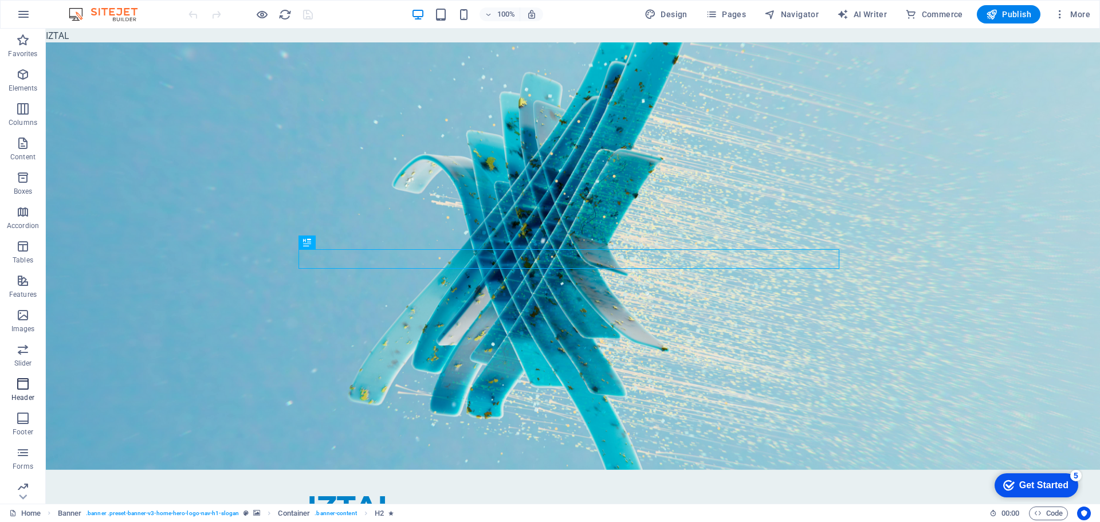
click at [17, 394] on p "Header" at bounding box center [22, 397] width 23 height 9
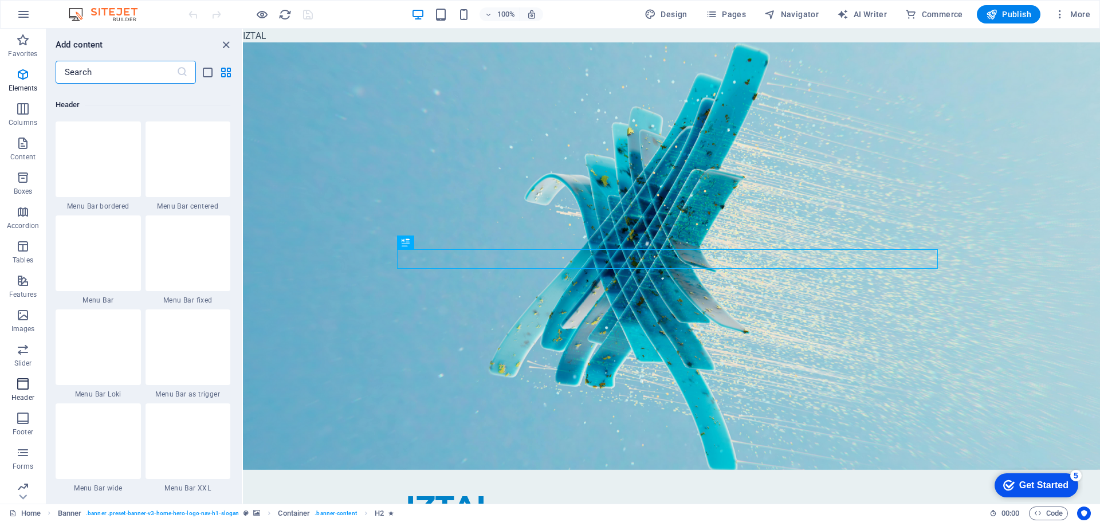
scroll to position [6898, 0]
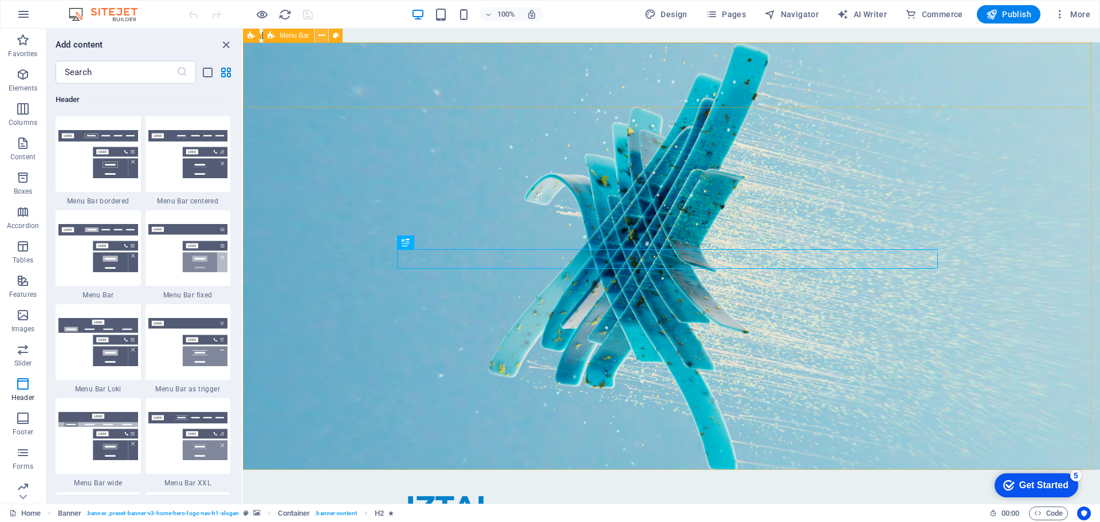
click at [321, 34] on icon at bounding box center [322, 36] width 6 height 12
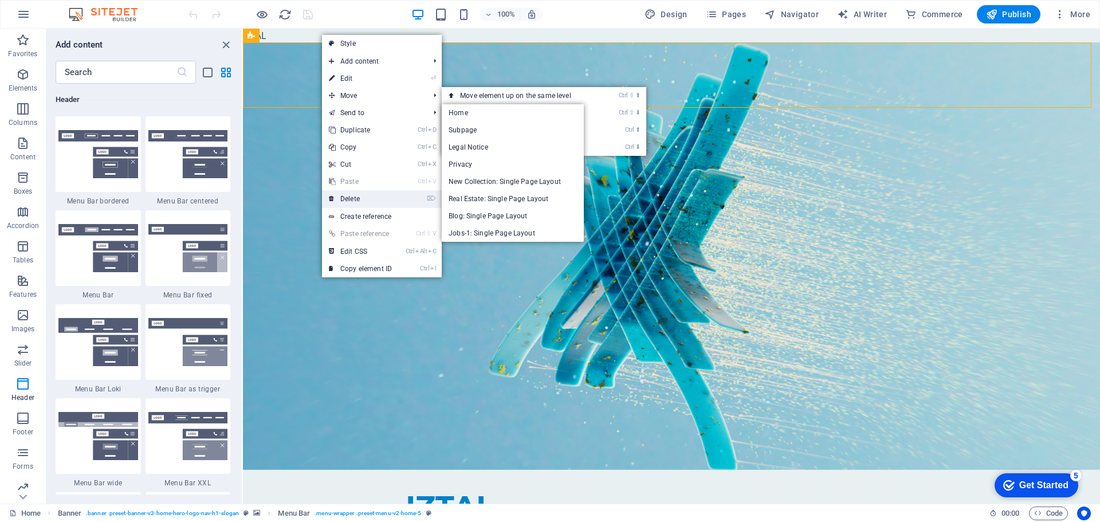
click at [372, 199] on link "⌦ Delete" at bounding box center [360, 198] width 77 height 17
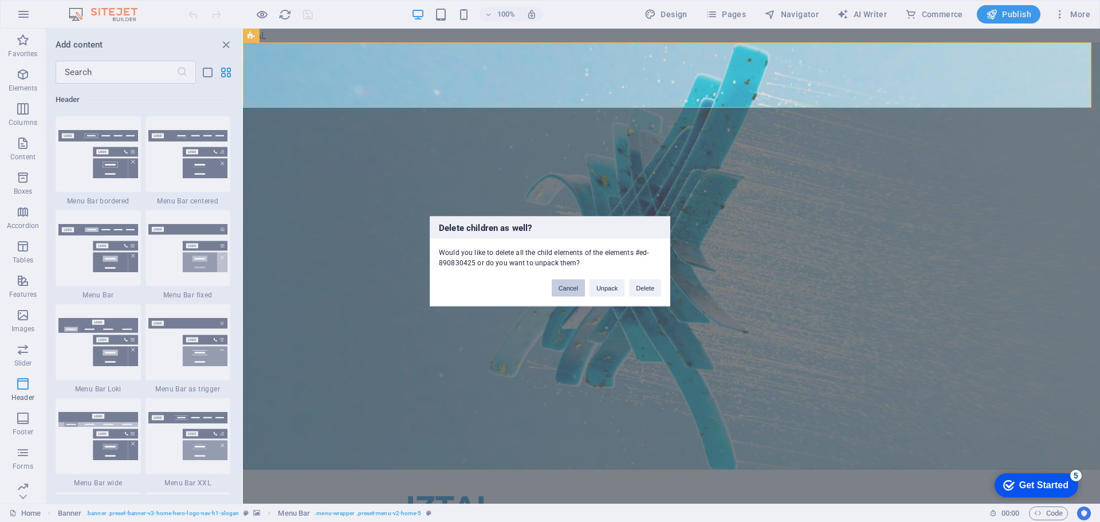
click at [564, 289] on button "Cancel" at bounding box center [568, 287] width 33 height 17
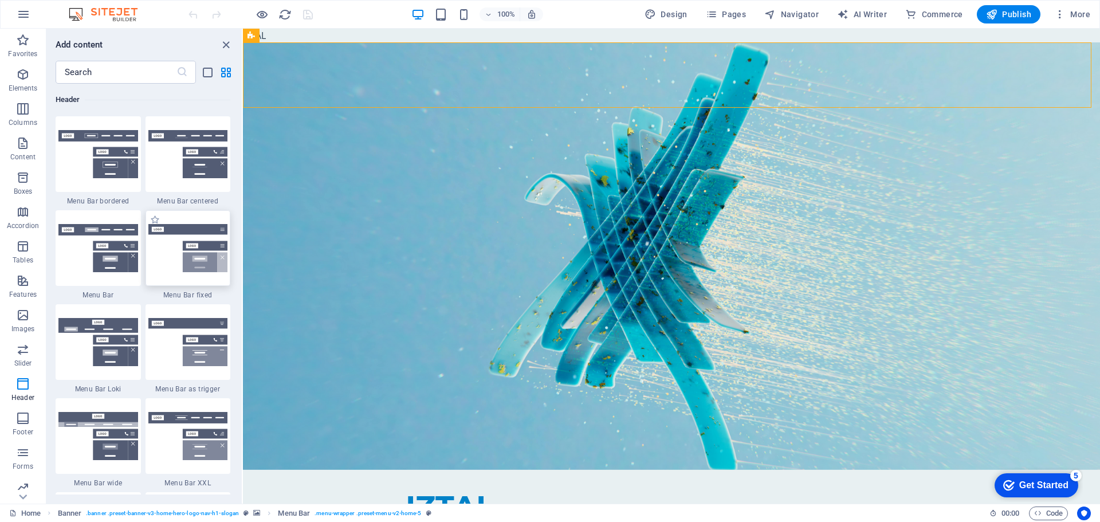
click at [166, 242] on img at bounding box center [188, 248] width 80 height 48
click at [243, 261] on div "Drag here to replace the existing content. Press “Ctrl” if you want to create a…" at bounding box center [671, 266] width 857 height 475
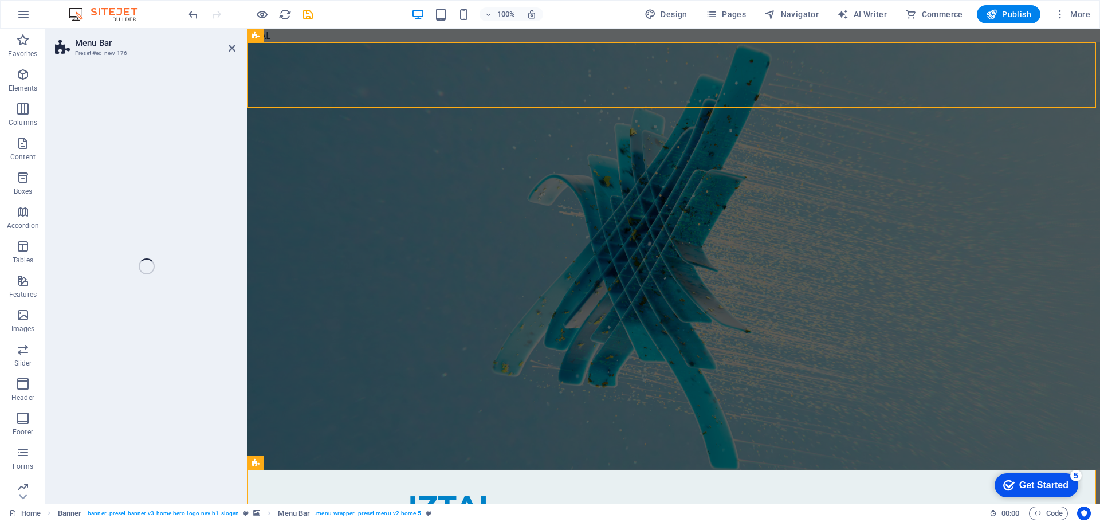
click at [188, 261] on div "Menu Bar Preset #ed-new-176 Drag here to replace the existing content. Press “C…" at bounding box center [573, 266] width 1054 height 475
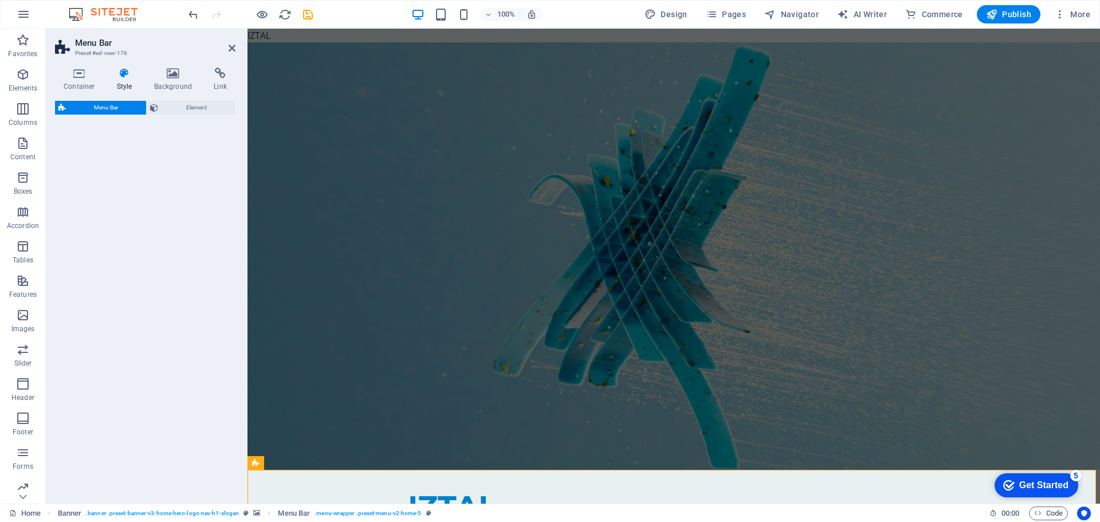
select select "rem"
select select "preset-menu-v2-fixed"
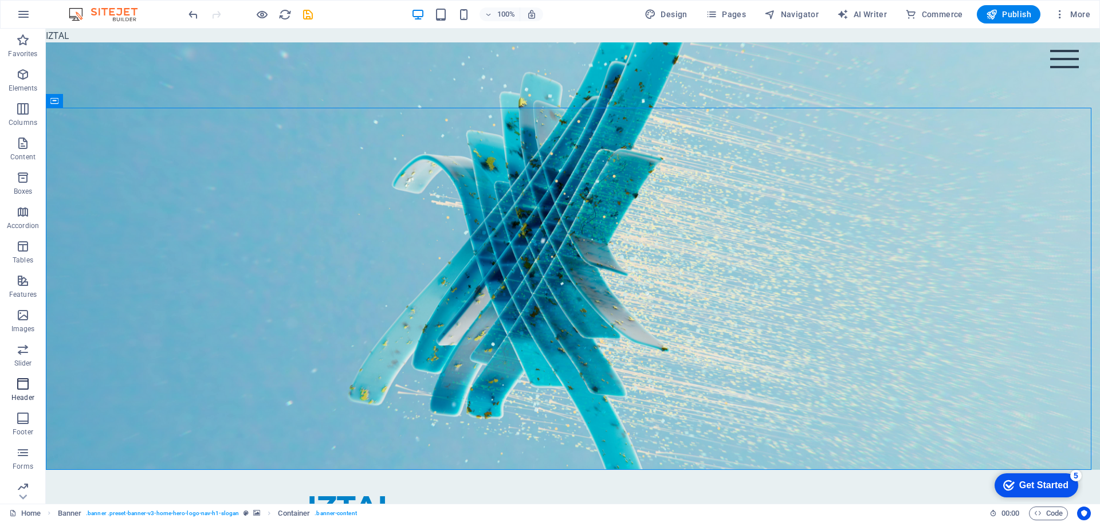
click at [24, 378] on icon "button" at bounding box center [23, 384] width 14 height 14
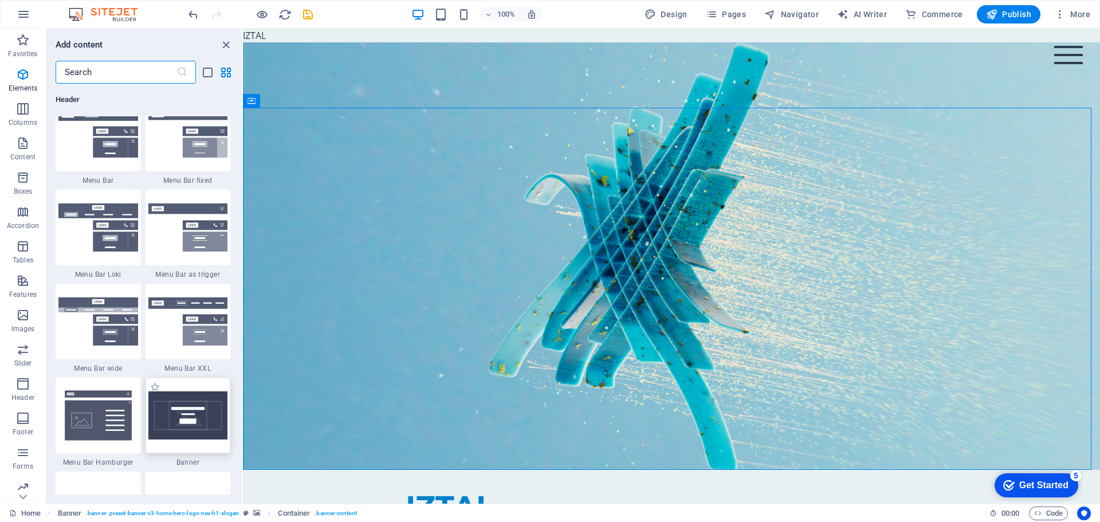
scroll to position [7128, 0]
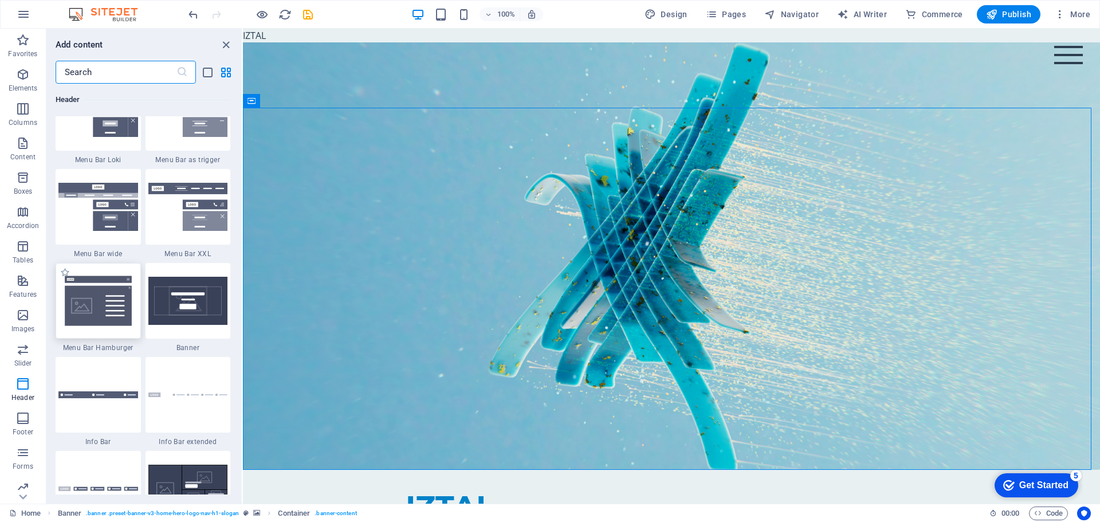
click at [100, 310] on img at bounding box center [98, 300] width 80 height 53
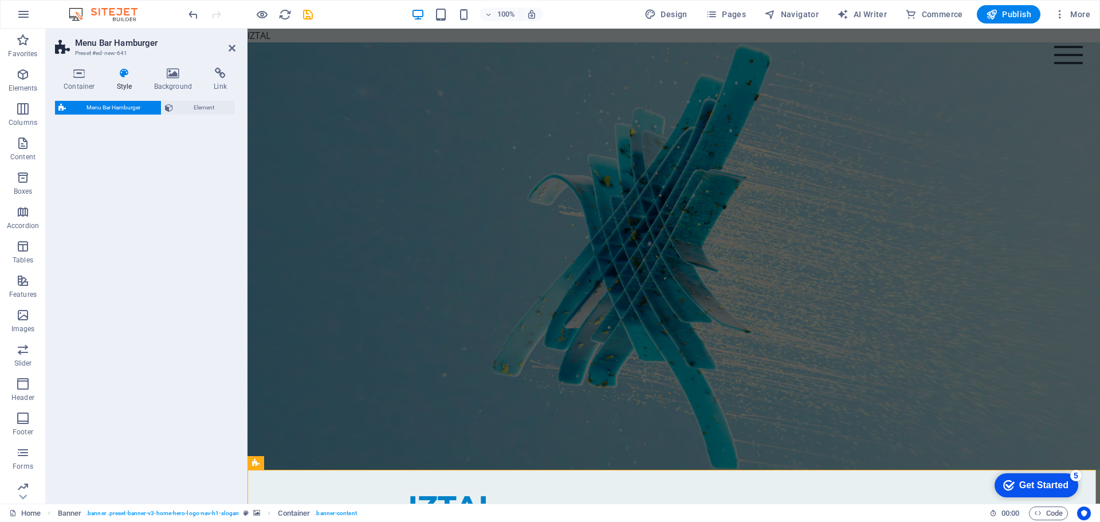
select select "rem"
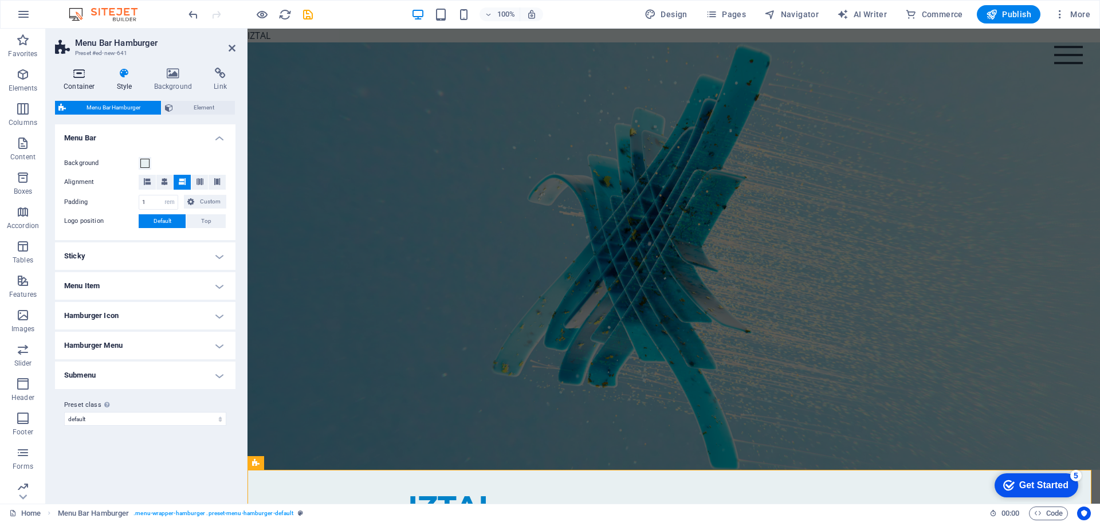
click at [93, 76] on icon at bounding box center [79, 73] width 49 height 11
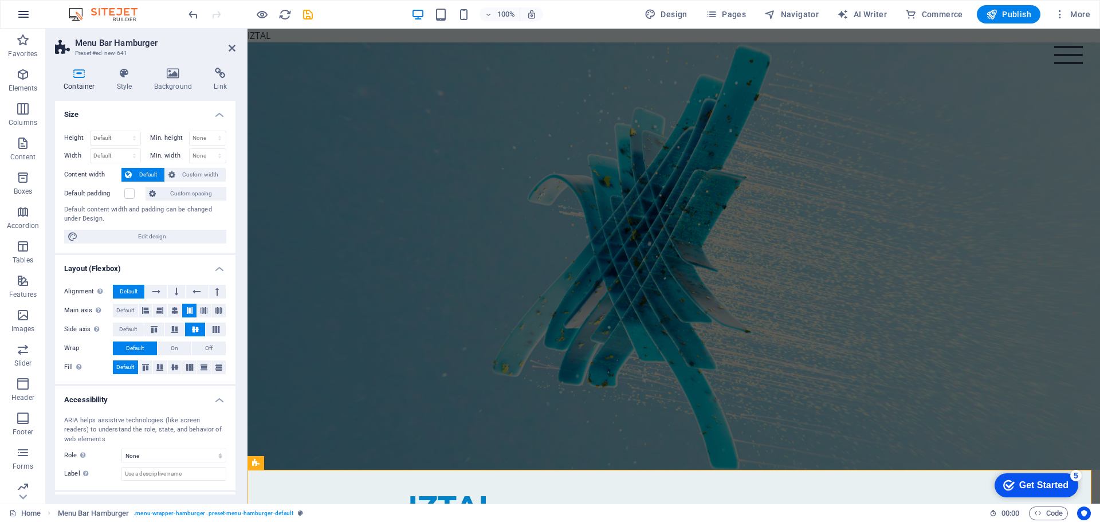
click at [20, 19] on icon "button" at bounding box center [24, 14] width 14 height 14
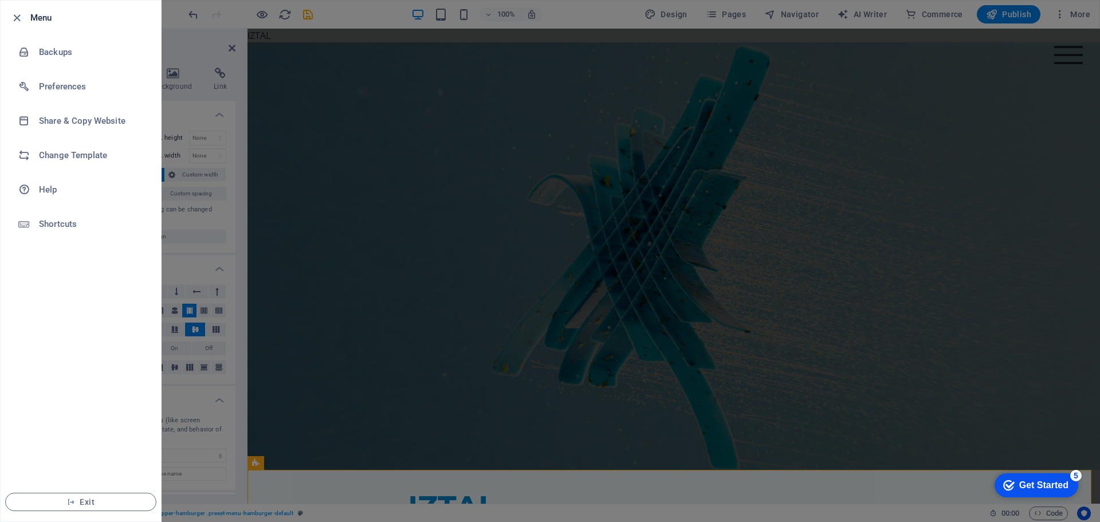
click at [403, 104] on div at bounding box center [550, 261] width 1100 height 522
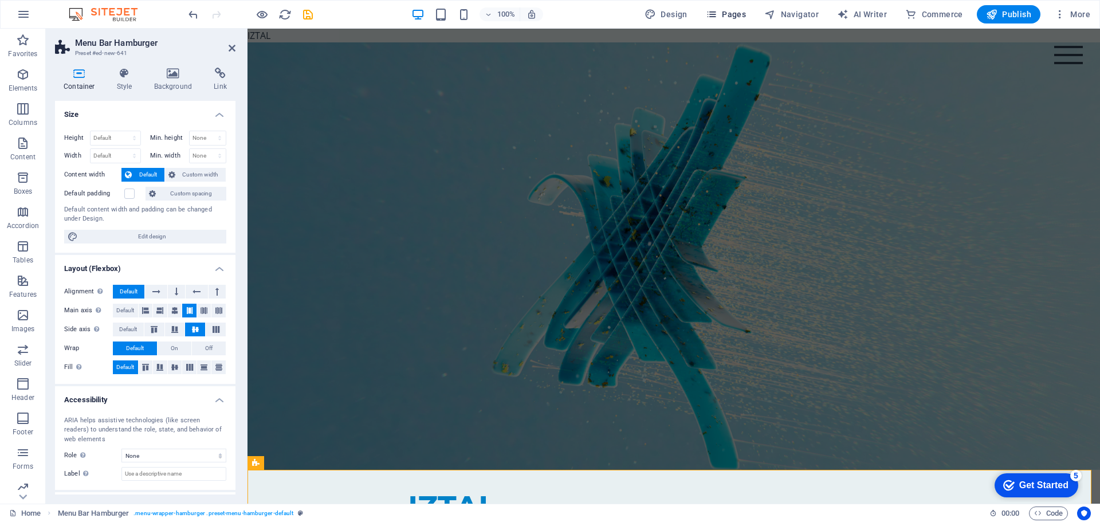
click at [717, 15] on icon "button" at bounding box center [711, 14] width 11 height 11
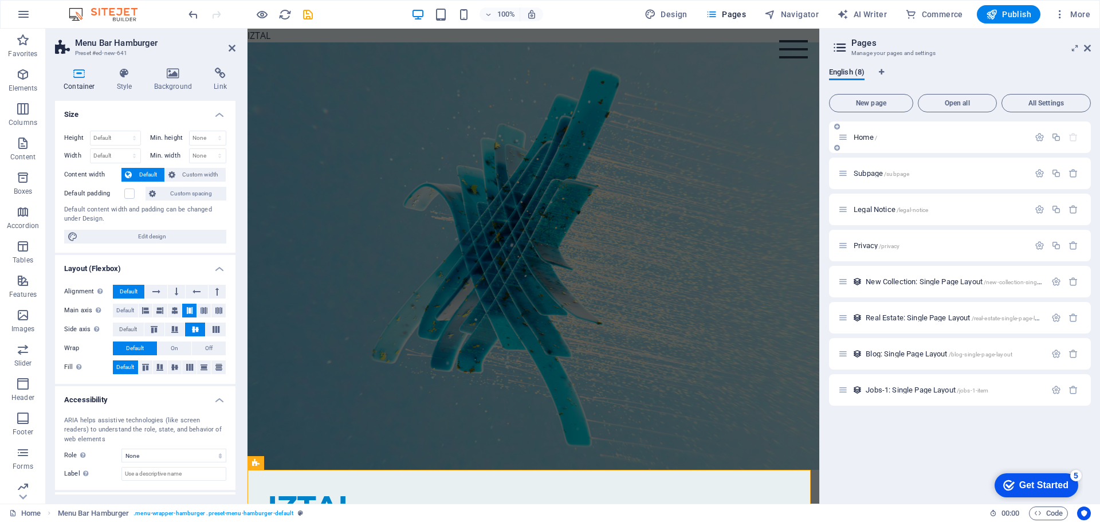
click at [955, 127] on div "Home /" at bounding box center [960, 137] width 262 height 32
click at [1037, 135] on icon "button" at bounding box center [1040, 137] width 10 height 10
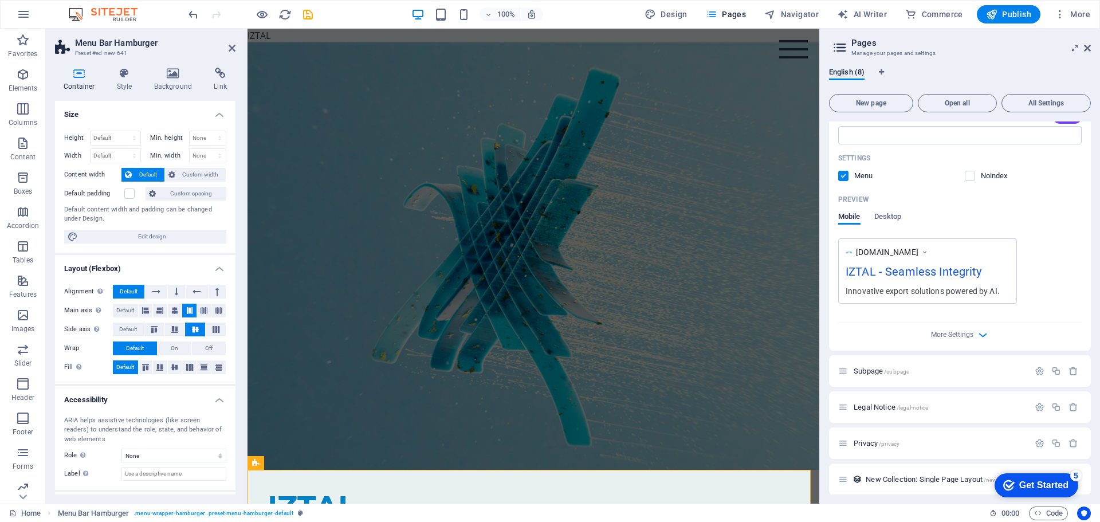
scroll to position [286, 0]
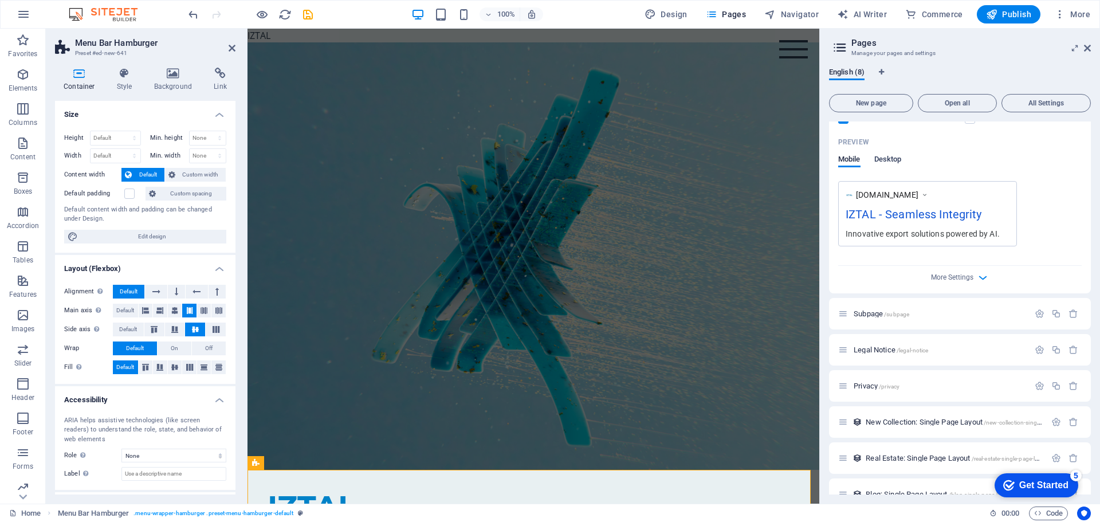
click at [883, 164] on span "Desktop" at bounding box center [887, 160] width 27 height 16
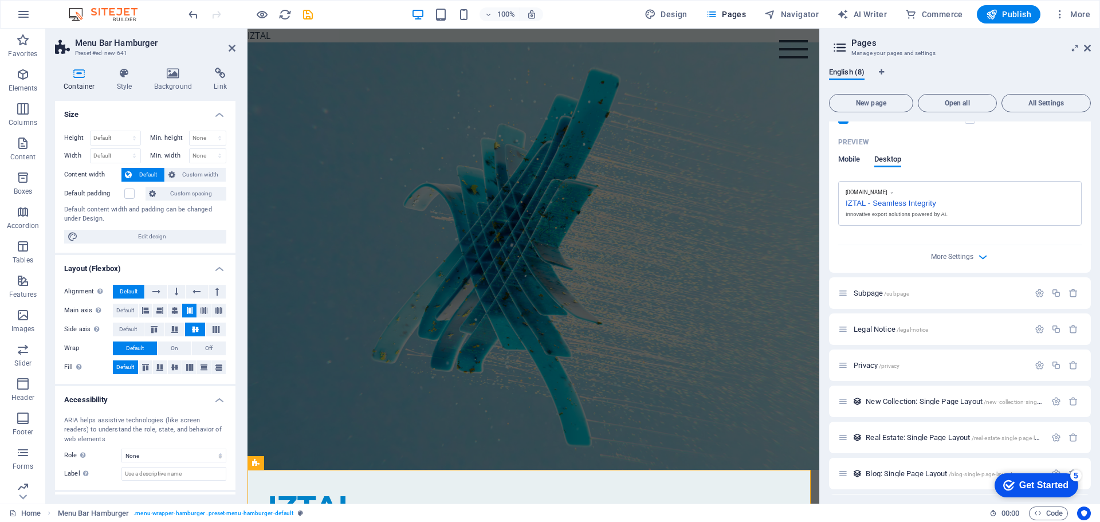
click at [851, 158] on span "Mobile" at bounding box center [849, 160] width 22 height 16
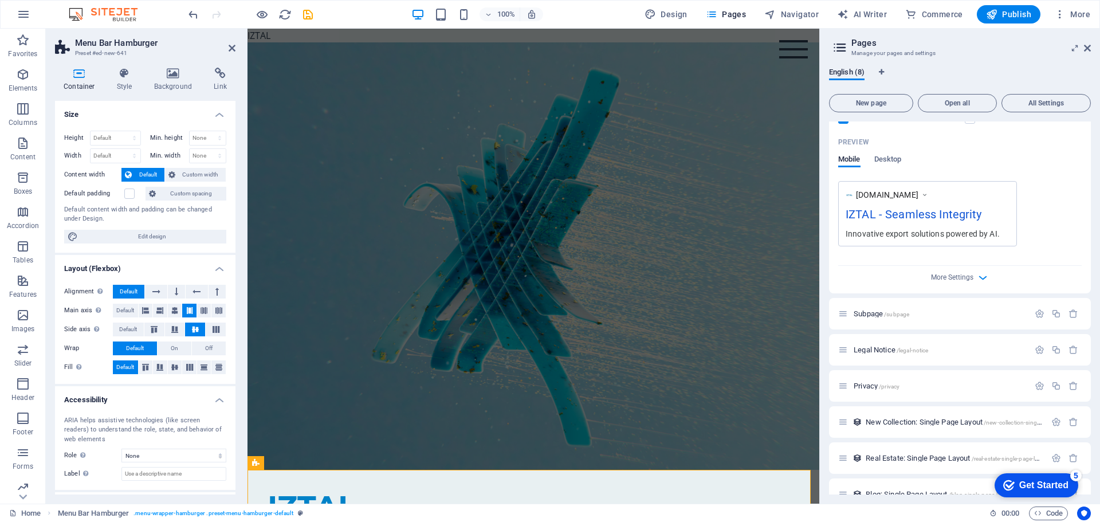
scroll to position [0, 0]
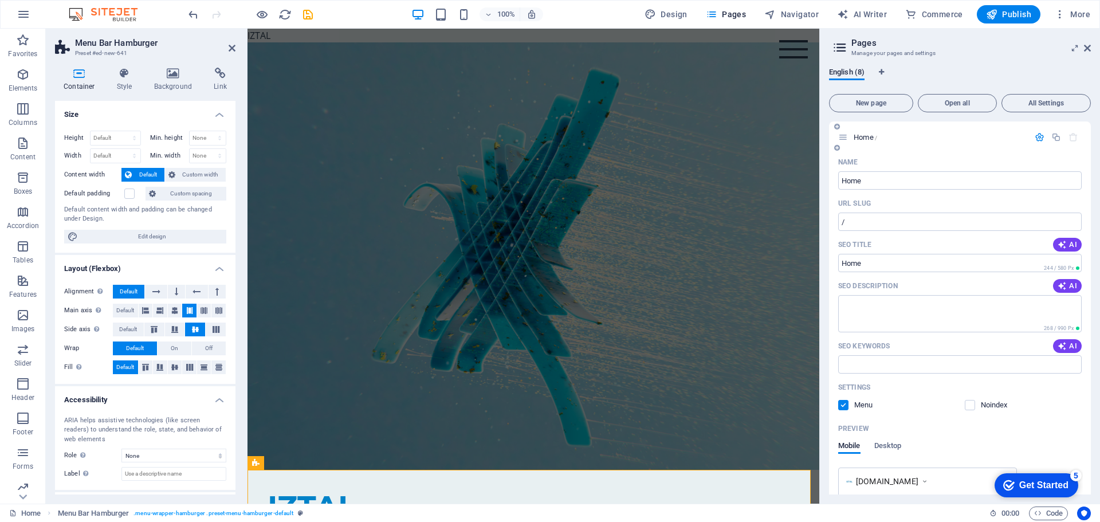
click at [1035, 137] on icon "button" at bounding box center [1040, 137] width 10 height 10
